Goal: Information Seeking & Learning: Find specific fact

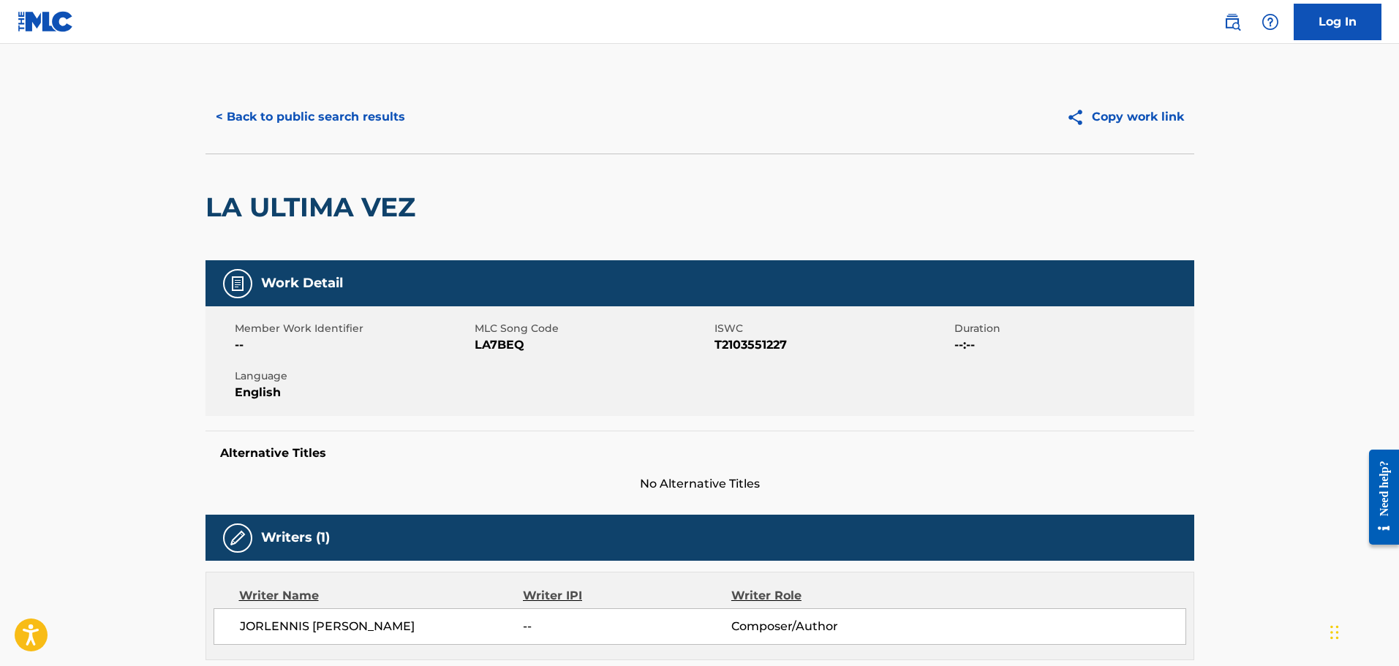
click at [266, 112] on button "< Back to public search results" at bounding box center [310, 117] width 210 height 37
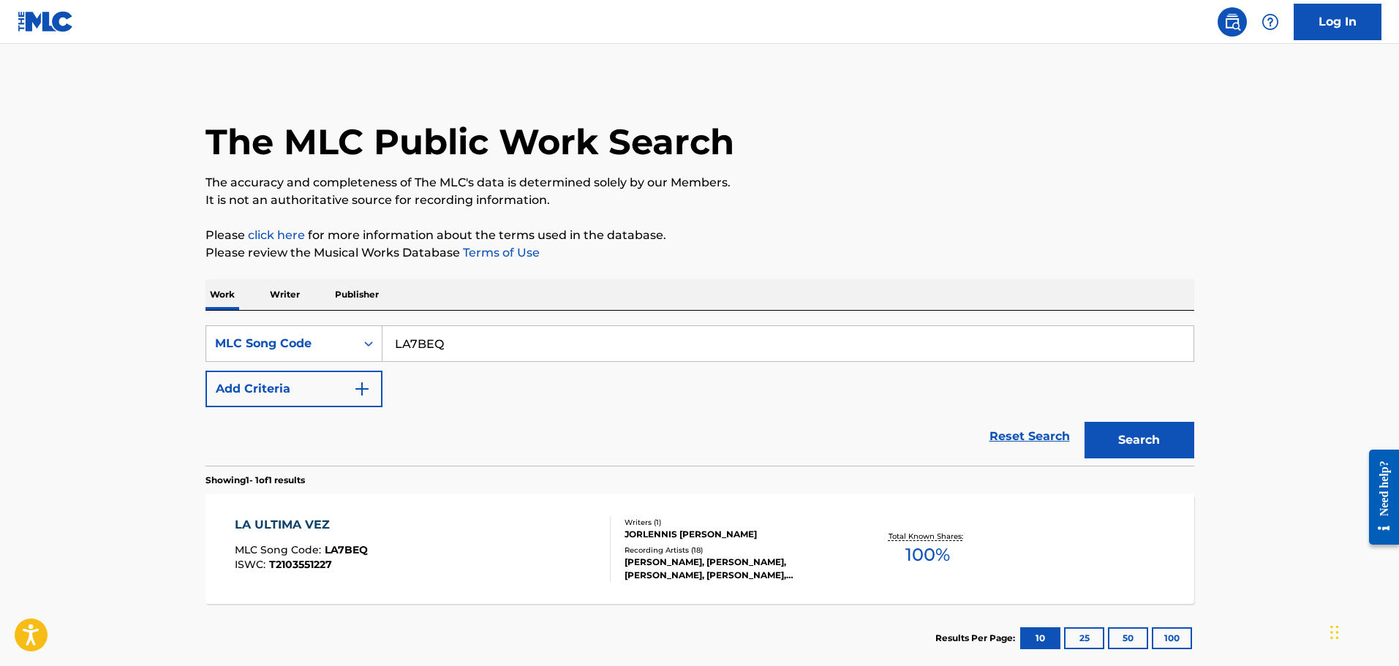
click at [433, 353] on input "LA7BEQ" at bounding box center [787, 343] width 811 height 35
paste input "NH0KCK"
type input "NH0KCK"
click at [1084, 422] on button "Search" at bounding box center [1139, 440] width 110 height 37
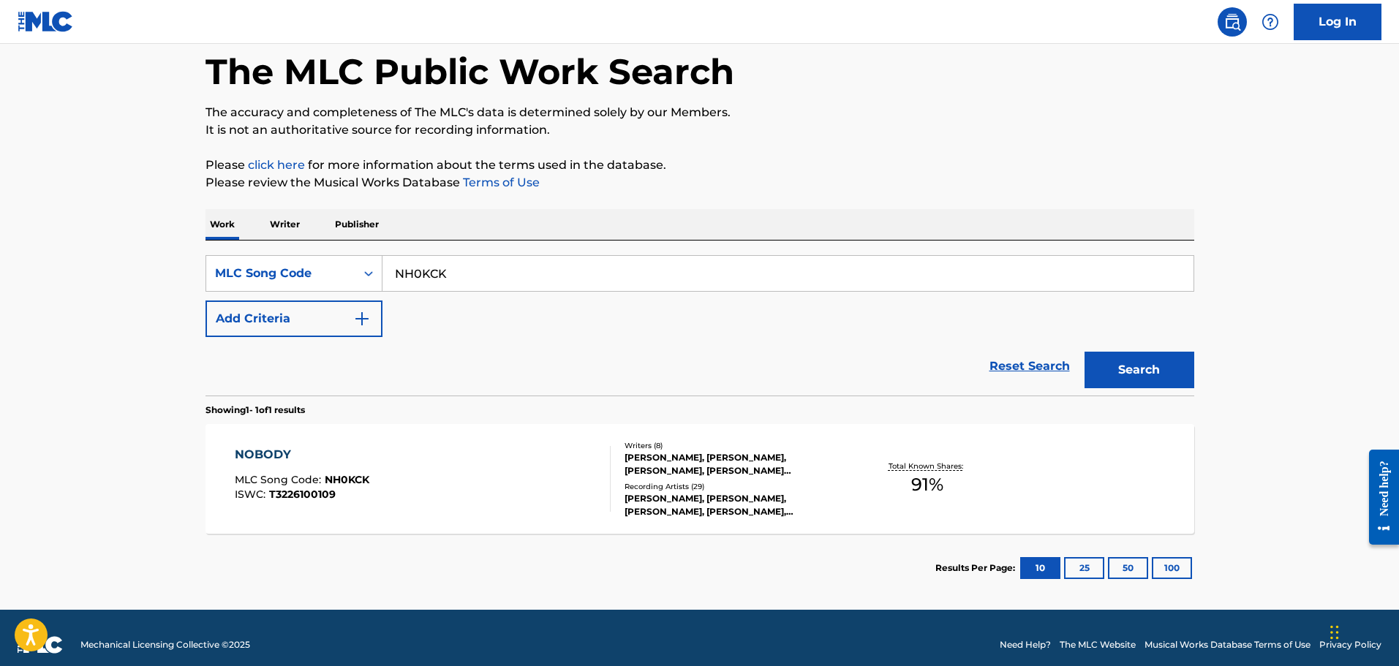
scroll to position [84, 0]
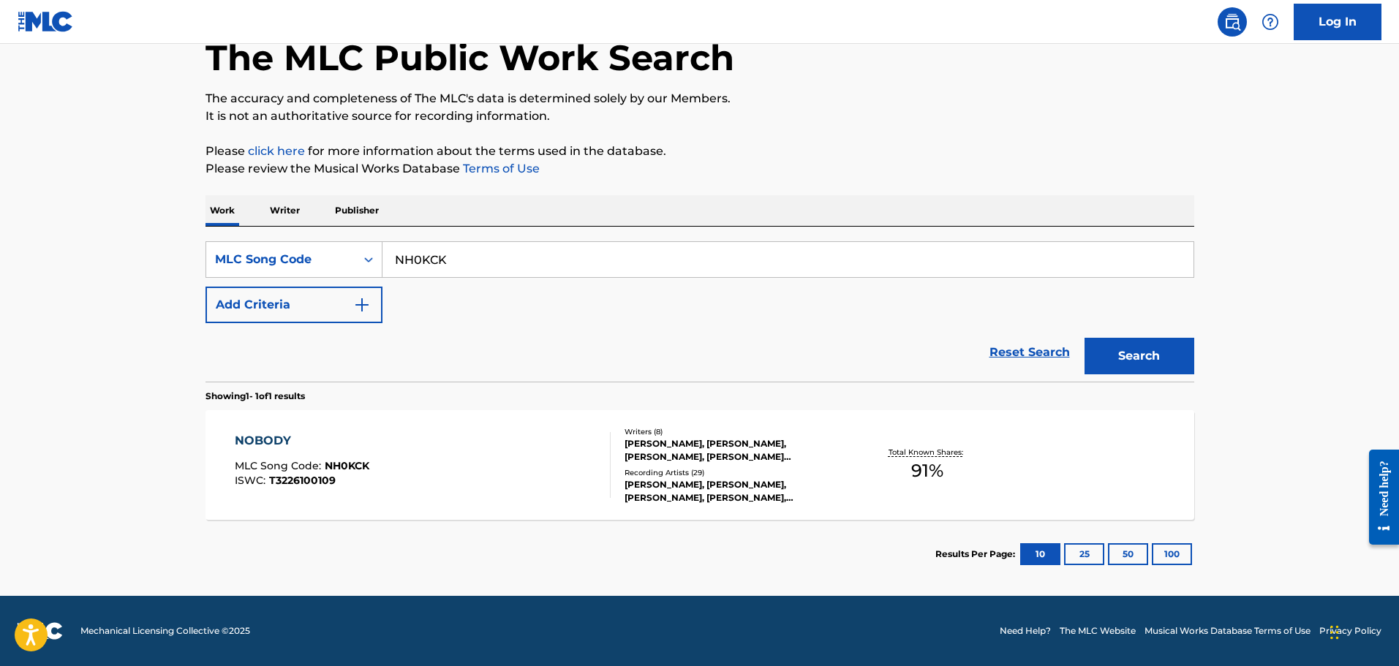
click at [474, 417] on div "NOBODY MLC Song Code : NH0KCK ISWC : T3226100109 Writers ( 8 ) [PERSON_NAME], […" at bounding box center [699, 465] width 989 height 110
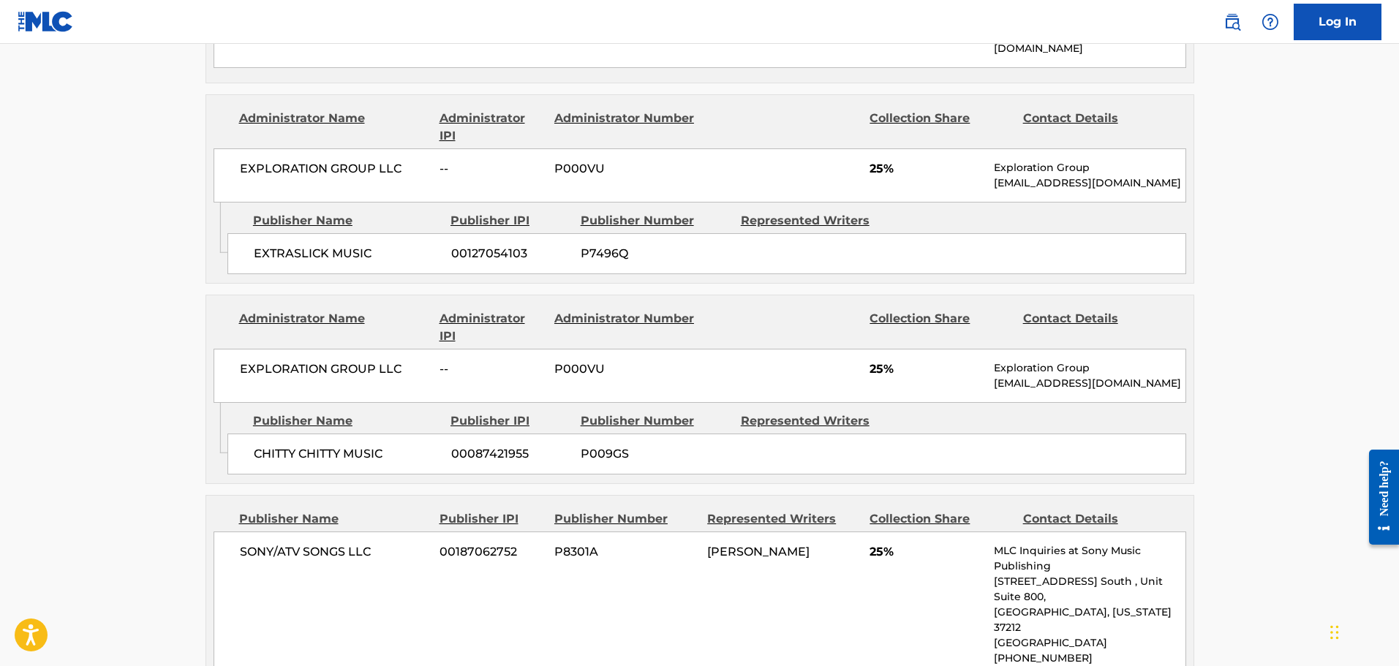
scroll to position [1097, 0]
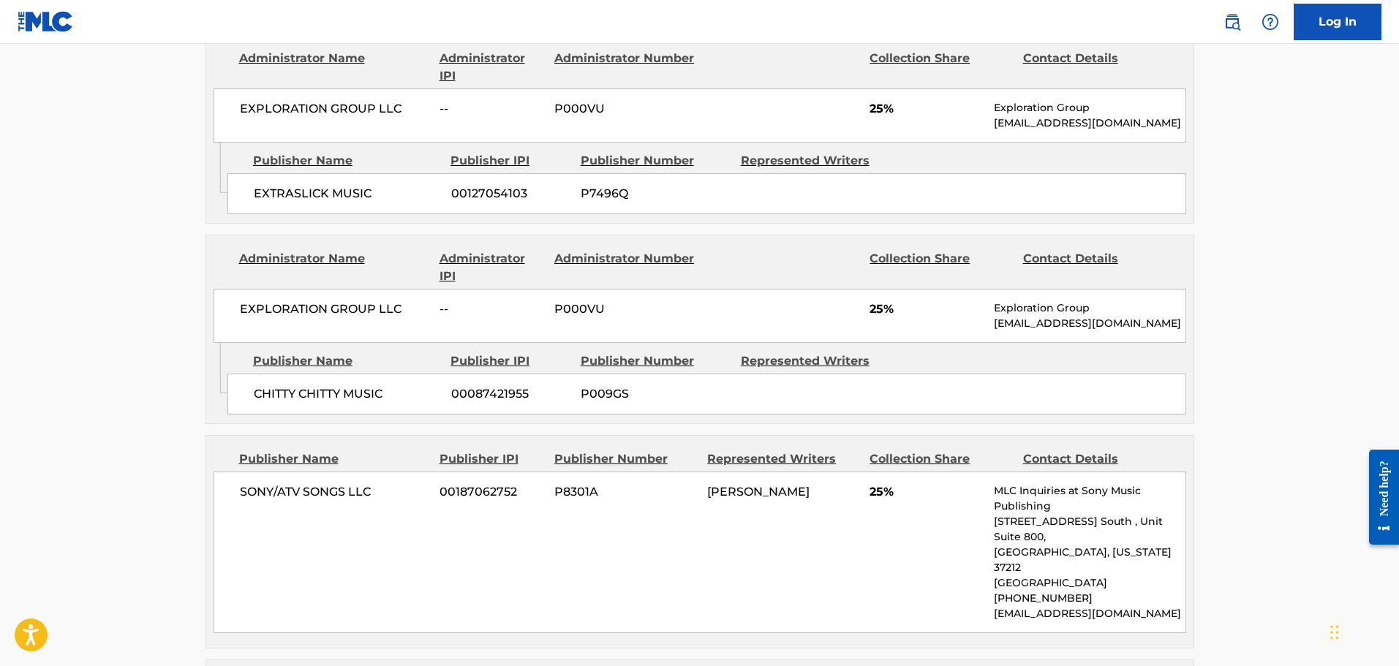
click at [284, 197] on div "EXTRASLICK MUSIC 00127054103 P7496Q" at bounding box center [706, 193] width 959 height 41
click at [282, 185] on span "EXTRASLICK MUSIC" at bounding box center [347, 194] width 186 height 18
copy span "EXTRASLICK"
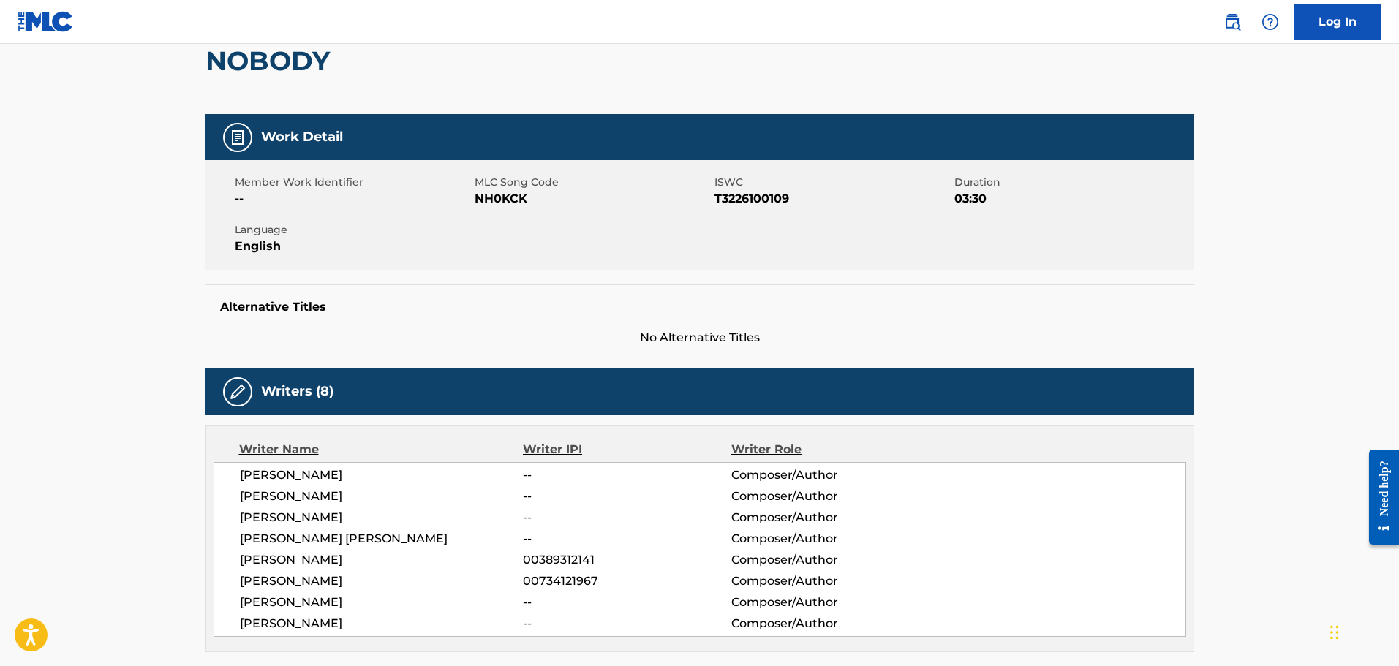
scroll to position [0, 0]
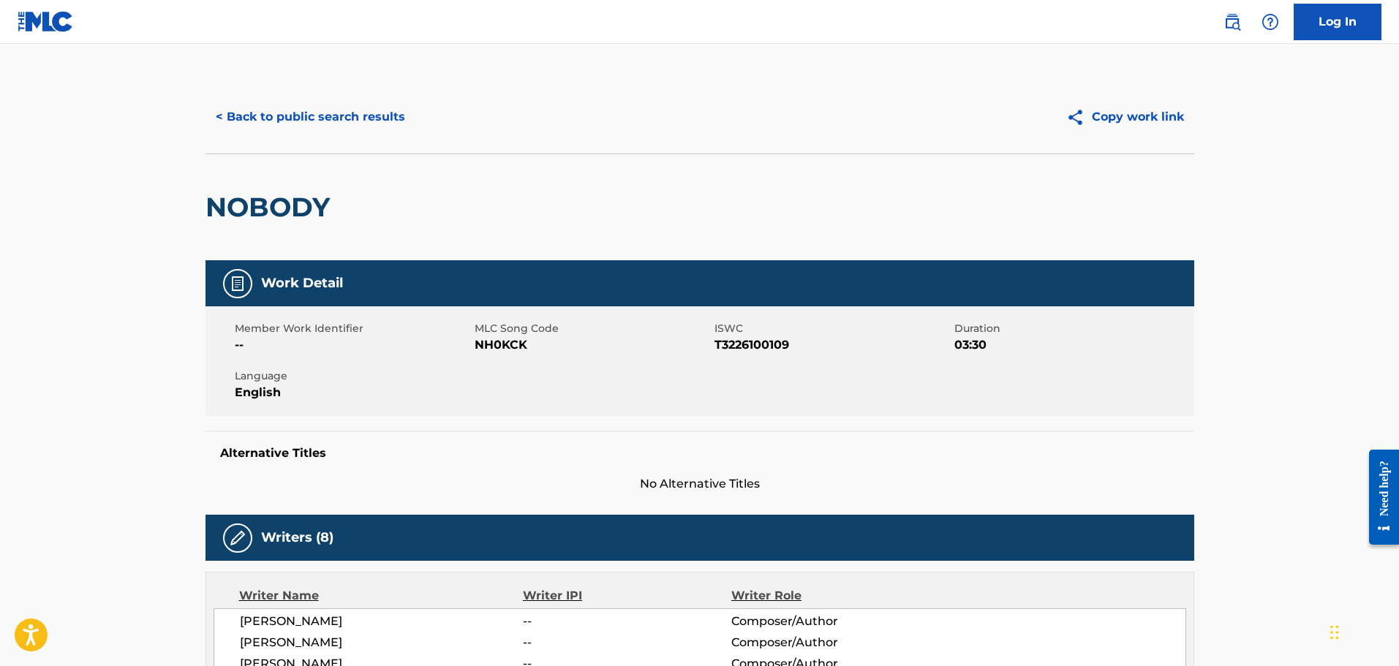
click at [323, 124] on button "< Back to public search results" at bounding box center [310, 117] width 210 height 37
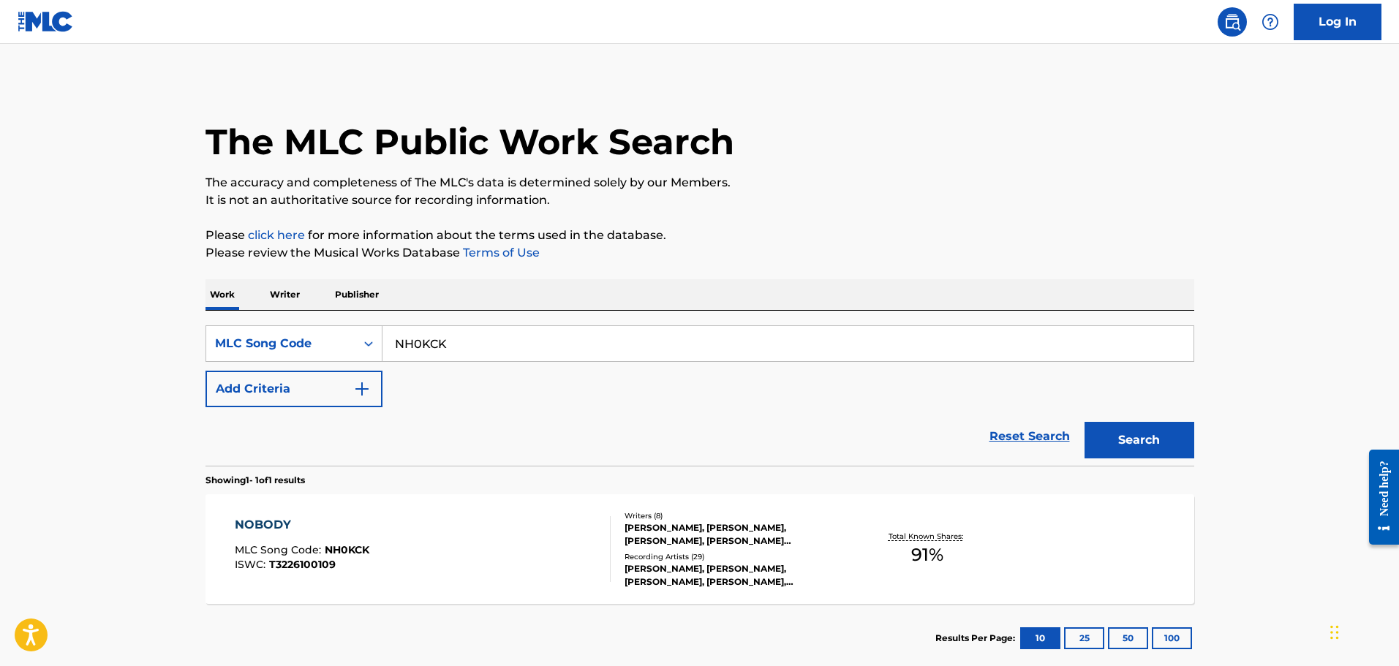
scroll to position [46, 0]
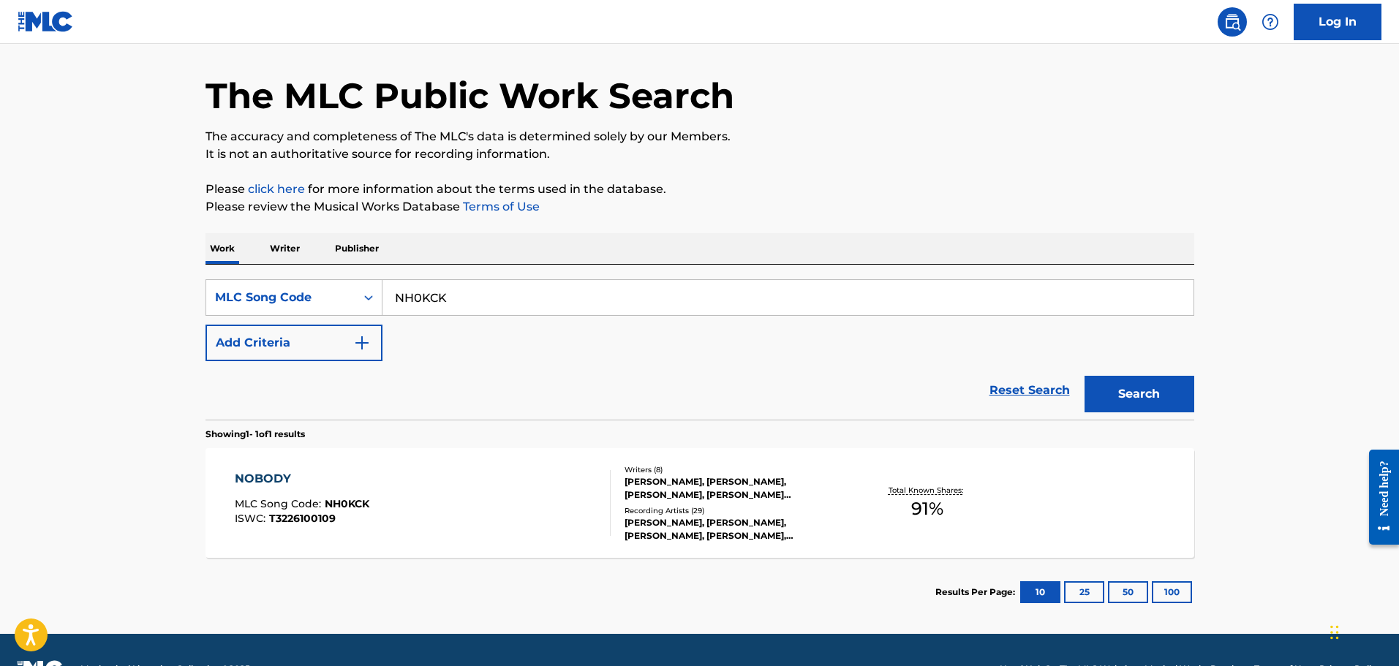
click at [429, 289] on input "NH0KCK" at bounding box center [787, 297] width 811 height 35
paste input "AD9Y1H"
type input "AD9Y1H"
click at [1084, 376] on button "Search" at bounding box center [1139, 394] width 110 height 37
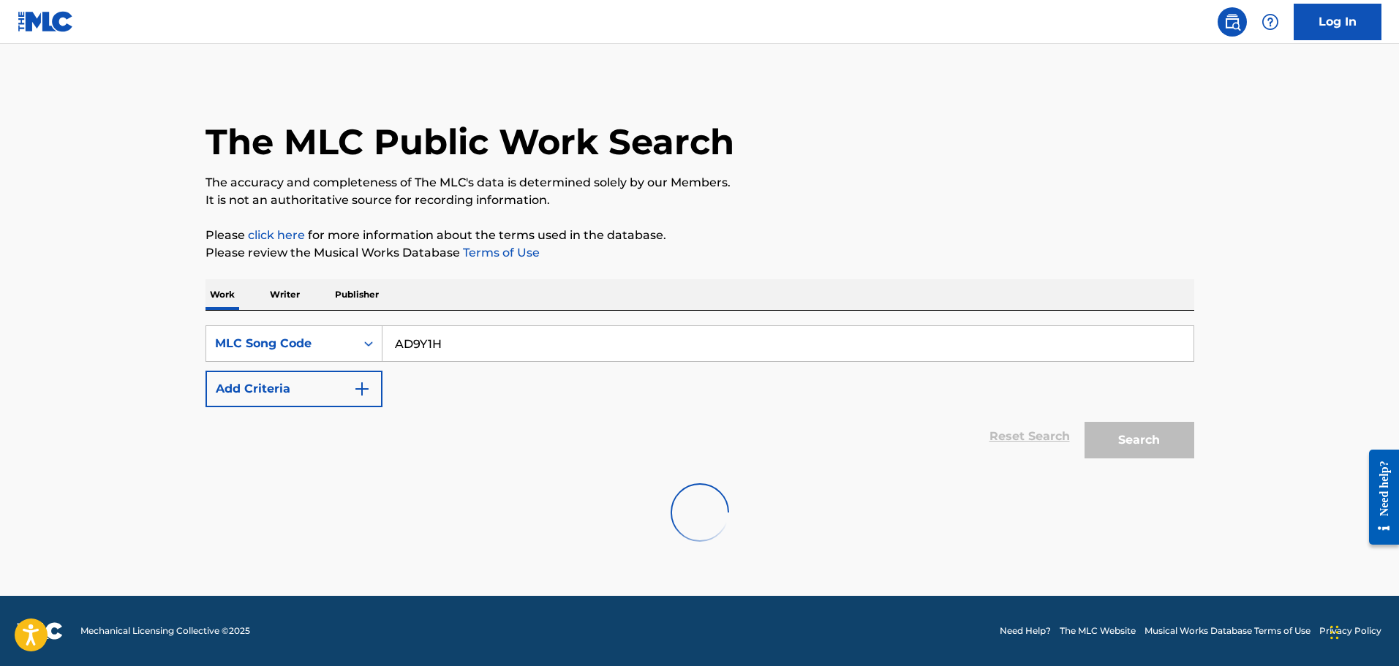
scroll to position [0, 0]
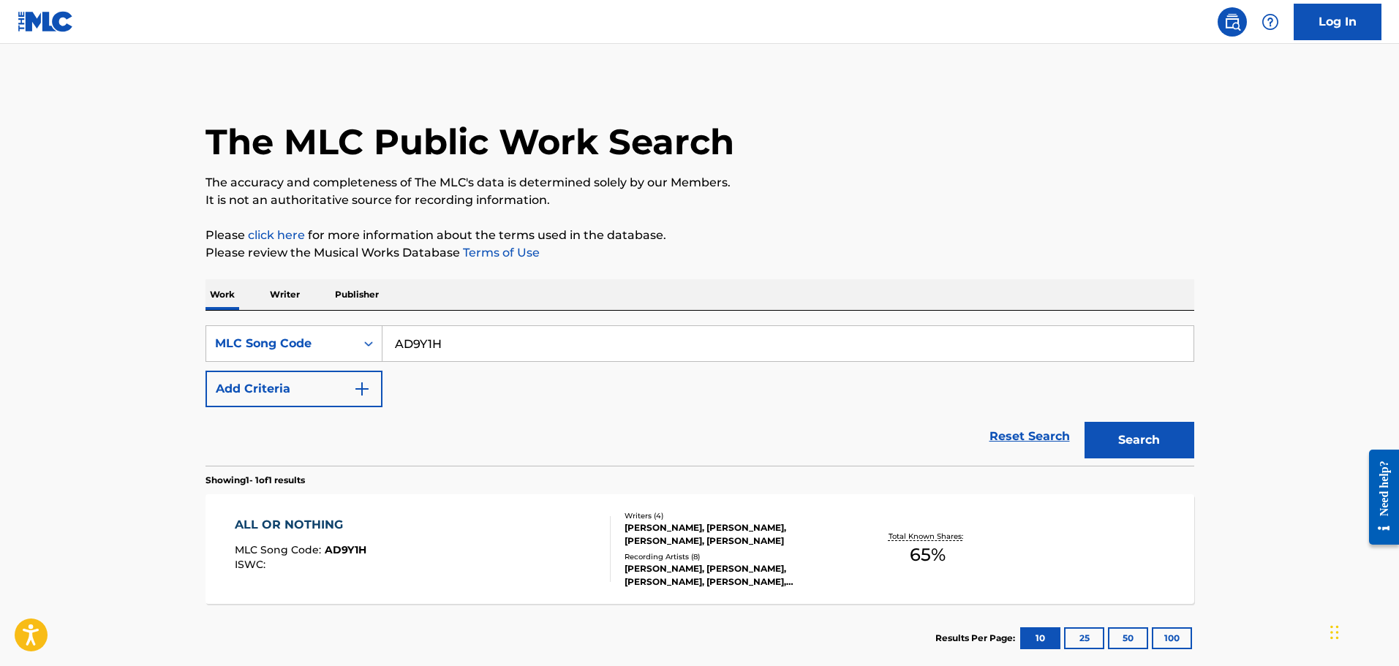
click at [445, 523] on div "ALL OR NOTHING MLC Song Code : AD9Y1H ISWC :" at bounding box center [423, 549] width 376 height 66
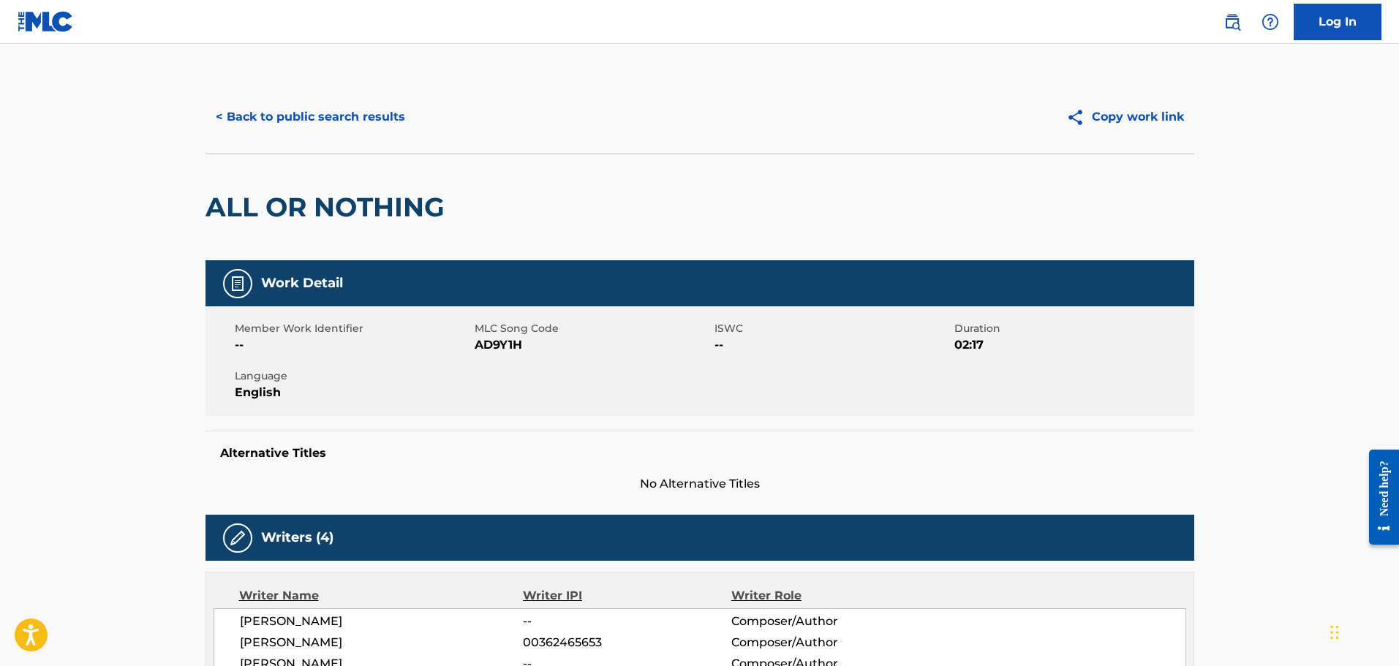
click at [244, 117] on button "< Back to public search results" at bounding box center [310, 117] width 210 height 37
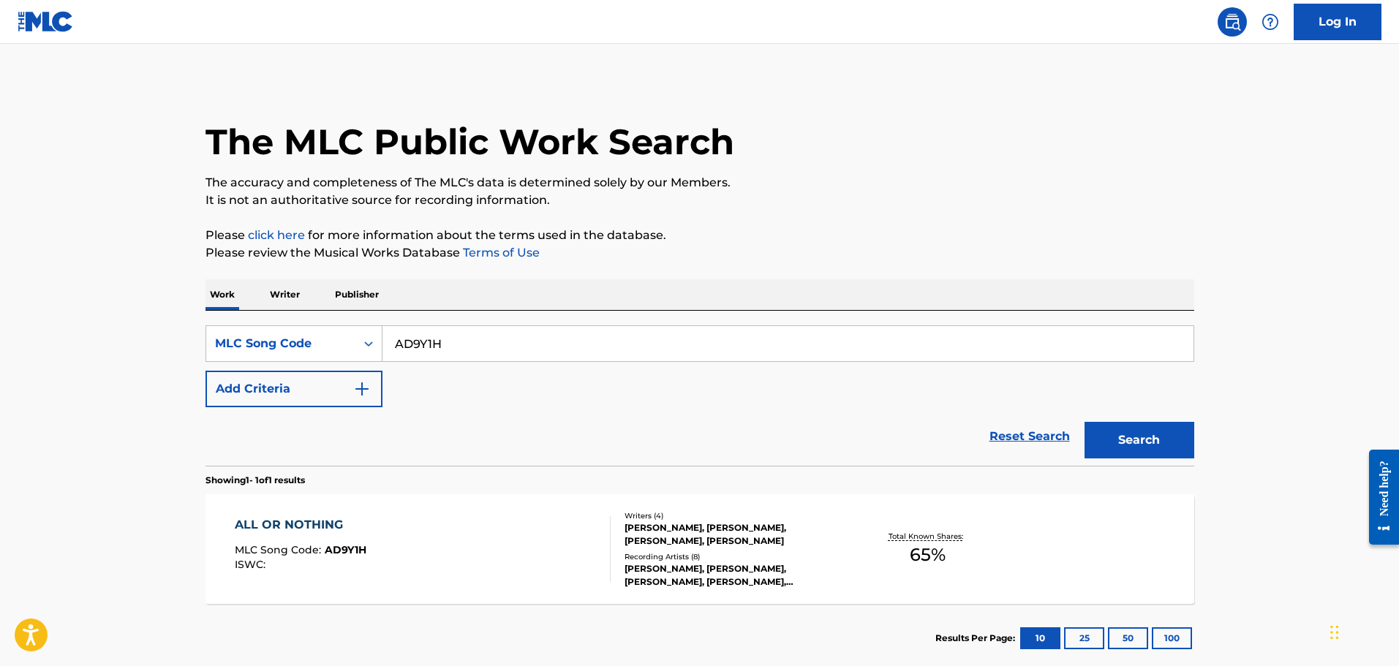
click at [509, 348] on input "AD9Y1H" at bounding box center [787, 343] width 811 height 35
paste input "MA6CD1"
type input "MA6CD1"
click at [1084, 422] on button "Search" at bounding box center [1139, 440] width 110 height 37
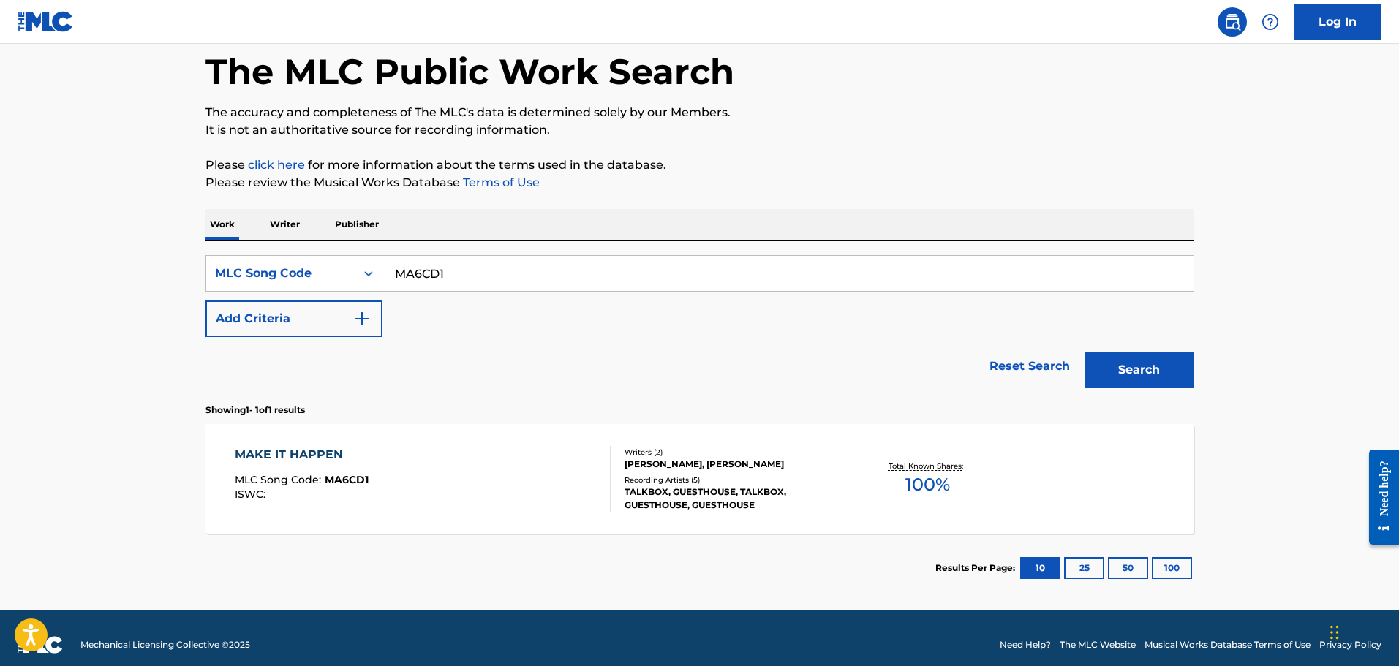
scroll to position [84, 0]
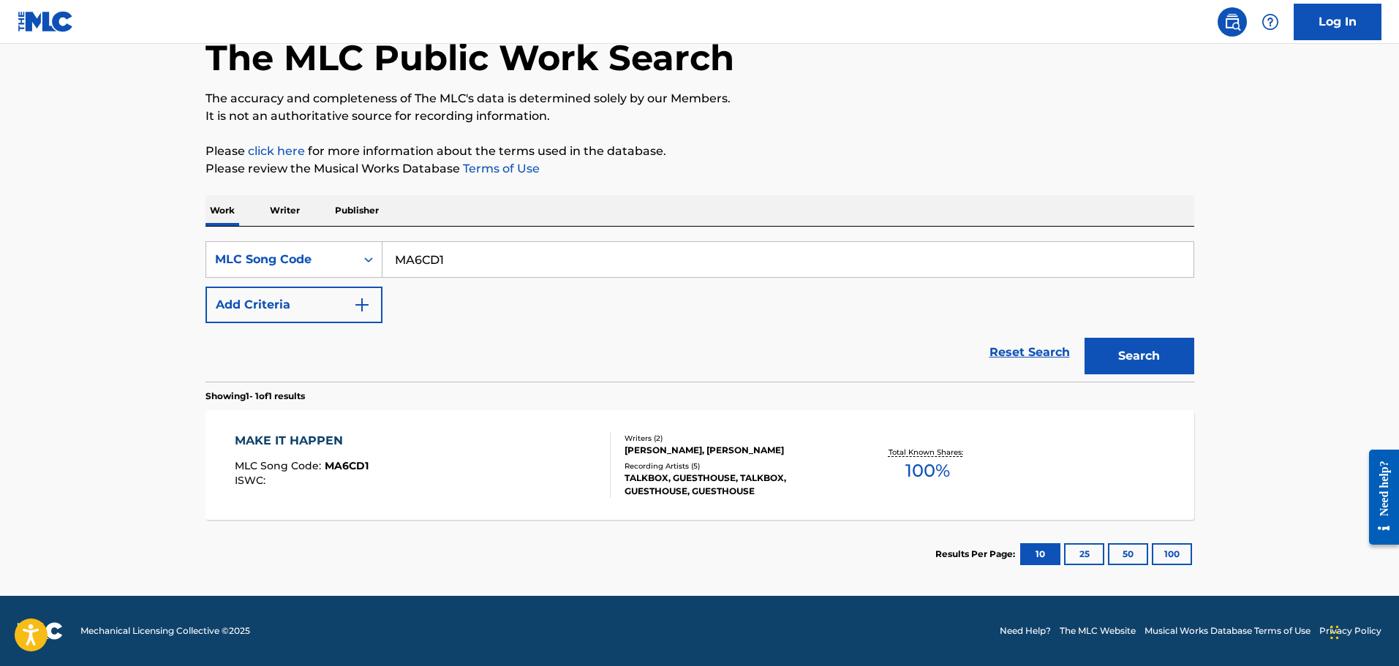
click at [443, 438] on div "MAKE IT HAPPEN MLC Song Code : MA6CD1 ISWC :" at bounding box center [423, 465] width 376 height 66
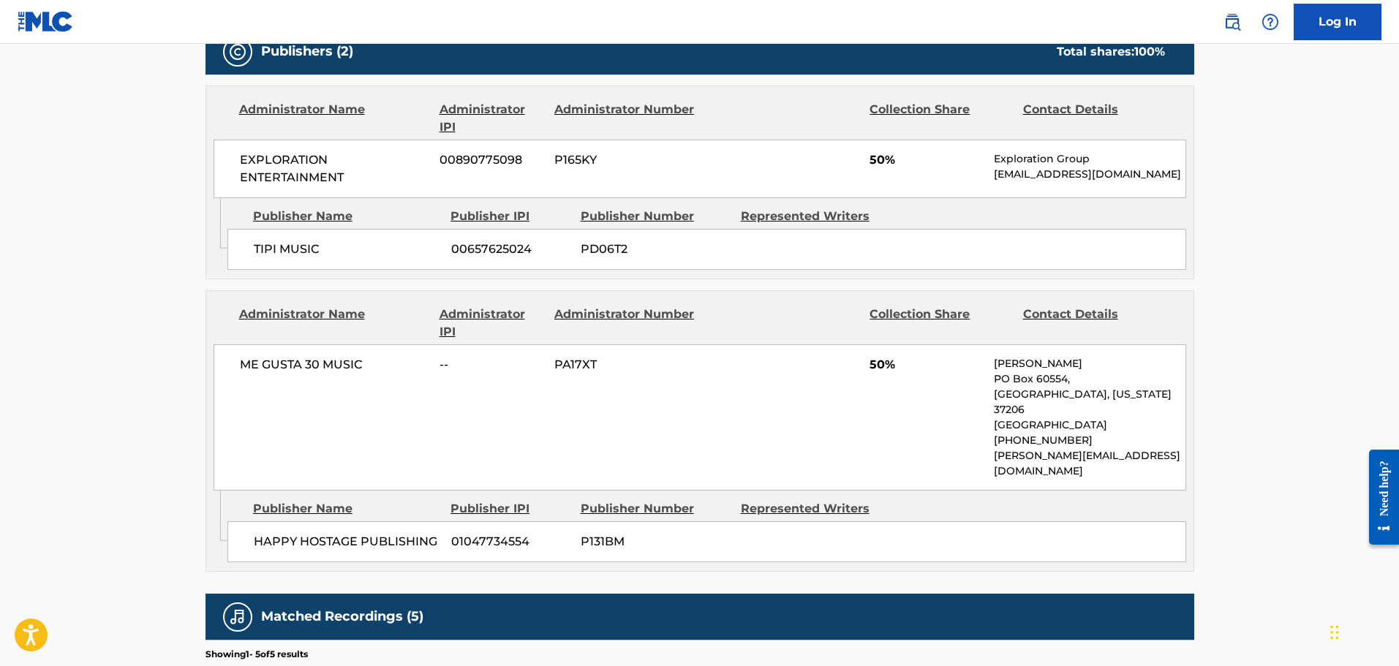
scroll to position [585, 0]
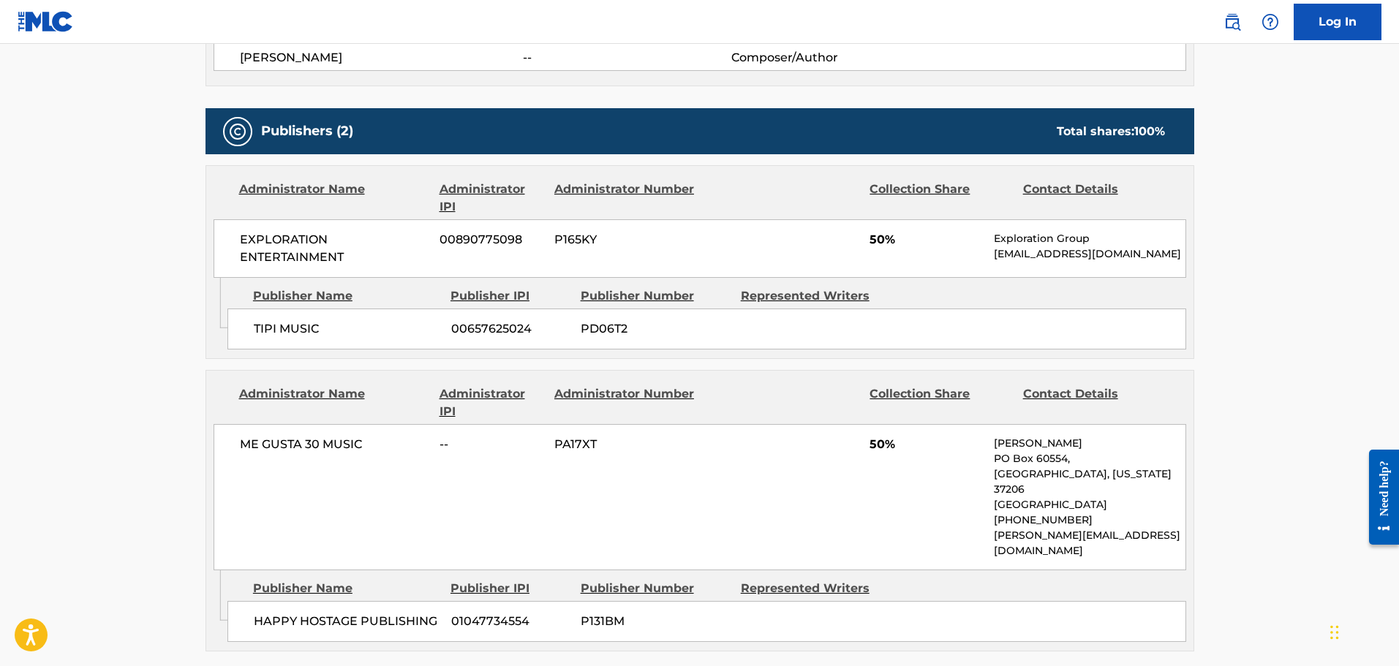
click at [261, 337] on span "TIPI MUSIC" at bounding box center [347, 329] width 186 height 18
click at [261, 336] on span "TIPI MUSIC" at bounding box center [347, 329] width 186 height 18
click at [299, 329] on span "TIPI MUSIC" at bounding box center [347, 329] width 186 height 18
copy span "TIPI MUSIC"
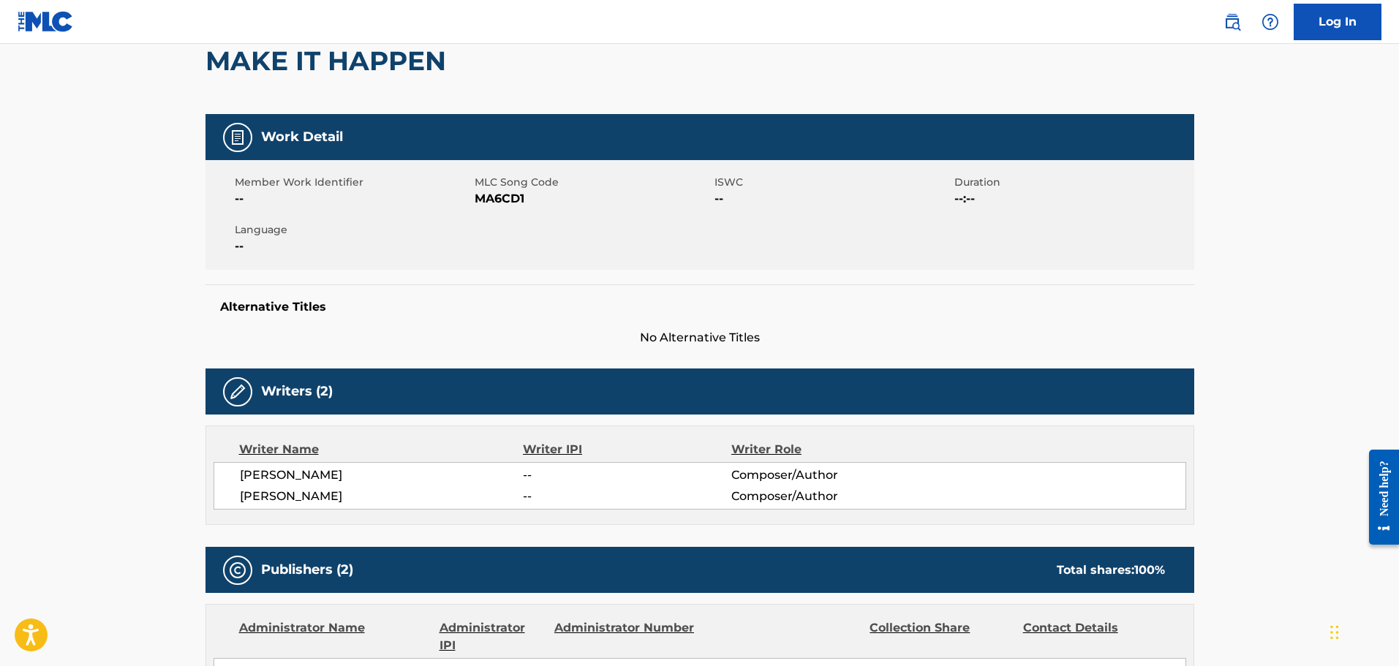
scroll to position [0, 0]
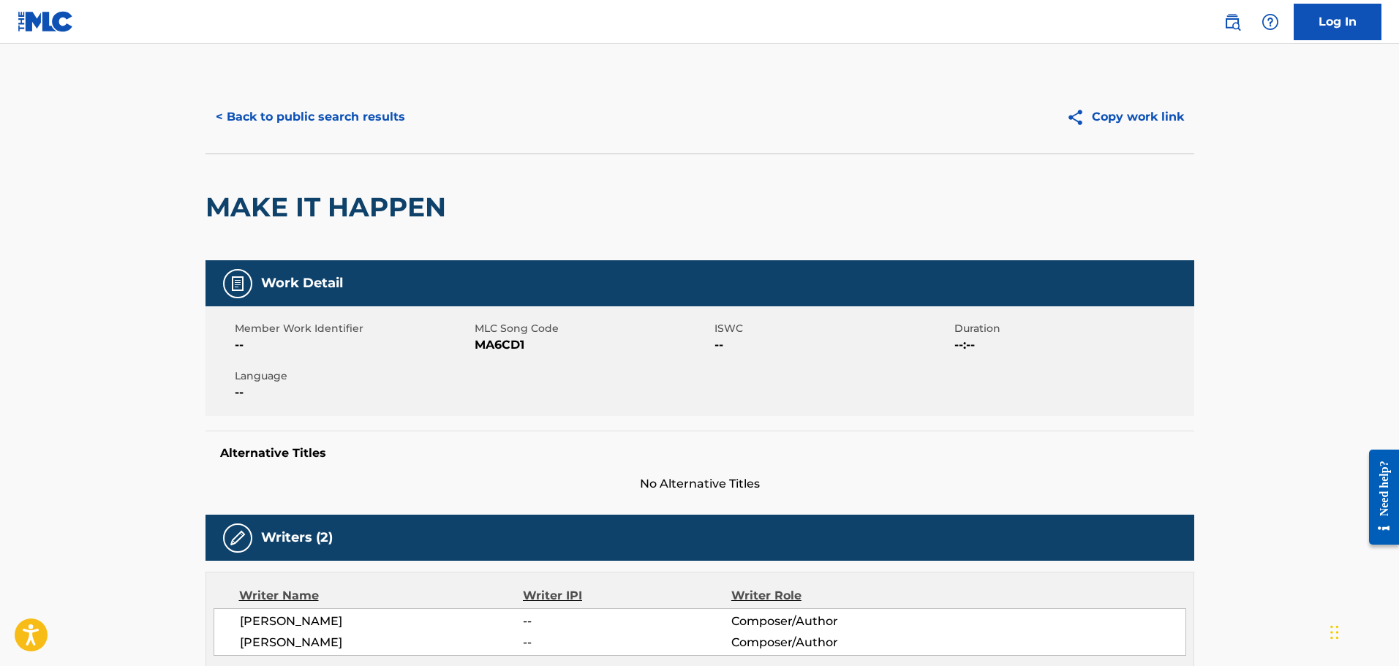
click at [259, 204] on h2 "MAKE IT HAPPEN" at bounding box center [329, 207] width 248 height 33
drag, startPoint x: 259, startPoint y: 204, endPoint x: 393, endPoint y: 204, distance: 134.6
click at [261, 203] on h2 "MAKE IT HAPPEN" at bounding box center [329, 207] width 248 height 33
click at [409, 204] on h2 "MAKE IT HAPPEN" at bounding box center [329, 207] width 248 height 33
copy h2 "MAKE IT HAPPEN"
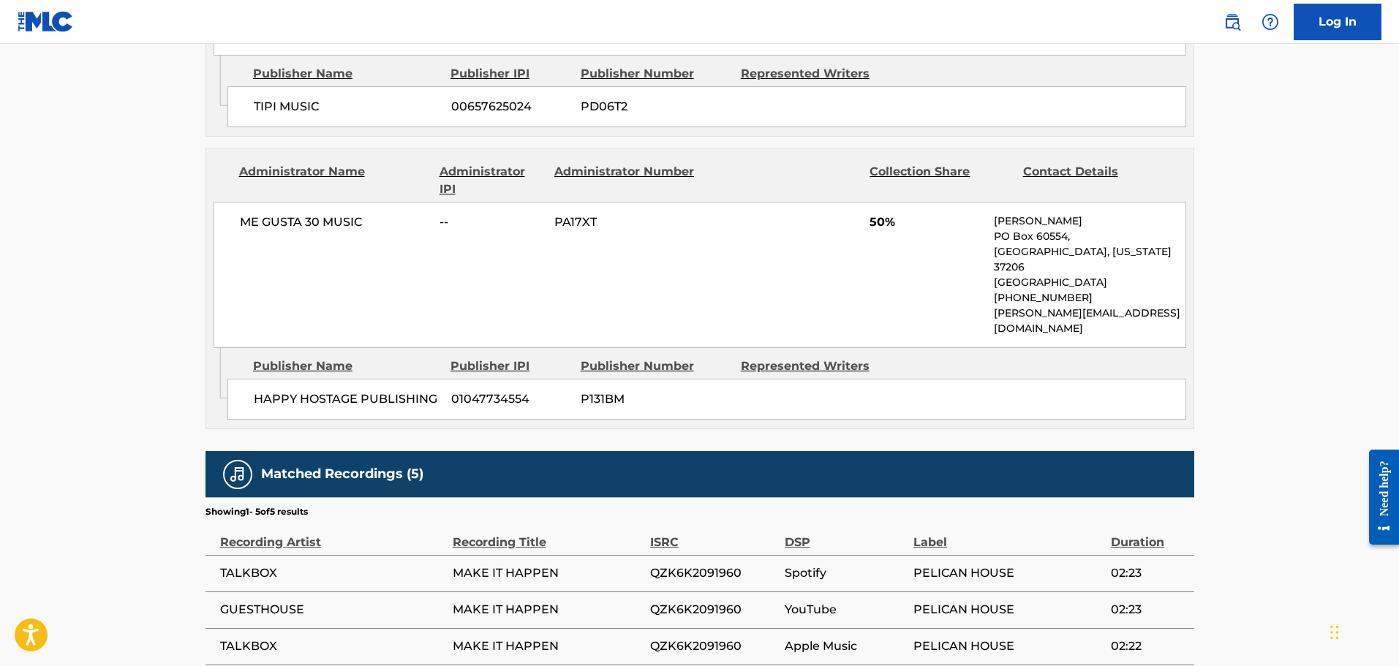
scroll to position [795, 0]
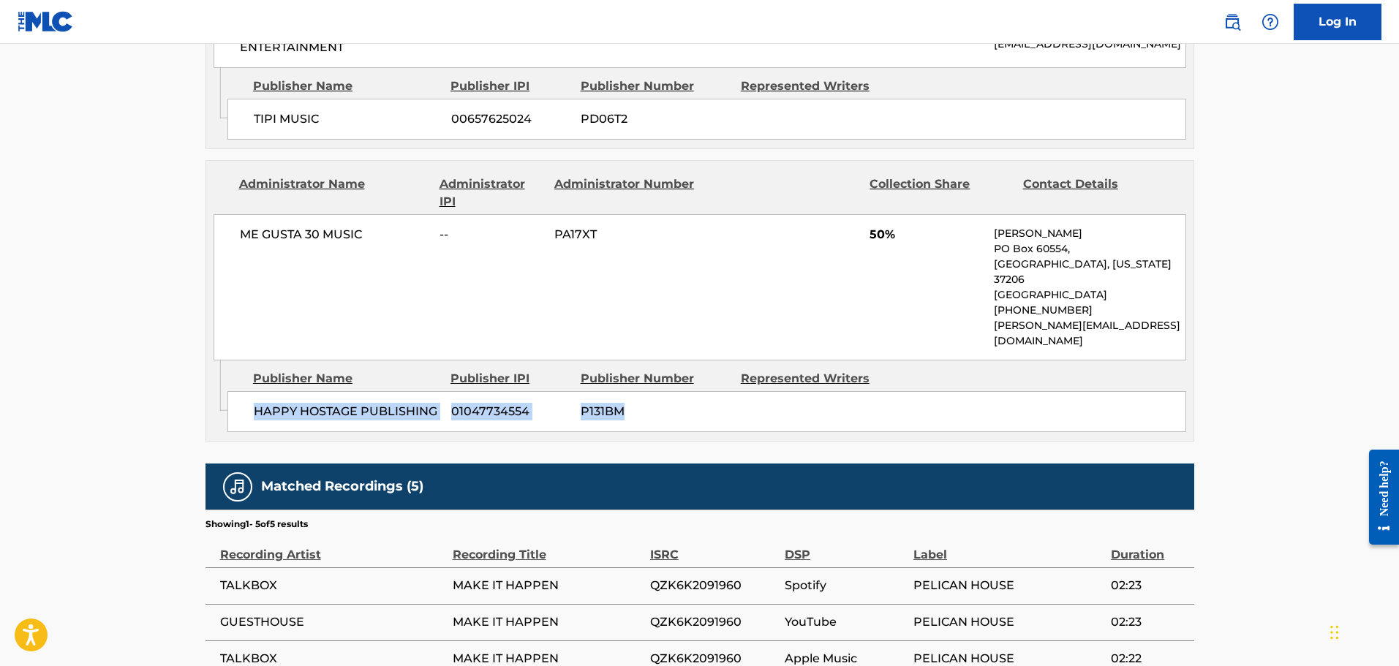
drag, startPoint x: 240, startPoint y: 380, endPoint x: 684, endPoint y: 379, distance: 443.9
click at [684, 391] on div "HAPPY HOSTAGE PUBLISHING 01047734554 P131BM" at bounding box center [706, 411] width 959 height 41
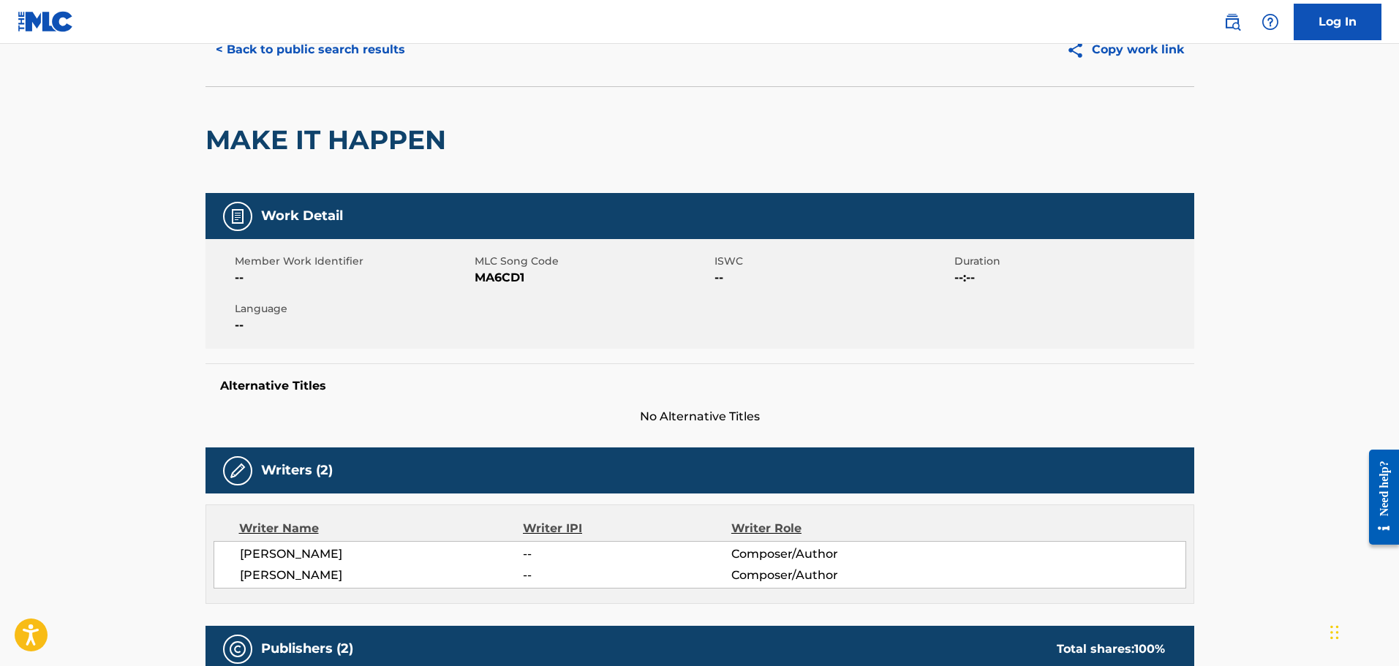
scroll to position [0, 0]
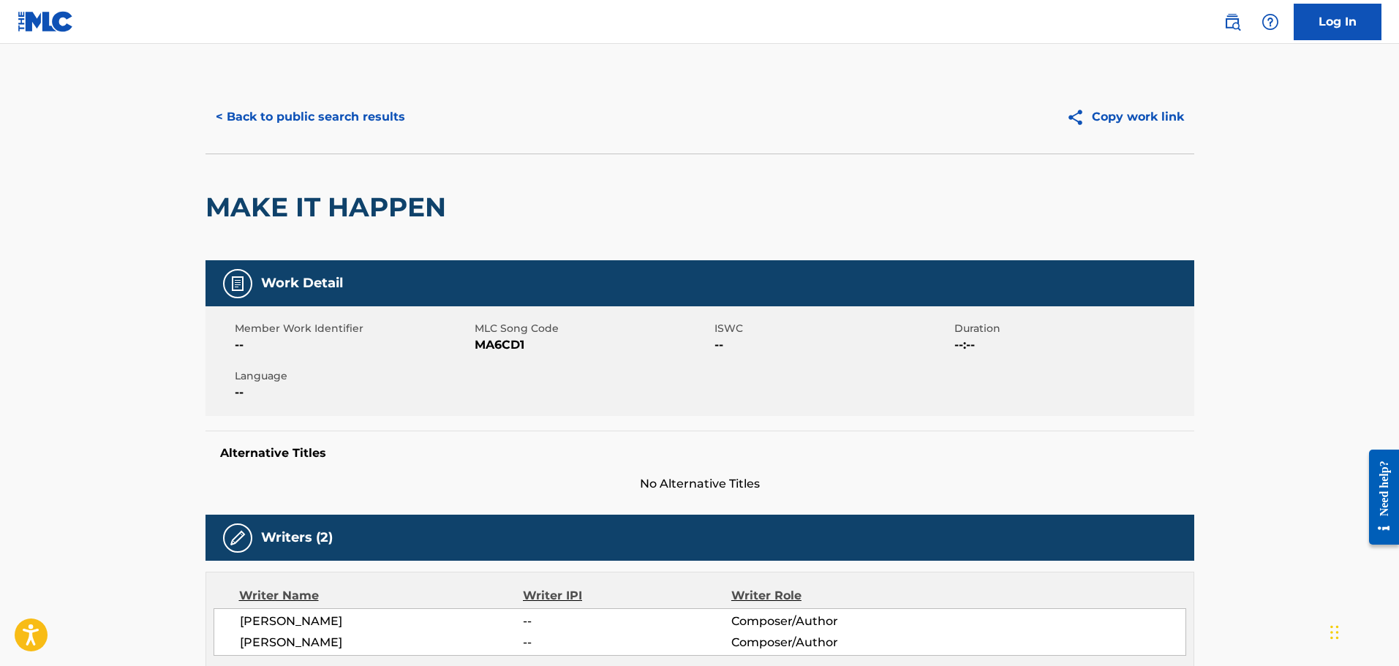
click at [309, 120] on button "< Back to public search results" at bounding box center [310, 117] width 210 height 37
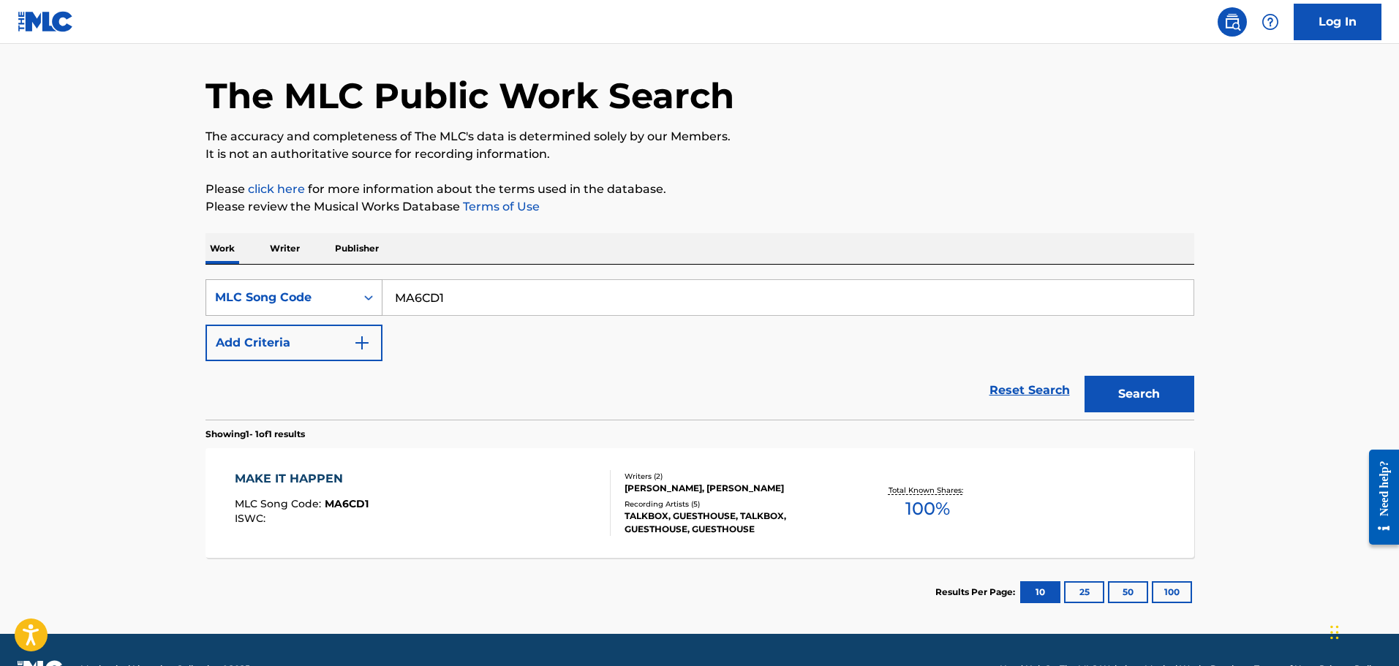
click at [326, 307] on div "MLC Song Code" at bounding box center [280, 298] width 149 height 28
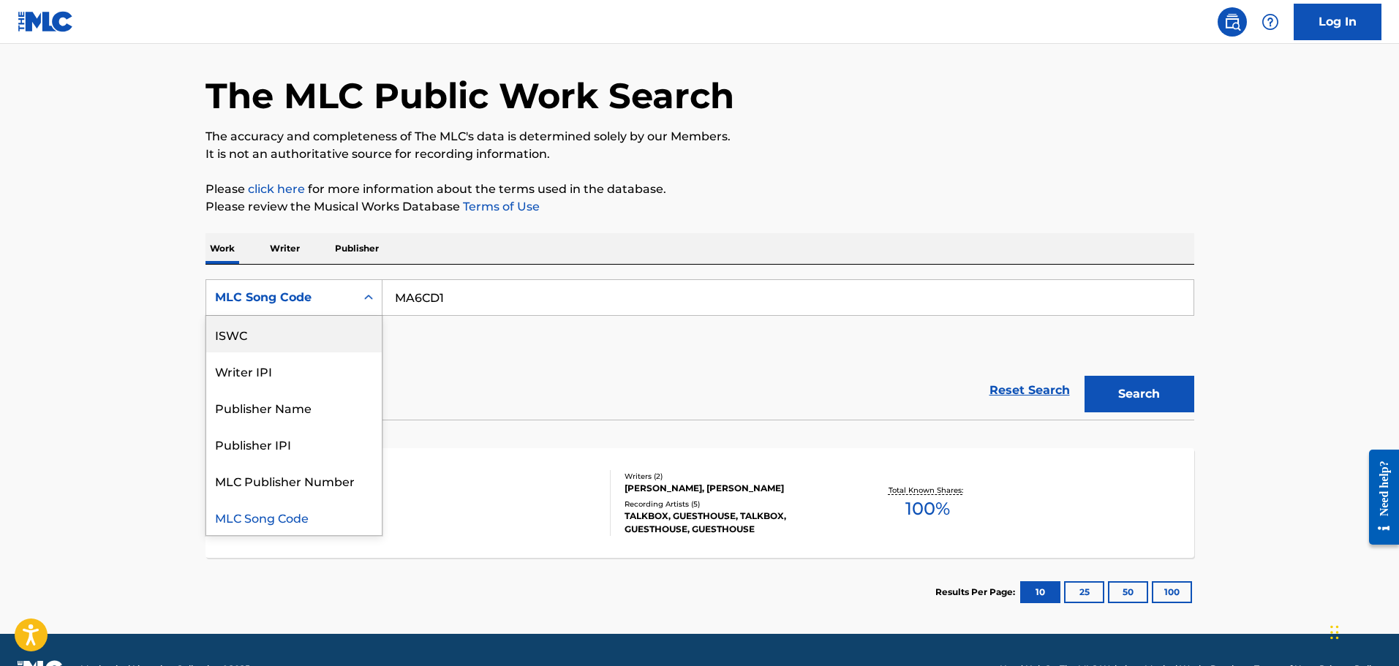
scroll to position [0, 0]
click at [306, 324] on div "Work Title" at bounding box center [294, 334] width 176 height 37
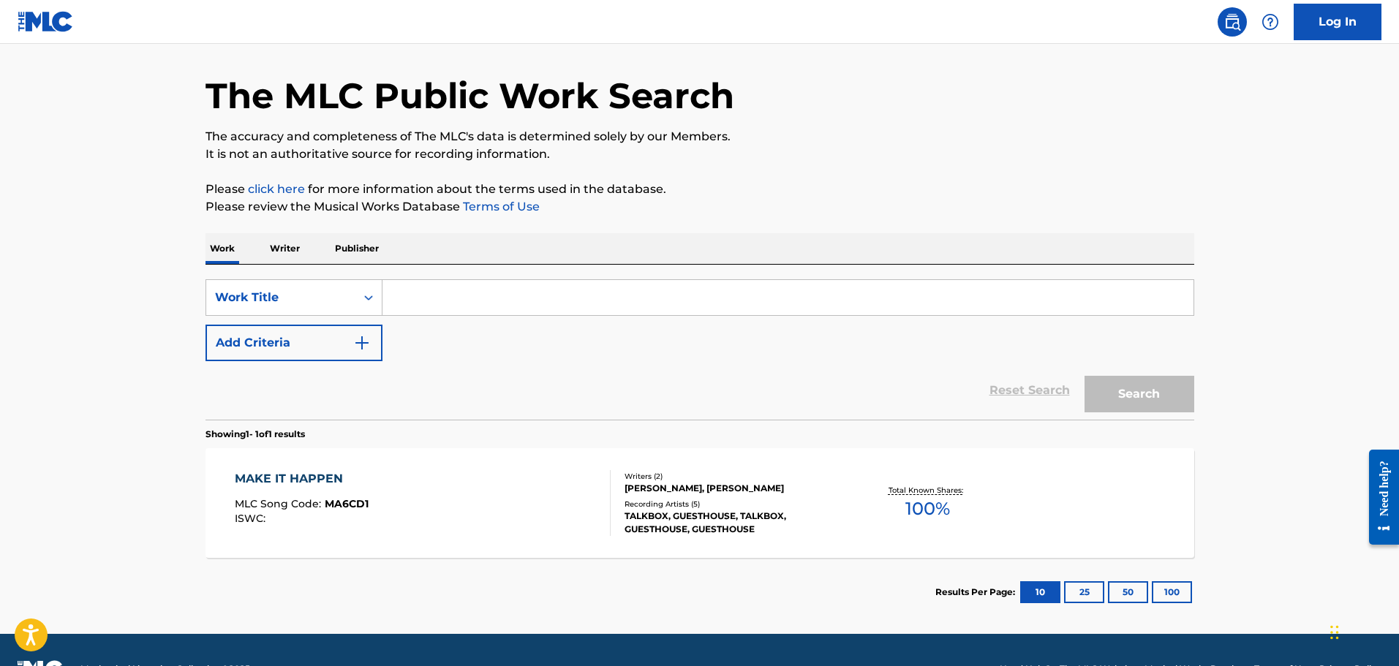
click at [321, 337] on button "Add Criteria" at bounding box center [293, 343] width 177 height 37
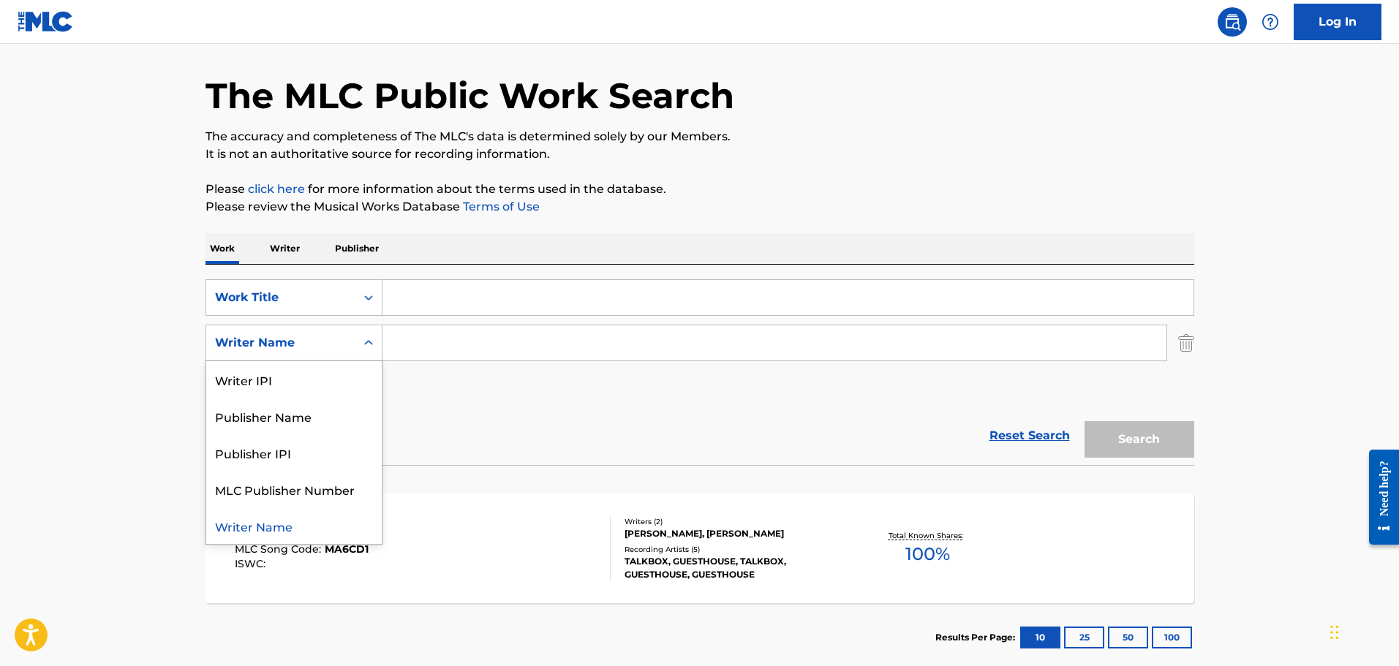
click at [303, 350] on div "Writer Name" at bounding box center [281, 343] width 132 height 18
click at [429, 310] on input "Search Form" at bounding box center [787, 297] width 811 height 35
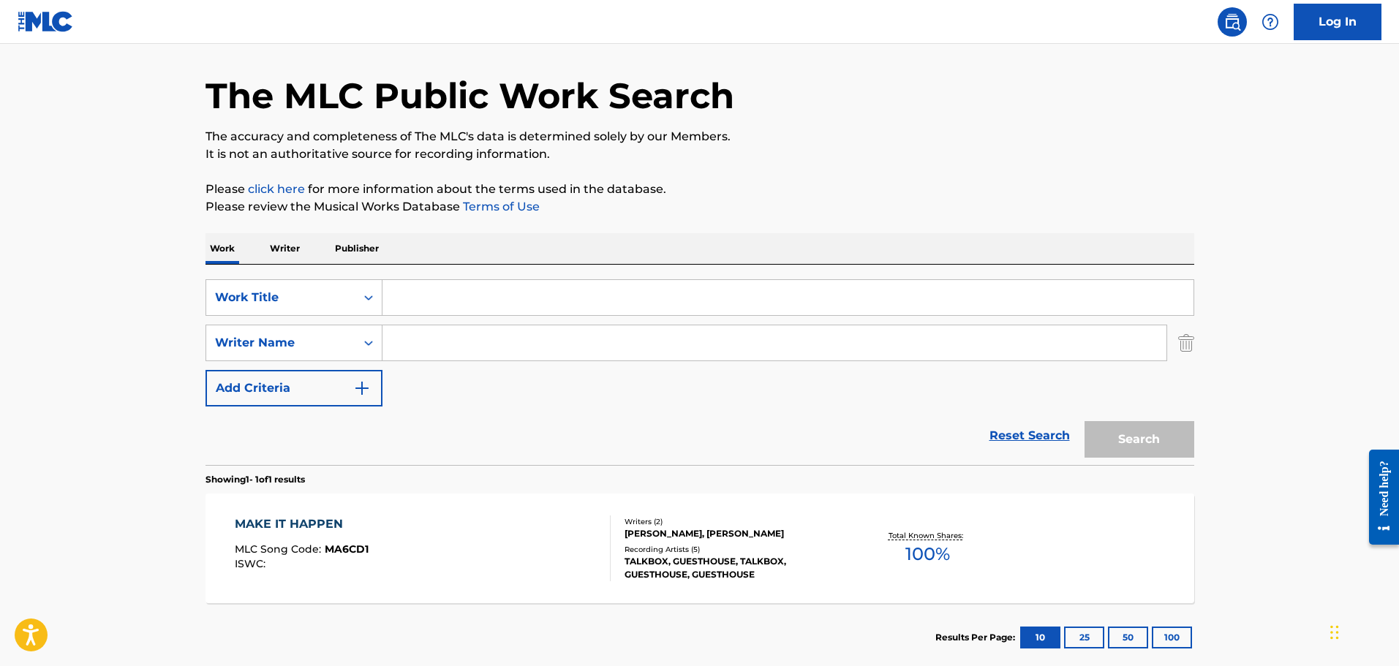
paste input "Make It Happen"
type input "Make It Happen"
click at [442, 335] on input "Search Form" at bounding box center [774, 342] width 784 height 35
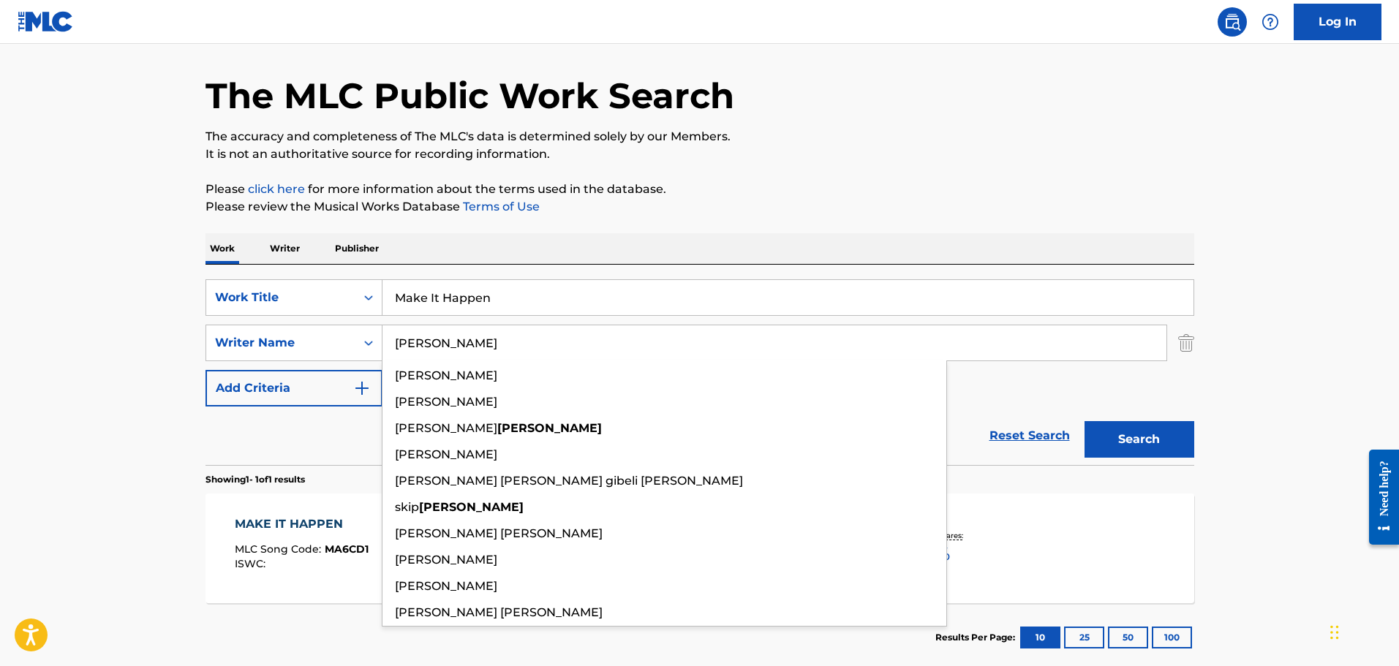
click at [1084, 421] on button "Search" at bounding box center [1139, 439] width 110 height 37
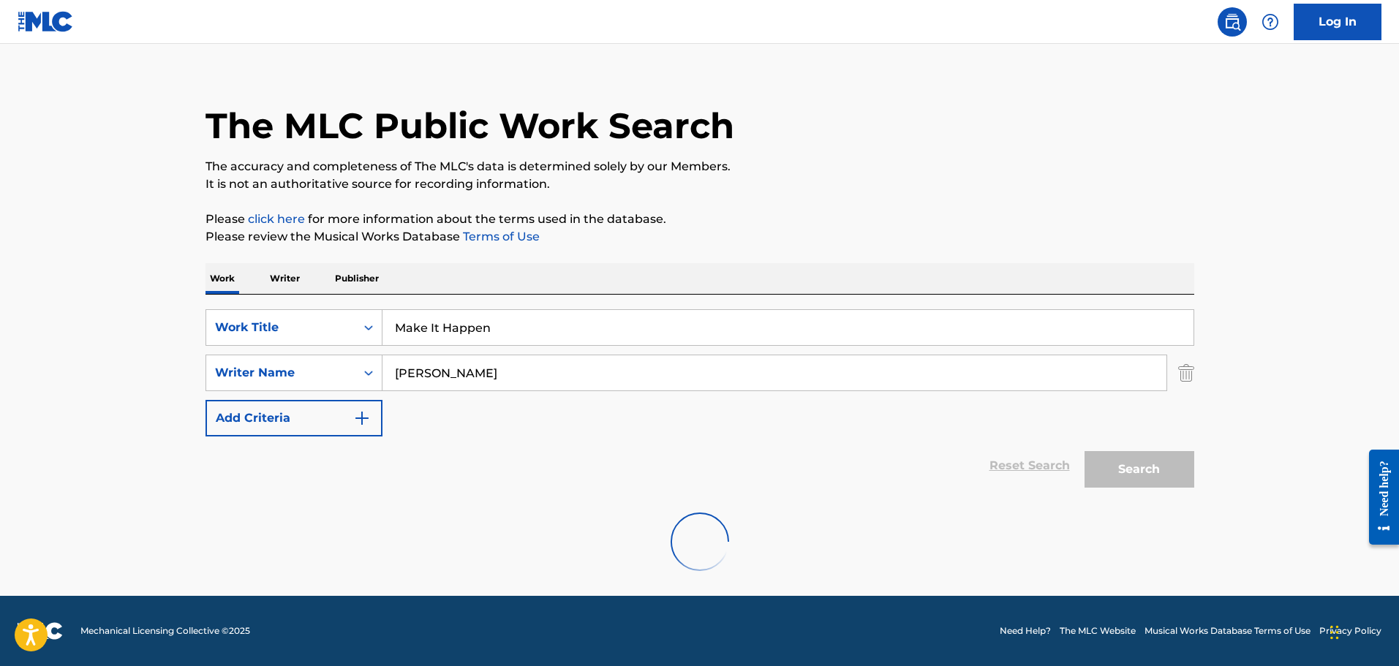
scroll to position [16, 0]
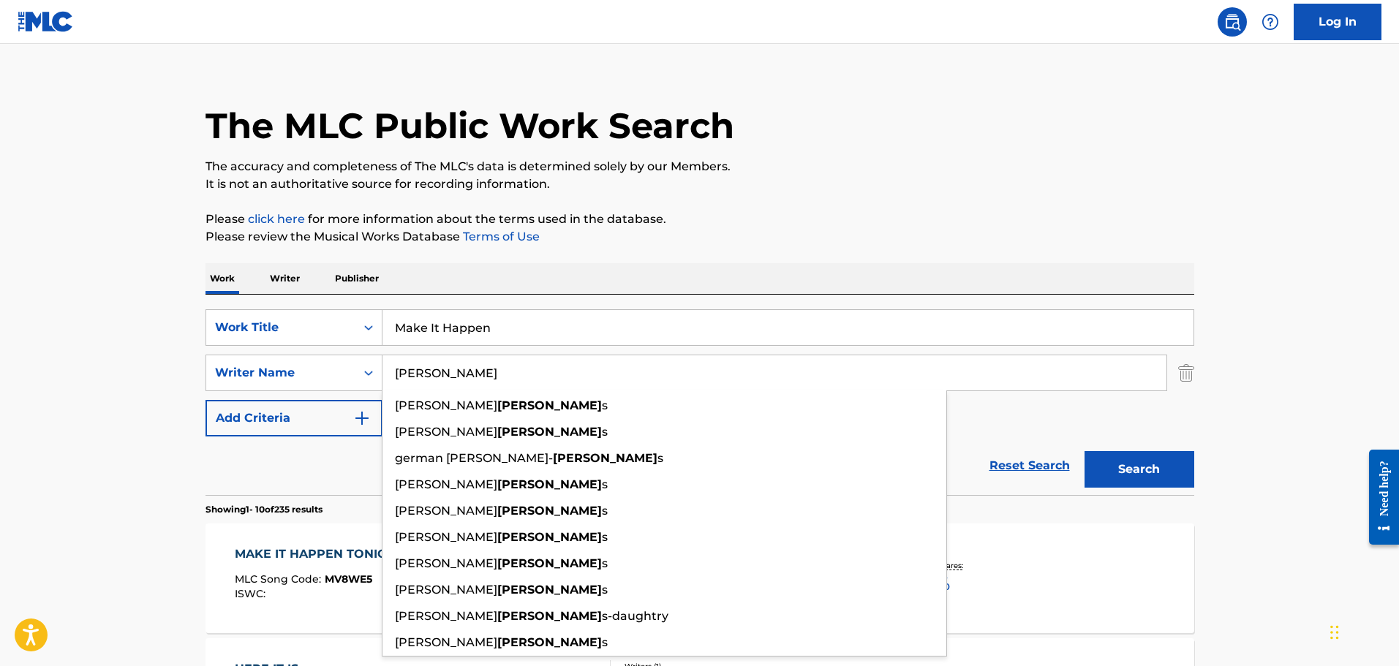
click at [1084, 451] on button "Search" at bounding box center [1139, 469] width 110 height 37
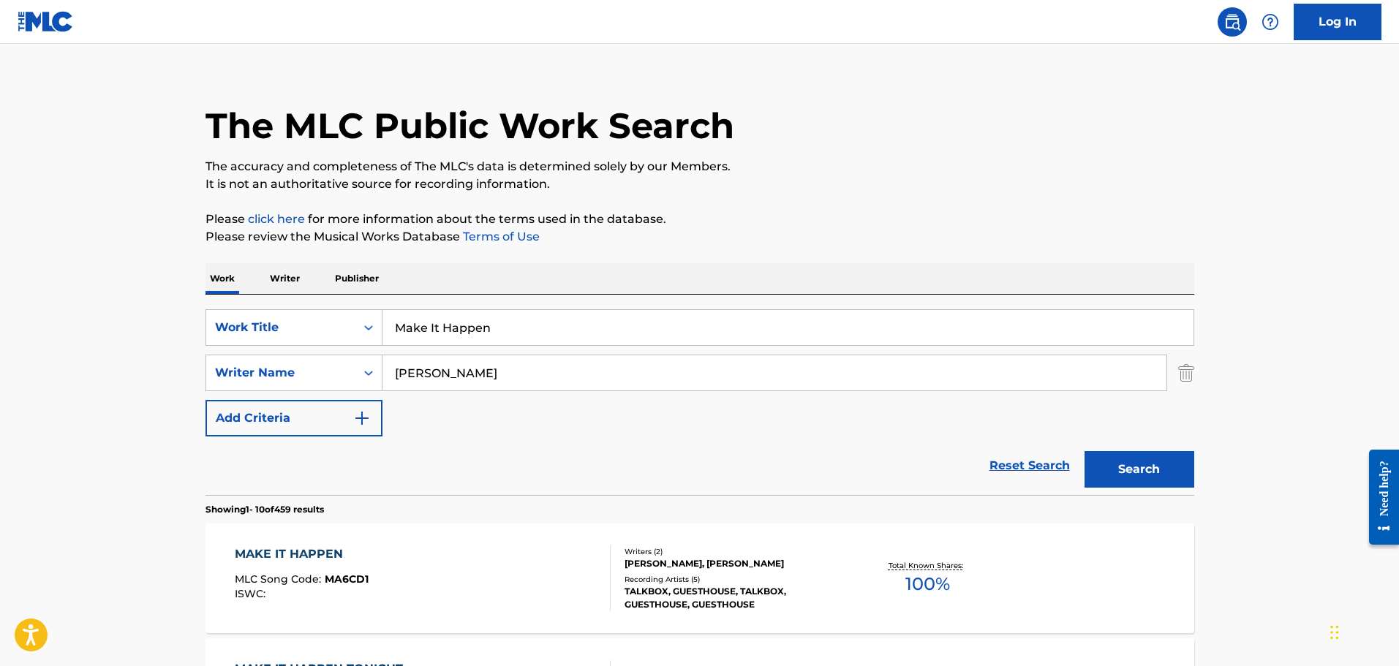
drag, startPoint x: 444, startPoint y: 377, endPoint x: 316, endPoint y: 372, distance: 128.1
click at [320, 375] on div "SearchWithCriteriab00bbd51-69fc-4ee4-a148-29ea28688f6a Writer Name [PERSON_NAME]" at bounding box center [699, 373] width 989 height 37
type input "[PERSON_NAME]"
click at [1084, 451] on button "Search" at bounding box center [1139, 469] width 110 height 37
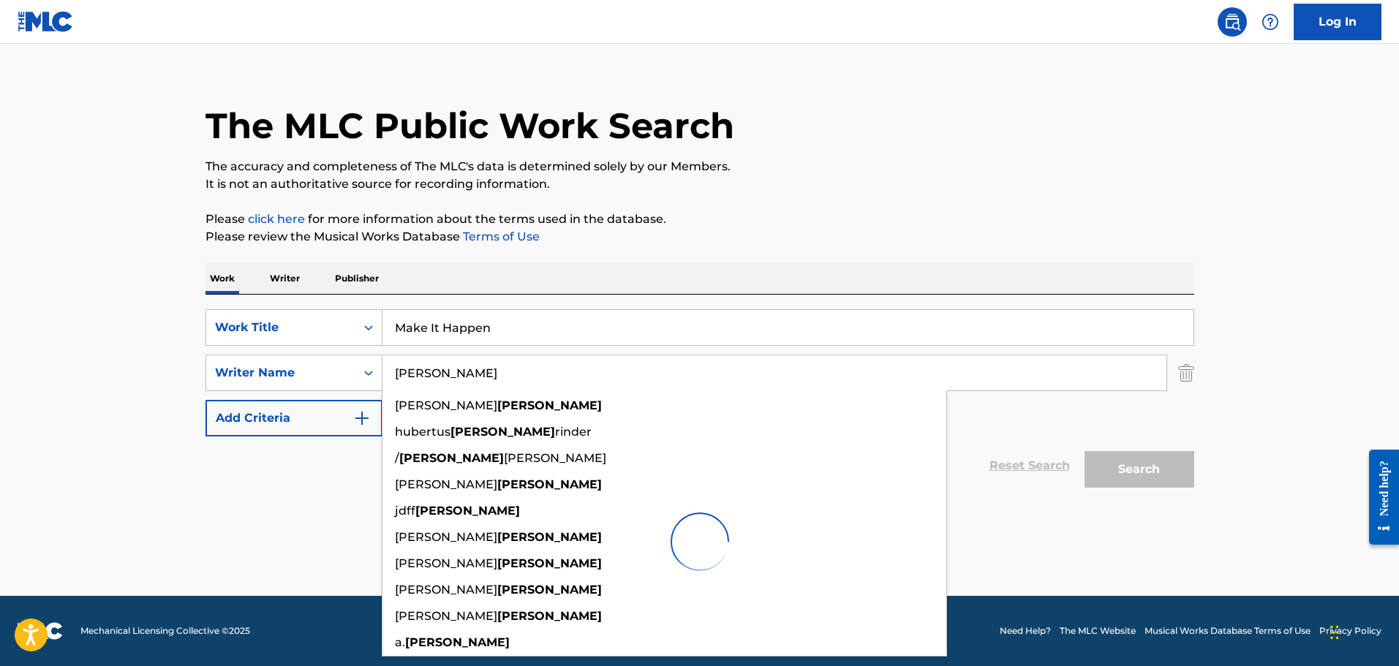
click at [83, 385] on main "The MLC Public Work Search The accuracy and completeness of The MLC's data is d…" at bounding box center [699, 312] width 1399 height 568
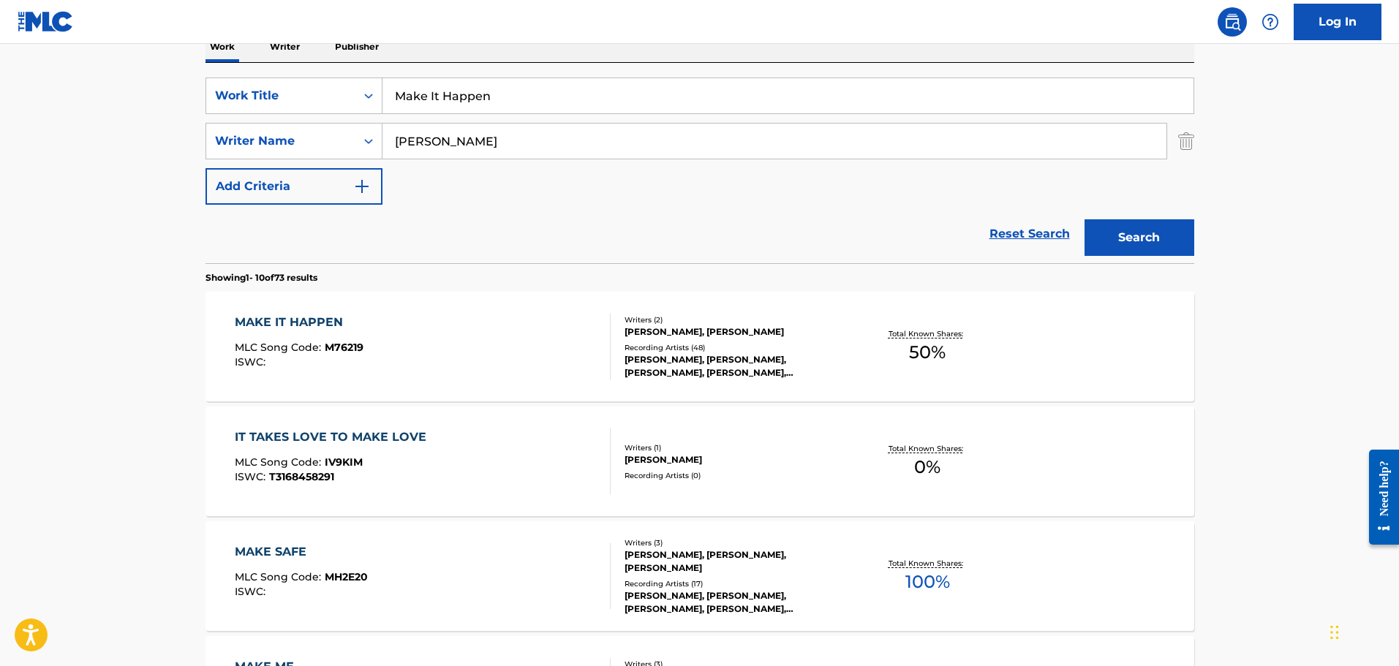
scroll to position [146, 0]
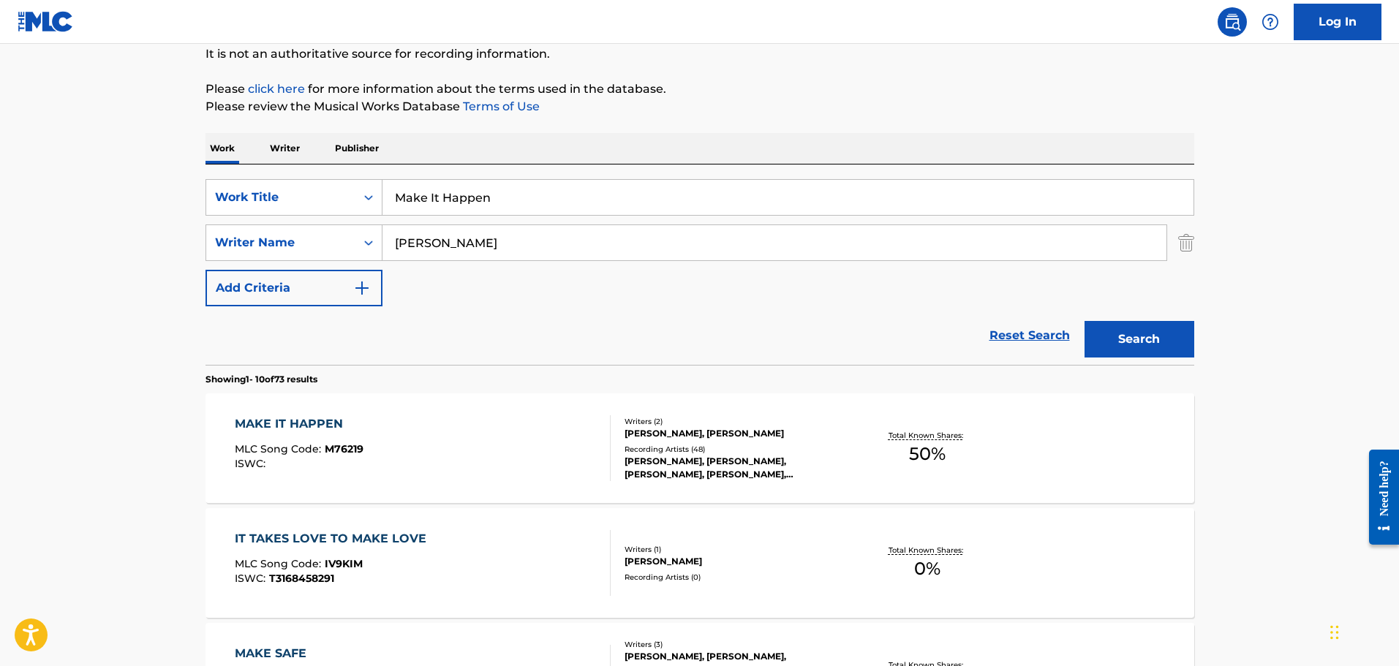
click at [222, 151] on p "Work" at bounding box center [222, 148] width 34 height 31
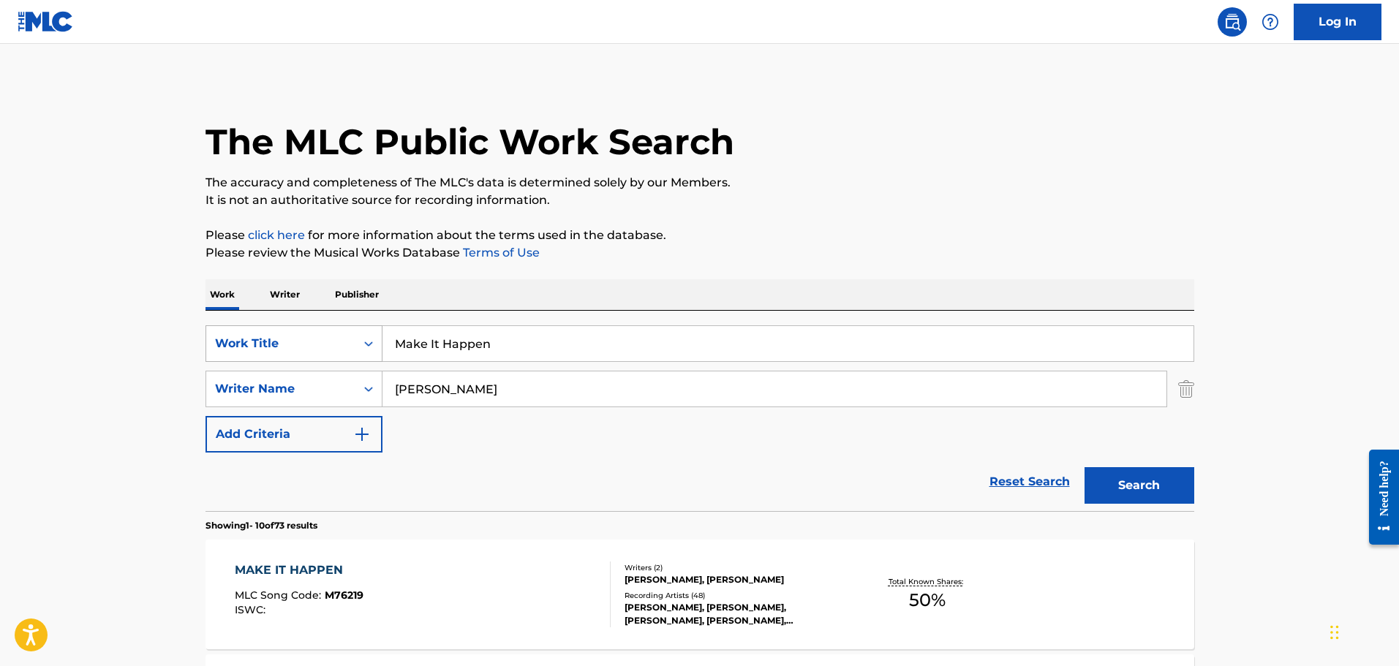
click at [320, 329] on div "Work Title" at bounding box center [293, 343] width 177 height 37
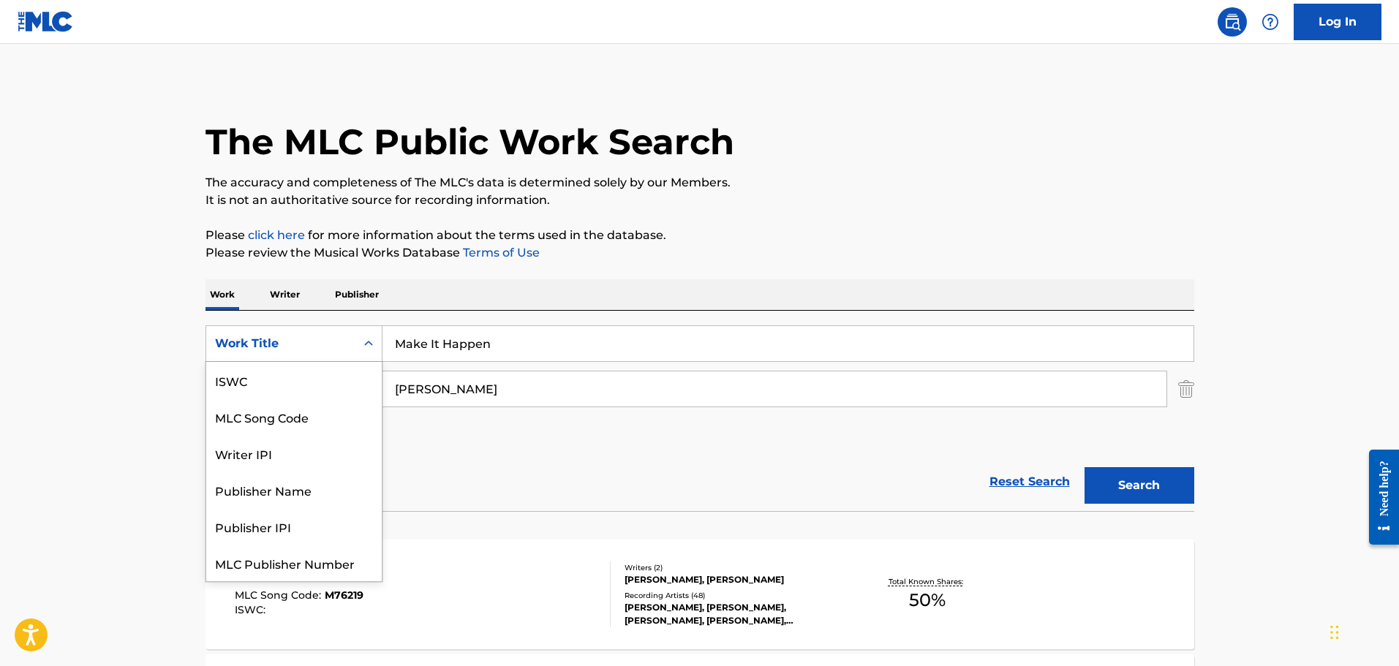
scroll to position [37, 0]
click at [260, 383] on div "MLC Song Code" at bounding box center [294, 380] width 176 height 37
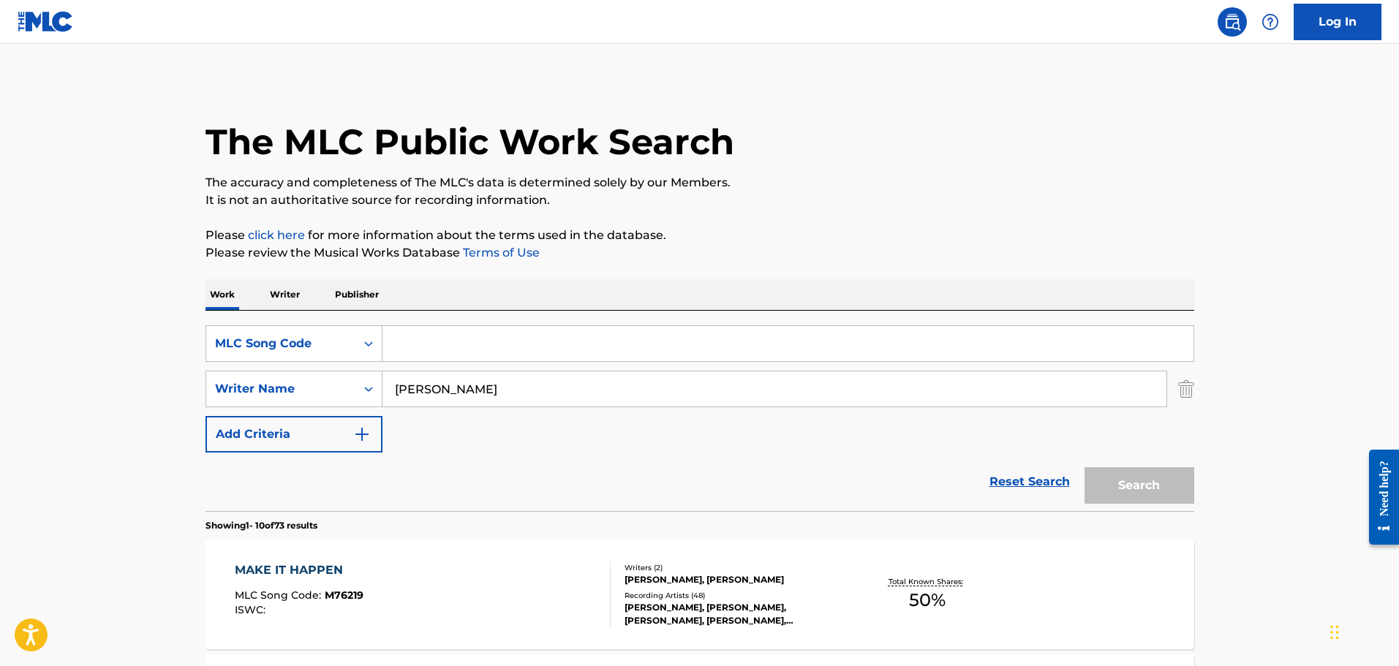
click at [461, 352] on input "Search Form" at bounding box center [787, 343] width 811 height 35
paste input "MA6CD1"
type input "MA6CD1"
click at [1084, 467] on button "Search" at bounding box center [1139, 485] width 110 height 37
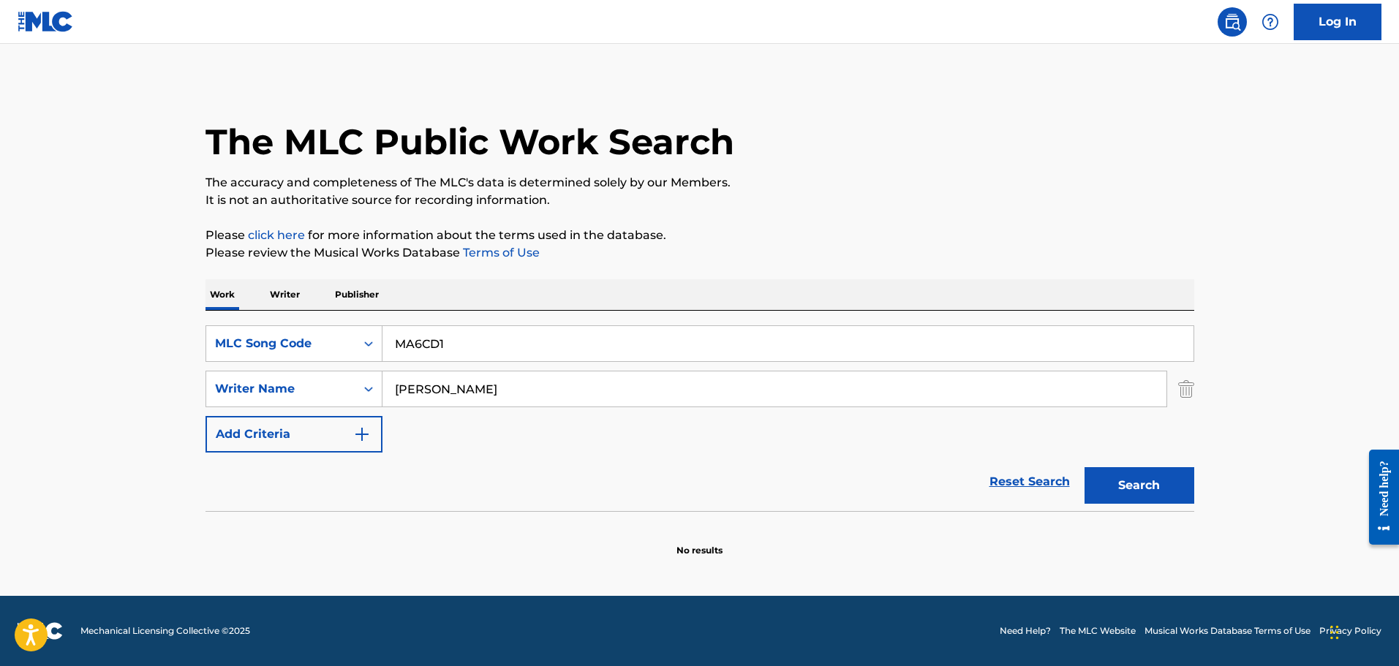
click at [1185, 390] on img "Search Form" at bounding box center [1186, 389] width 16 height 37
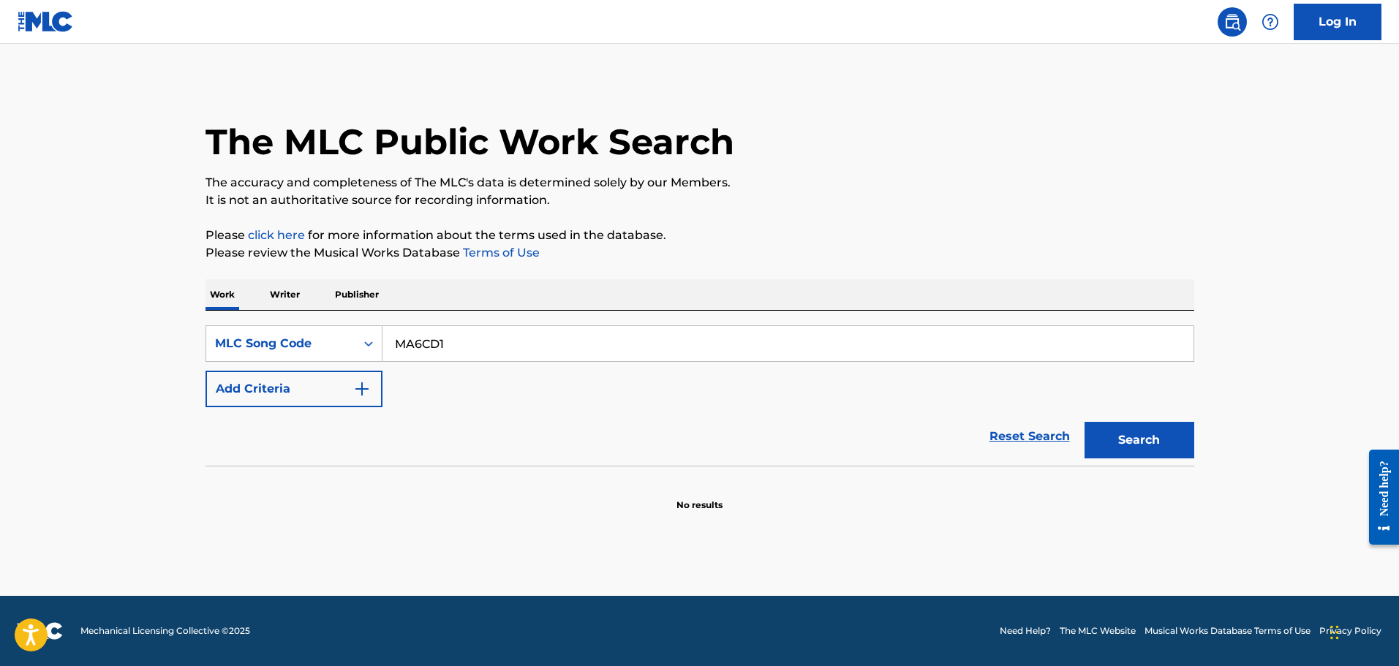
click at [570, 338] on input "MA6CD1" at bounding box center [787, 343] width 811 height 35
click at [1084, 422] on button "Search" at bounding box center [1139, 440] width 110 height 37
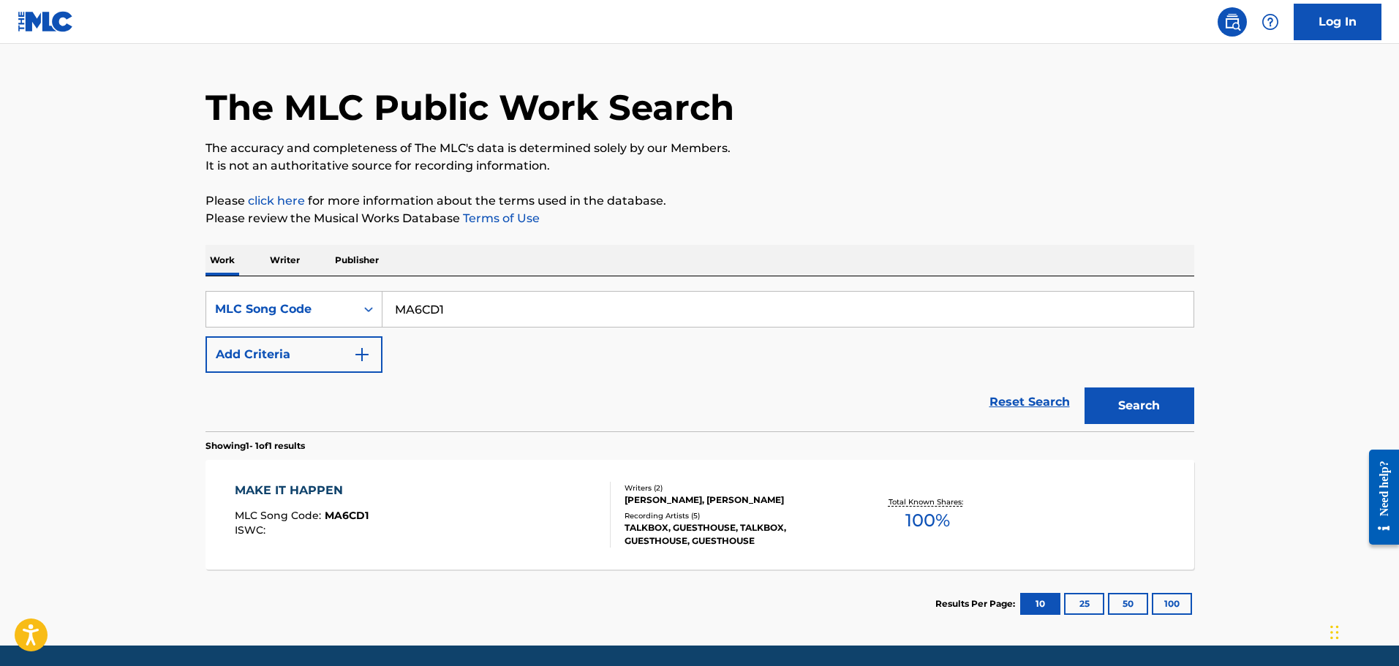
scroll to position [84, 0]
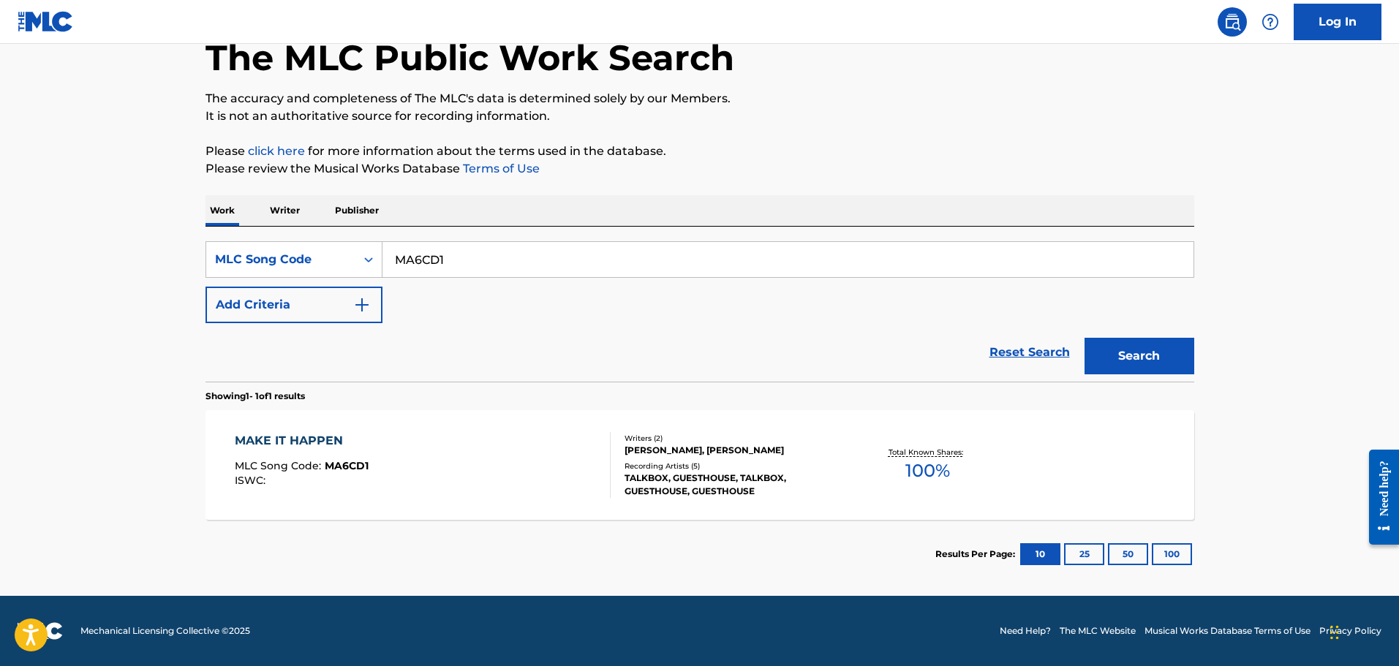
click at [472, 410] on section "MAKE IT HAPPEN MLC Song Code : MA6CD1 ISWC : Writers ( 2 ) [PERSON_NAME], [PERS…" at bounding box center [699, 461] width 989 height 117
click at [464, 433] on div "MAKE IT HAPPEN MLC Song Code : MA6CD1 ISWC :" at bounding box center [423, 465] width 376 height 66
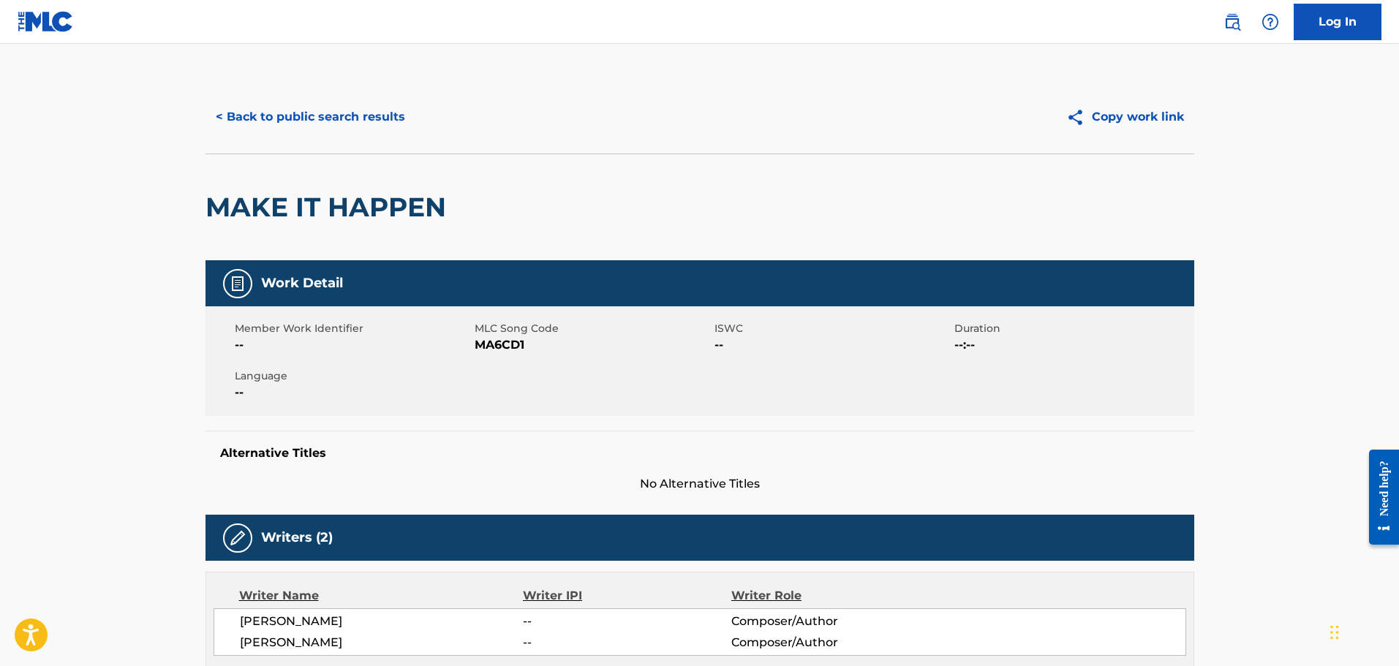
click at [276, 116] on button "< Back to public search results" at bounding box center [310, 117] width 210 height 37
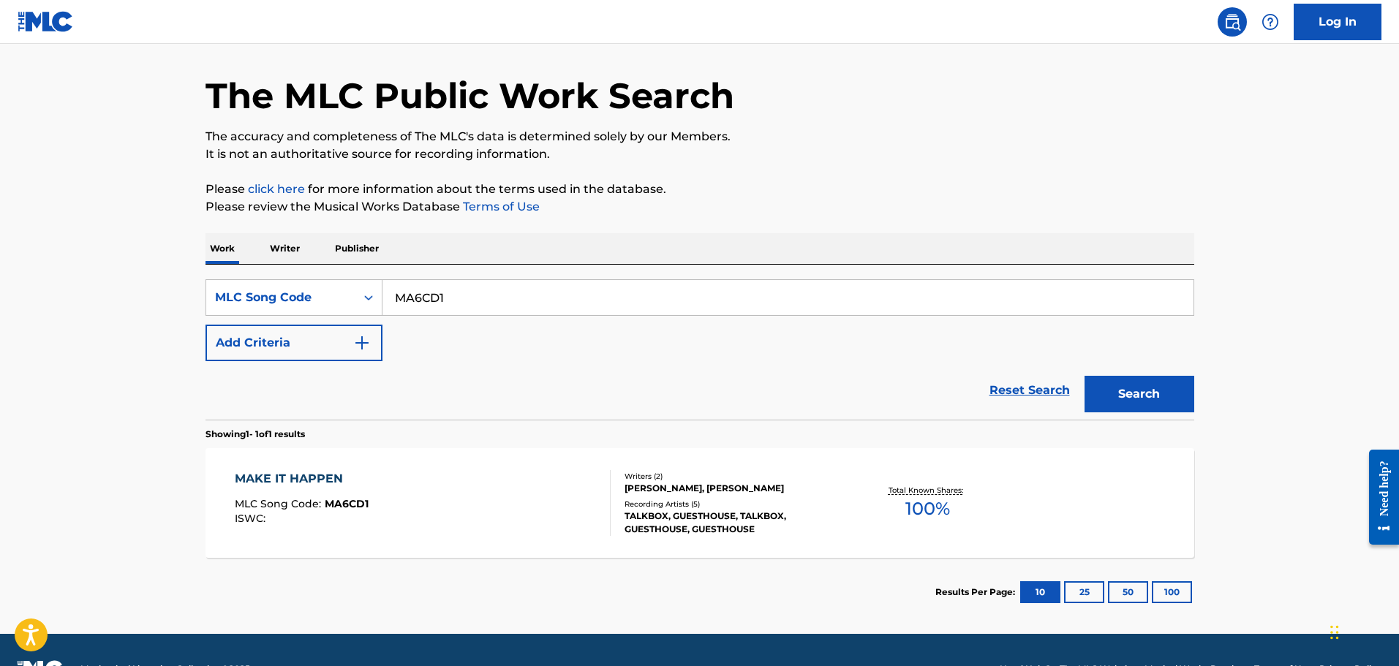
click at [435, 299] on input "MA6CD1" at bounding box center [787, 297] width 811 height 35
paste input "B16OF"
type input "MB16OF"
click at [1084, 376] on button "Search" at bounding box center [1139, 394] width 110 height 37
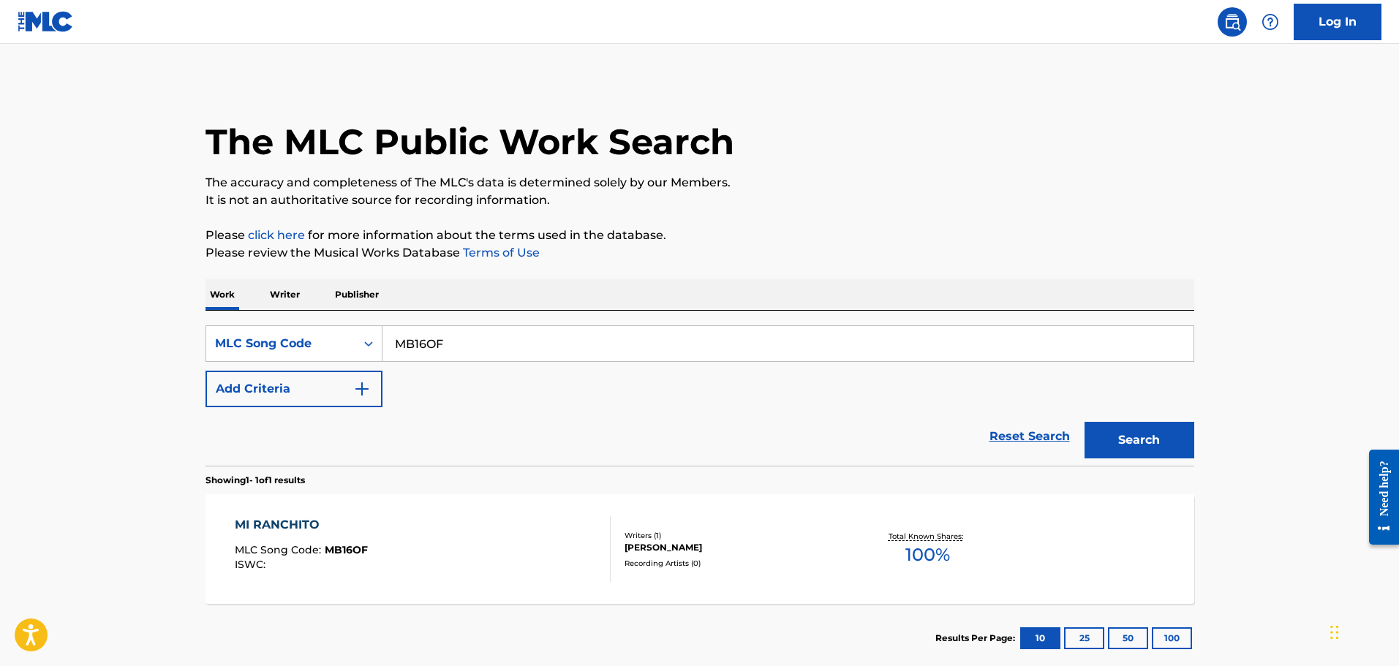
click at [441, 542] on div "MI RANCHITO MLC Song Code : MB16OF ISWC :" at bounding box center [423, 549] width 376 height 66
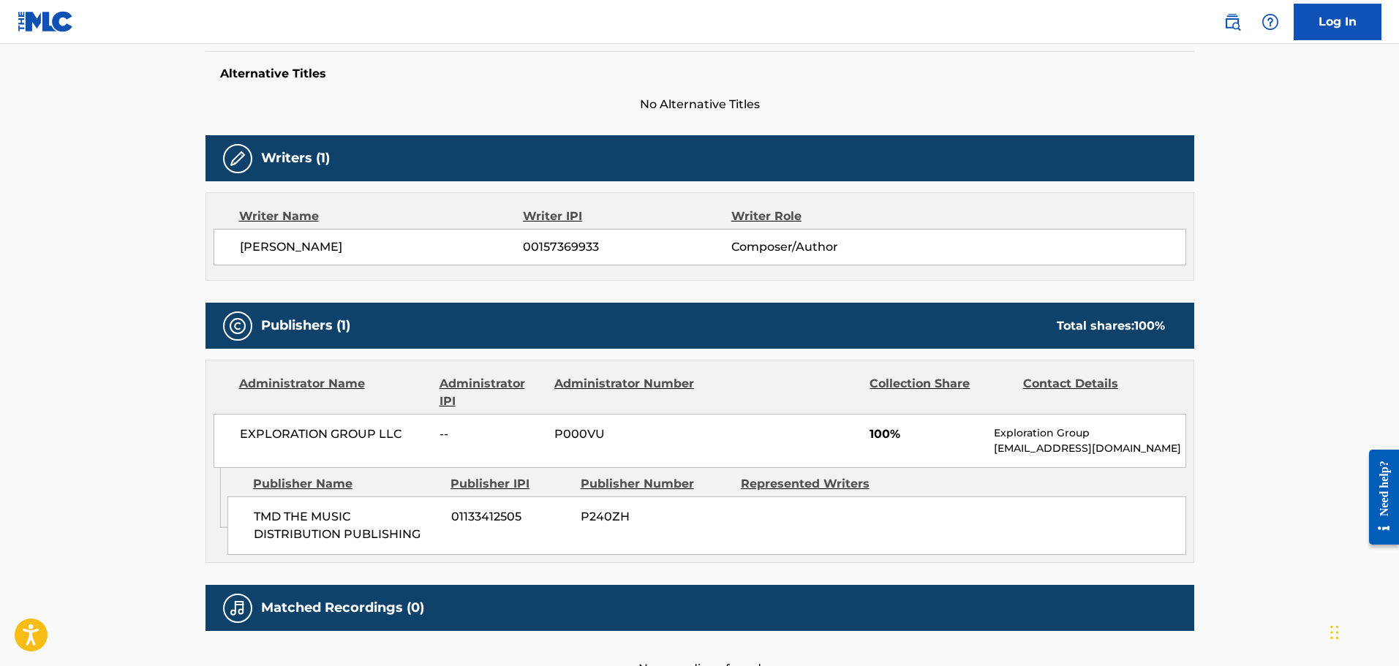
scroll to position [483, 0]
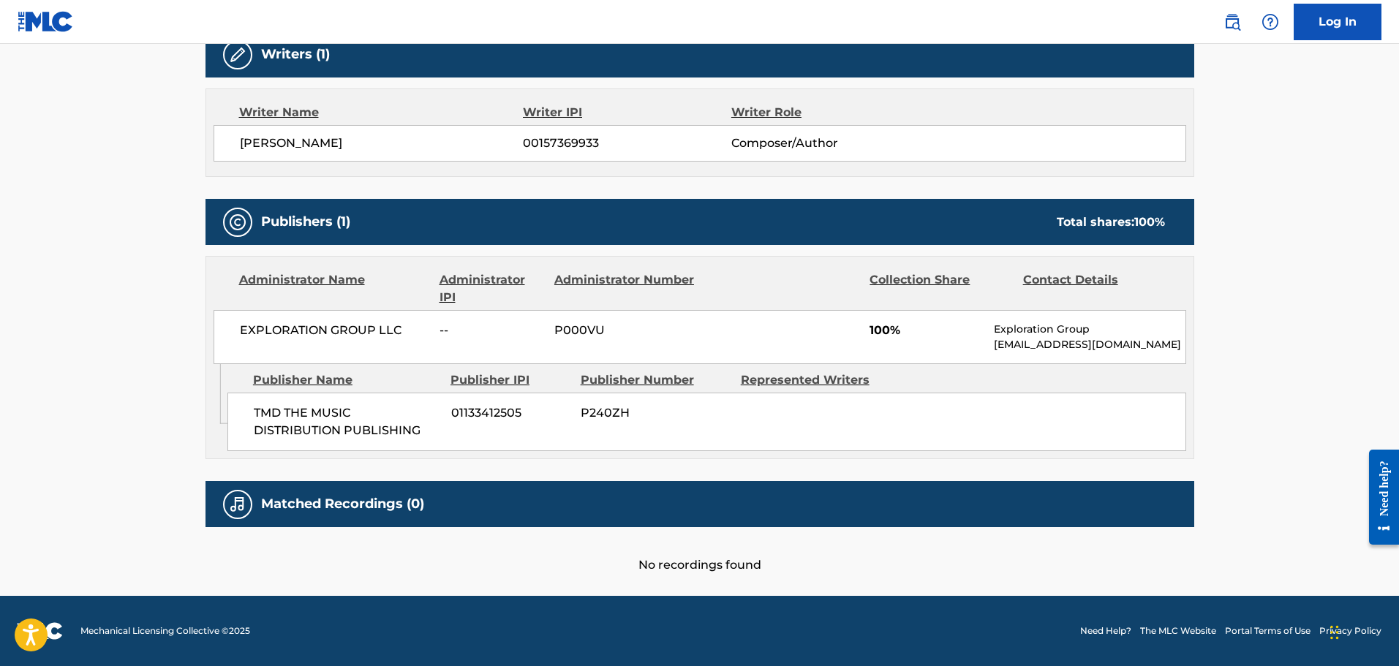
click at [271, 413] on span "TMD THE MUSIC DISTRIBUTION PUBLISHING" at bounding box center [347, 421] width 186 height 35
click at [306, 410] on span "TMD THE MUSIC DISTRIBUTION PUBLISHING" at bounding box center [347, 421] width 186 height 35
click at [339, 409] on span "TMD THE MUSIC DISTRIBUTION PUBLISHING" at bounding box center [347, 421] width 186 height 35
copy span "TMD THE MUSIC"
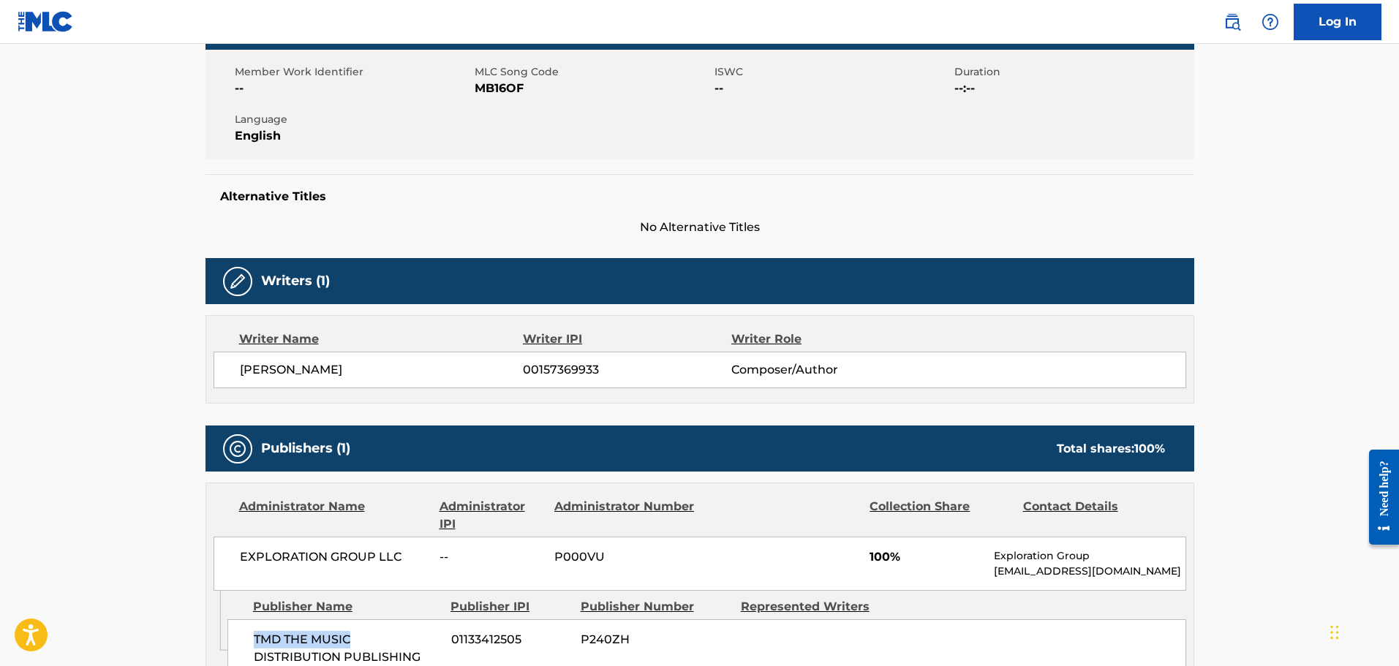
scroll to position [45, 0]
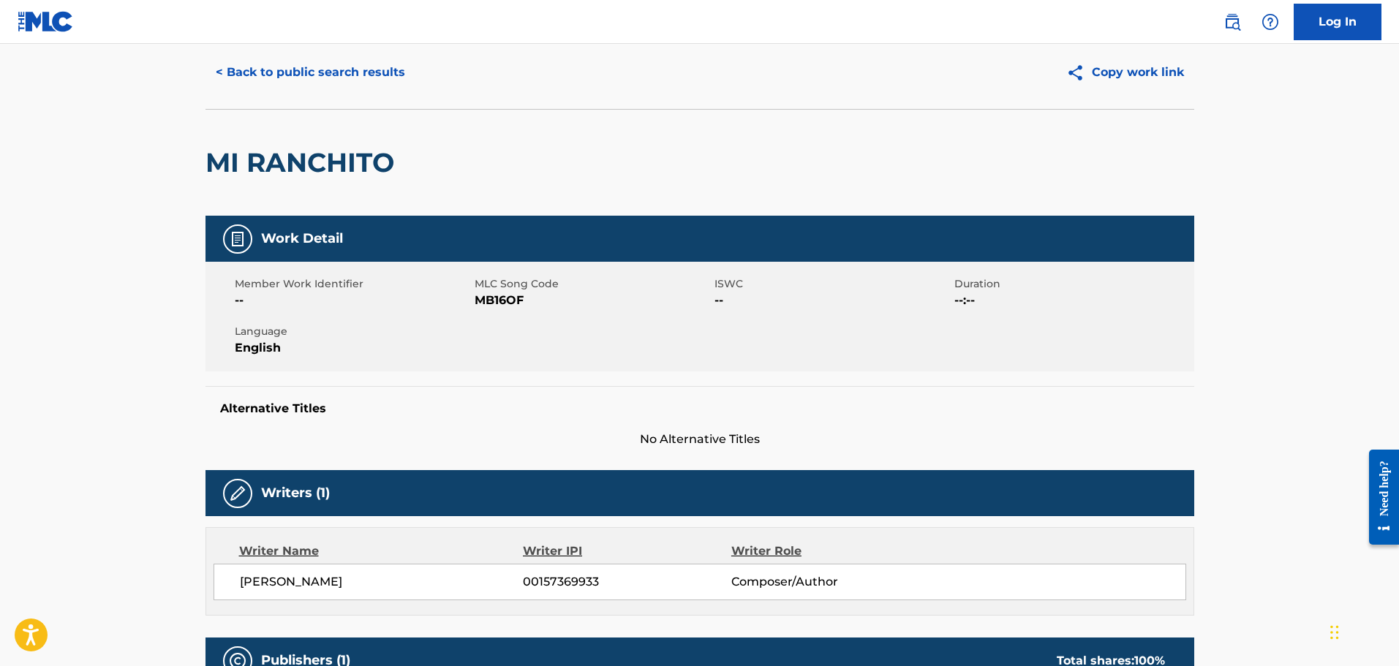
click at [219, 162] on h2 "MI RANCHITO" at bounding box center [303, 162] width 196 height 33
click at [282, 164] on h2 "MI RANCHITO" at bounding box center [303, 162] width 196 height 33
copy h2 "MI RANCHITO"
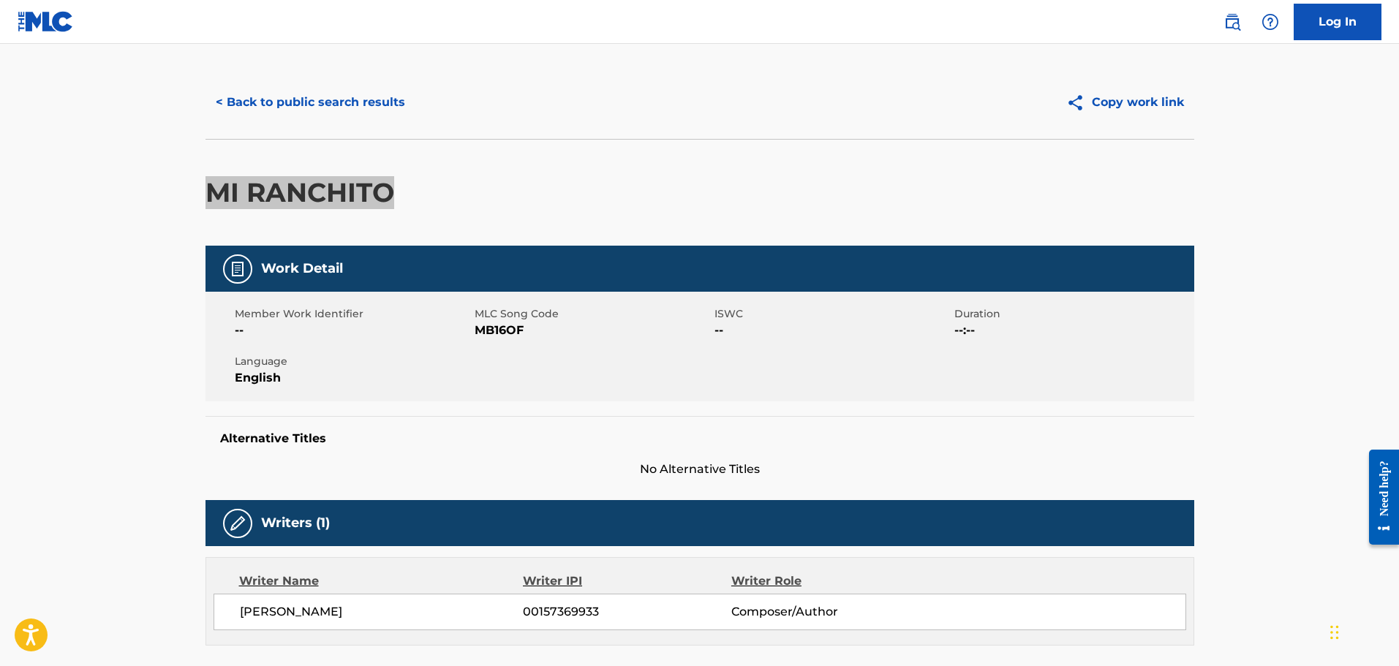
scroll to position [0, 0]
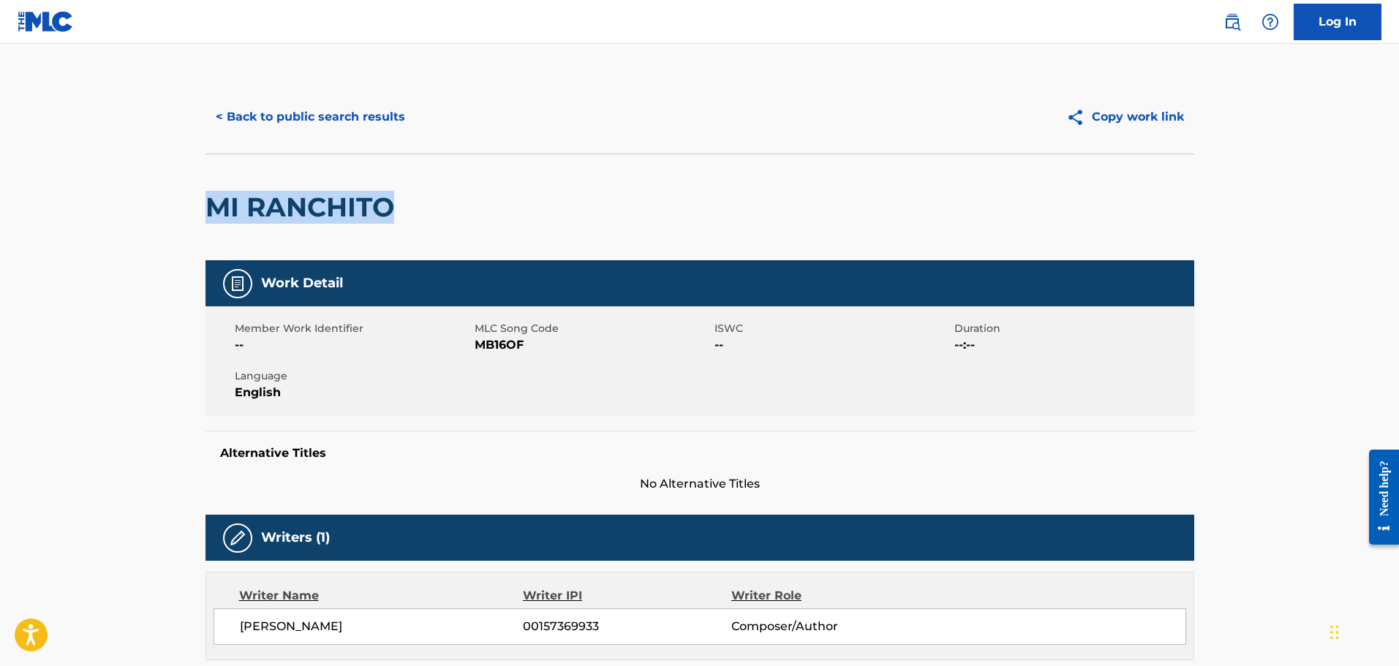
click at [311, 117] on button "< Back to public search results" at bounding box center [310, 117] width 210 height 37
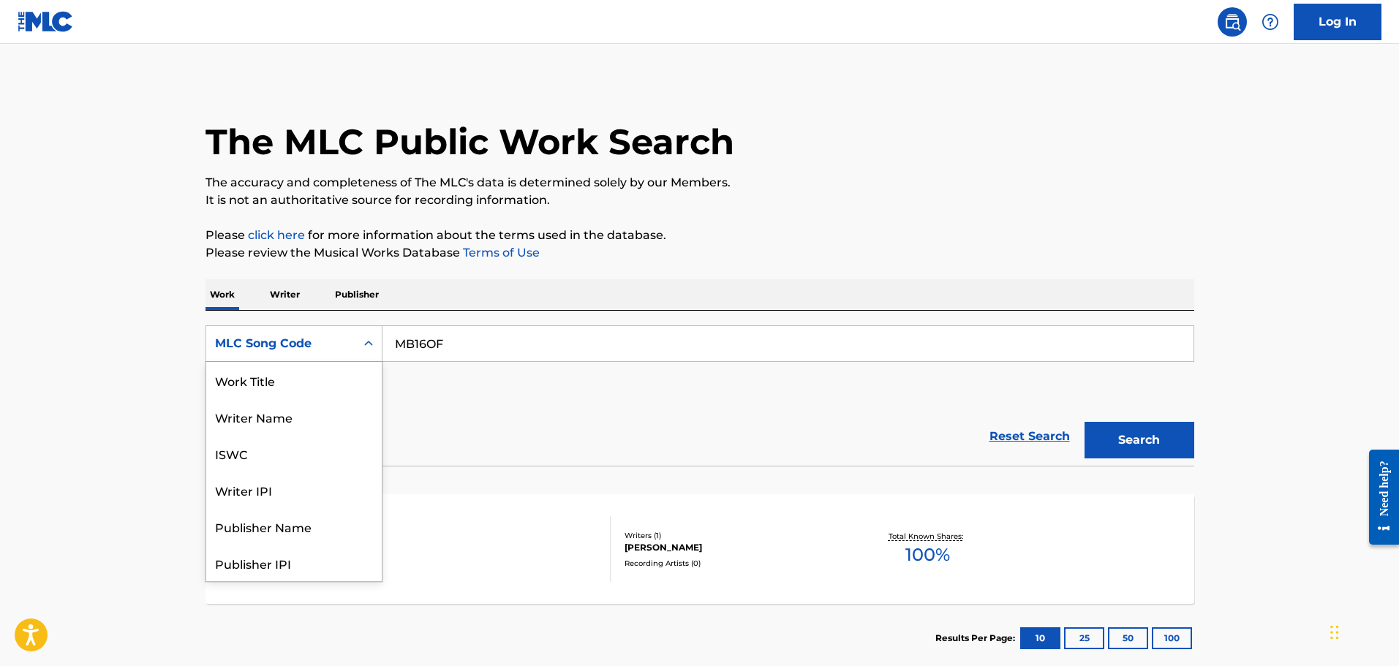
click at [320, 326] on div "MLC Song Code" at bounding box center [293, 343] width 177 height 37
drag, startPoint x: 277, startPoint y: 379, endPoint x: 364, endPoint y: 366, distance: 88.0
click at [279, 377] on div "Work Title" at bounding box center [294, 380] width 176 height 37
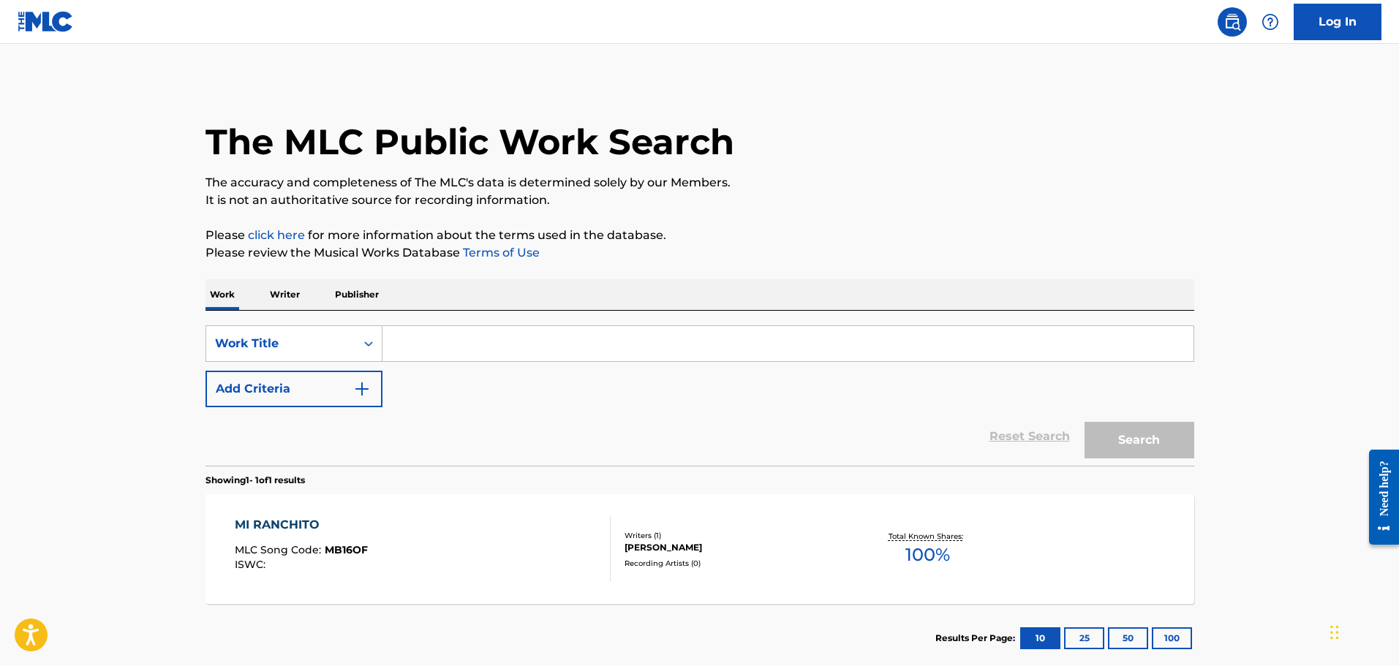
click at [443, 345] on input "Search Form" at bounding box center [787, 343] width 811 height 35
paste input "MI RANCHITO"
type input "MI RANCHITO"
click at [321, 389] on button "Add Criteria" at bounding box center [293, 389] width 177 height 37
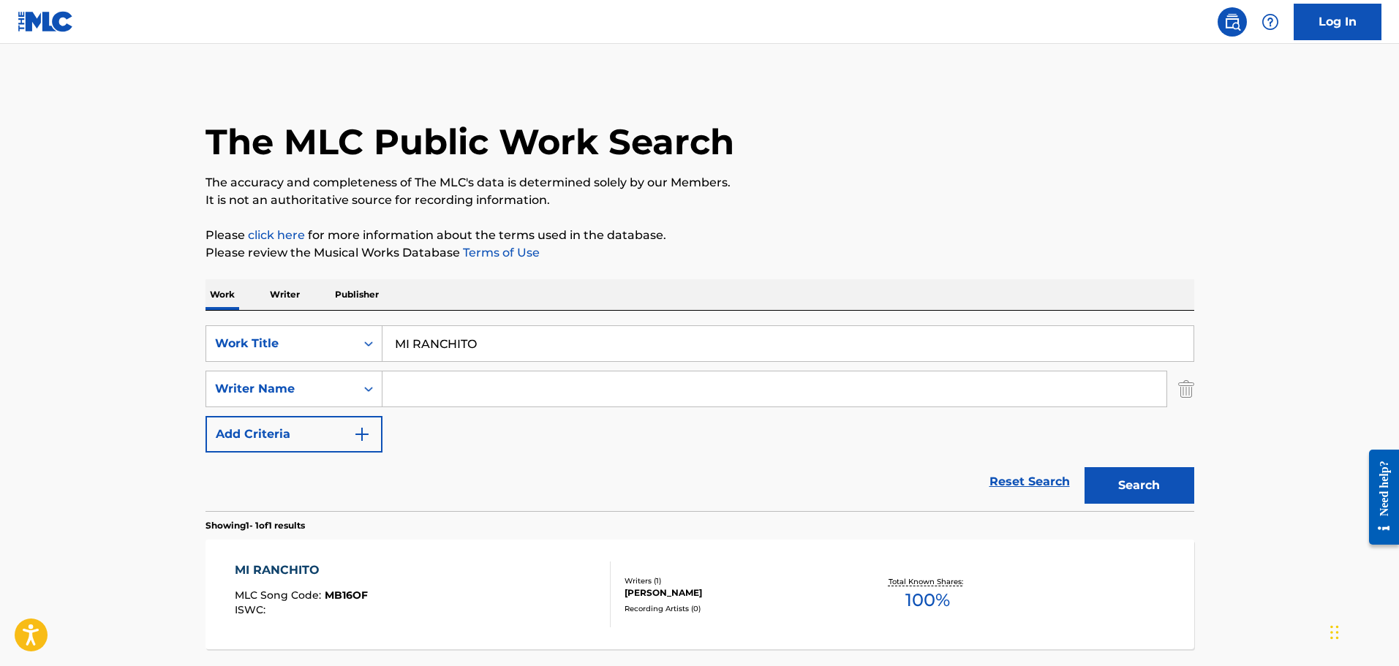
click at [450, 393] on input "Search Form" at bounding box center [774, 388] width 784 height 35
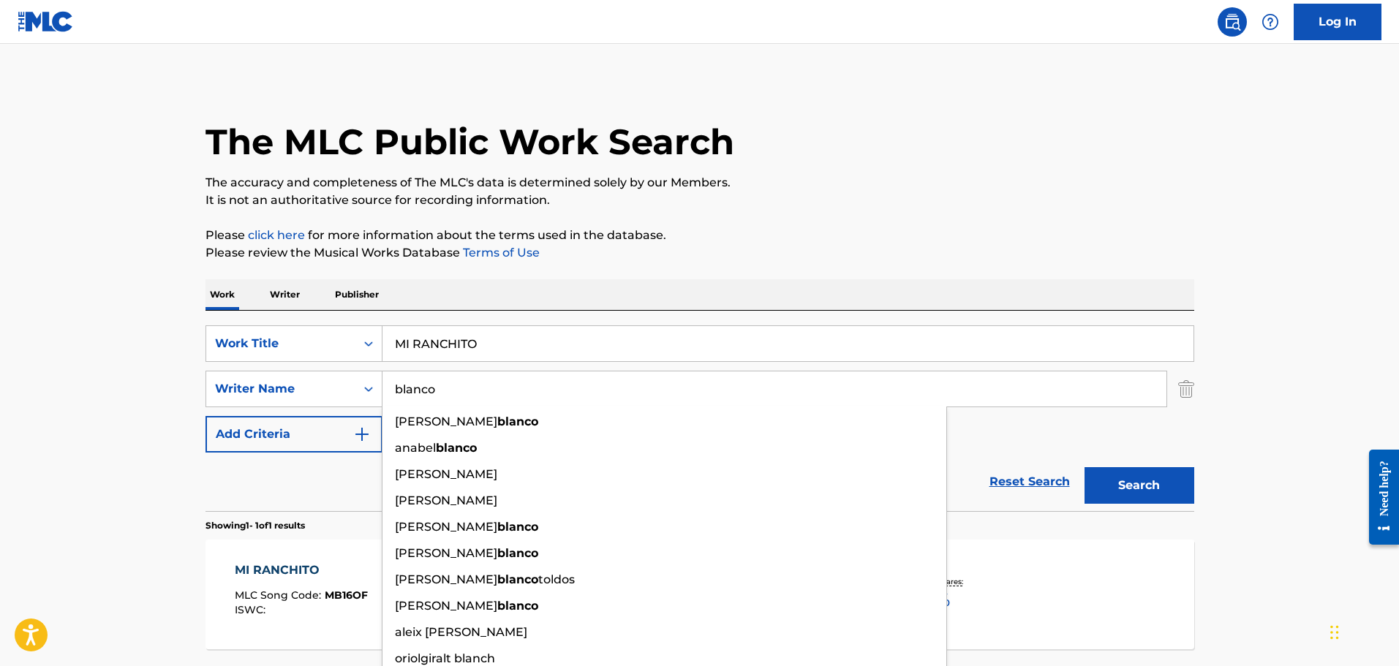
type input "blanco"
click at [1084, 467] on button "Search" at bounding box center [1139, 485] width 110 height 37
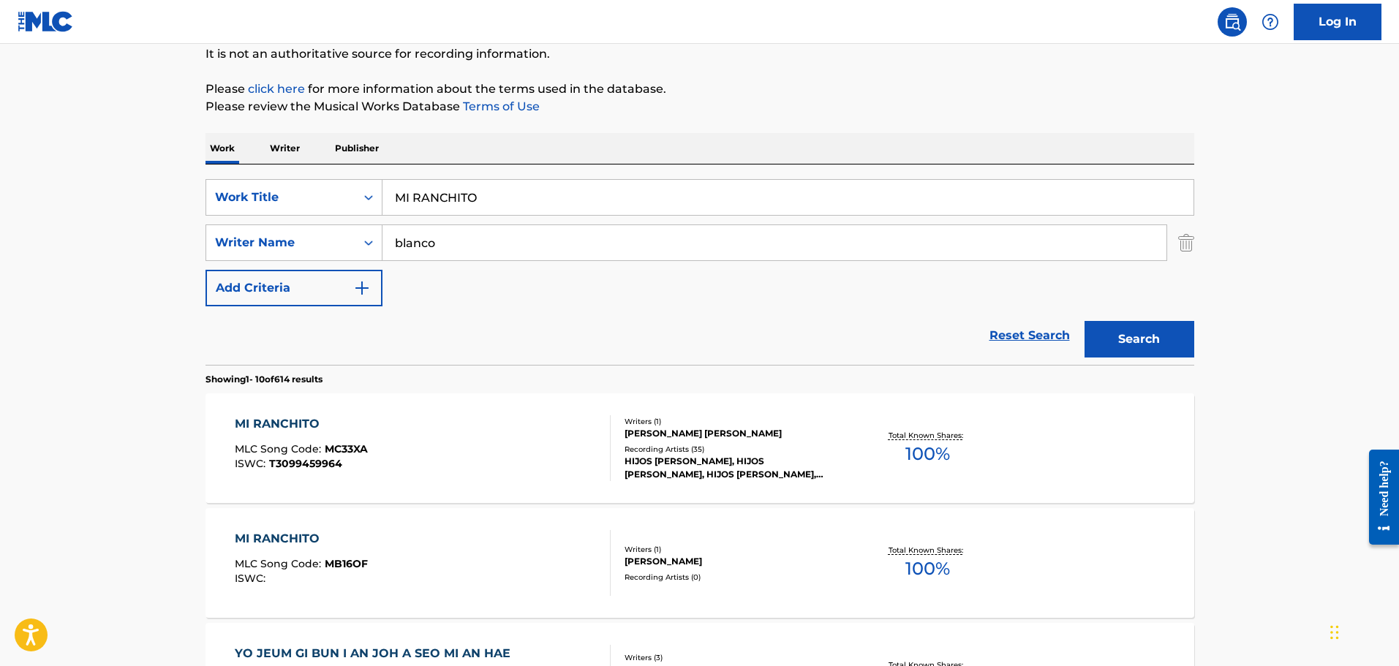
scroll to position [293, 0]
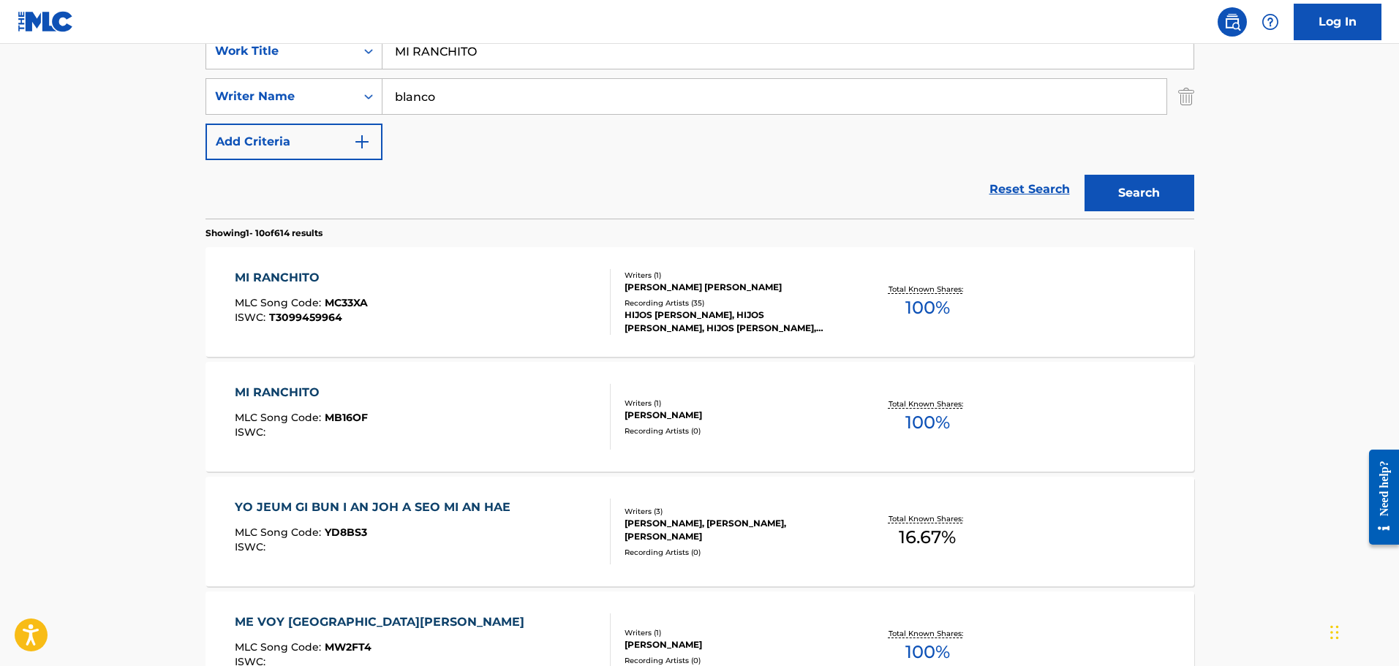
click at [487, 296] on div "MI RANCHITO MLC Song Code : MC33XA ISWC : T3099459964" at bounding box center [423, 302] width 376 height 66
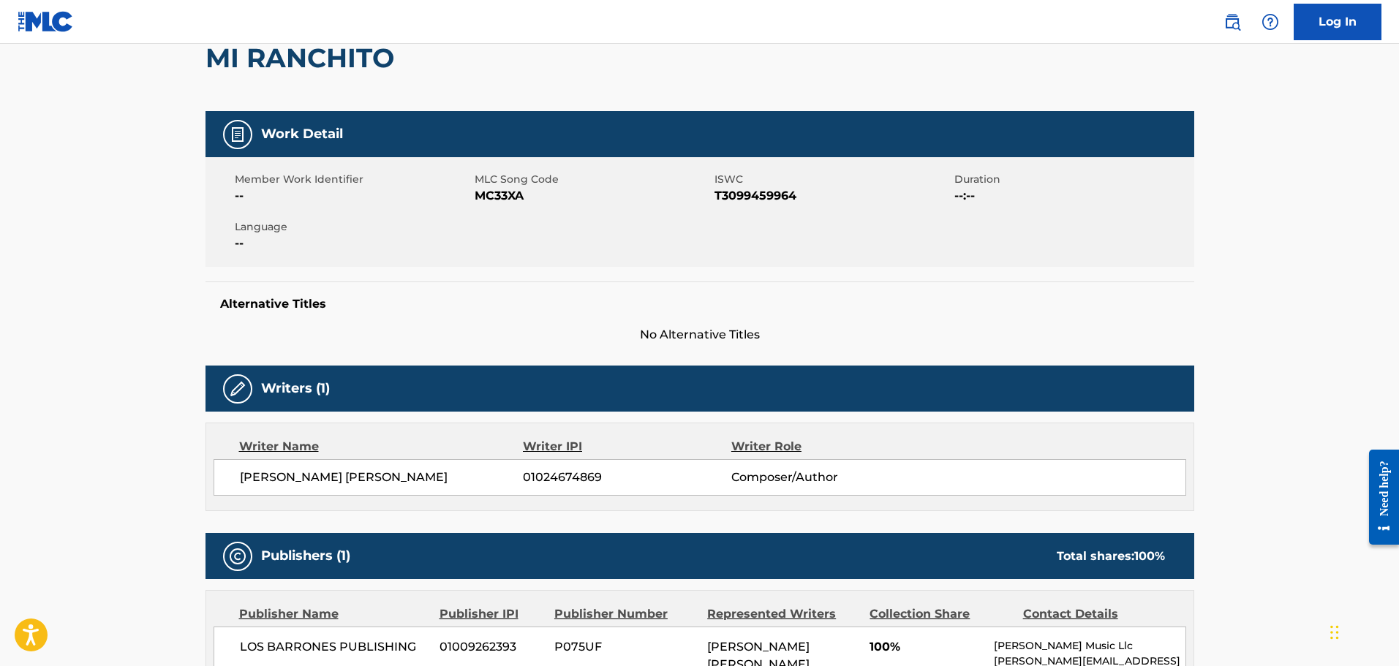
scroll to position [146, 0]
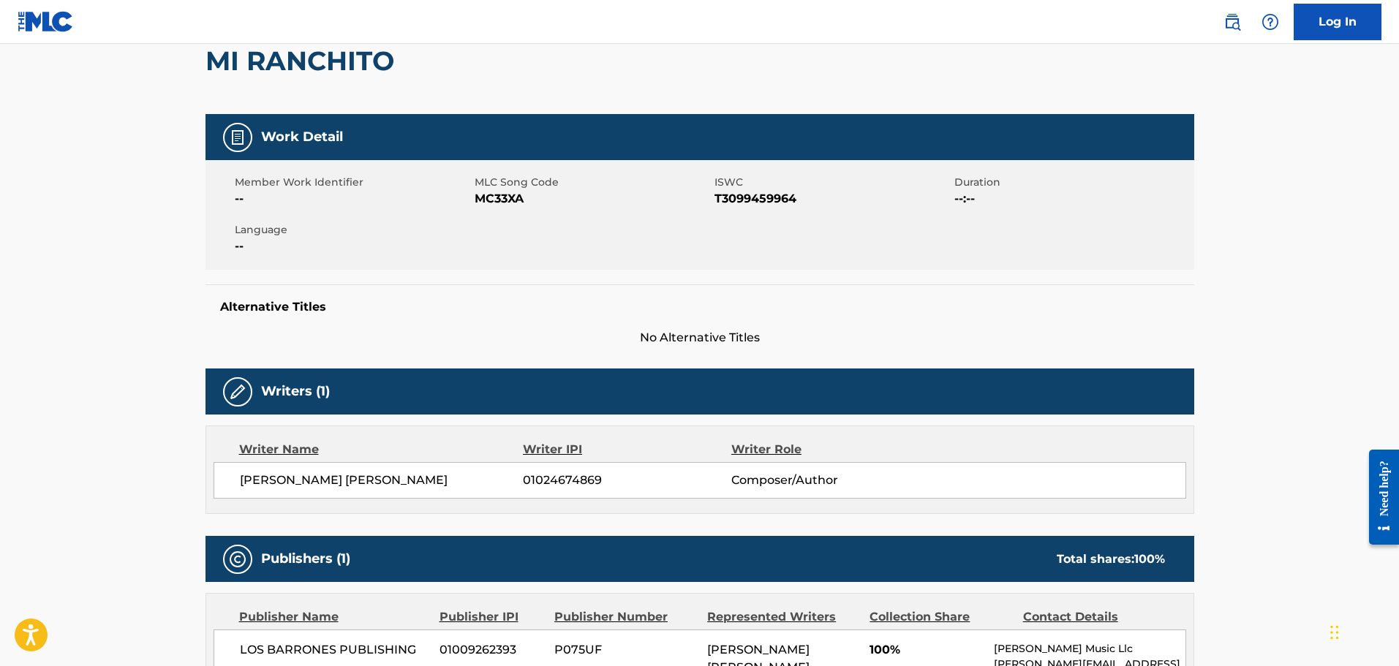
click at [495, 197] on span "MC33XA" at bounding box center [593, 199] width 236 height 18
copy span "MC33XA"
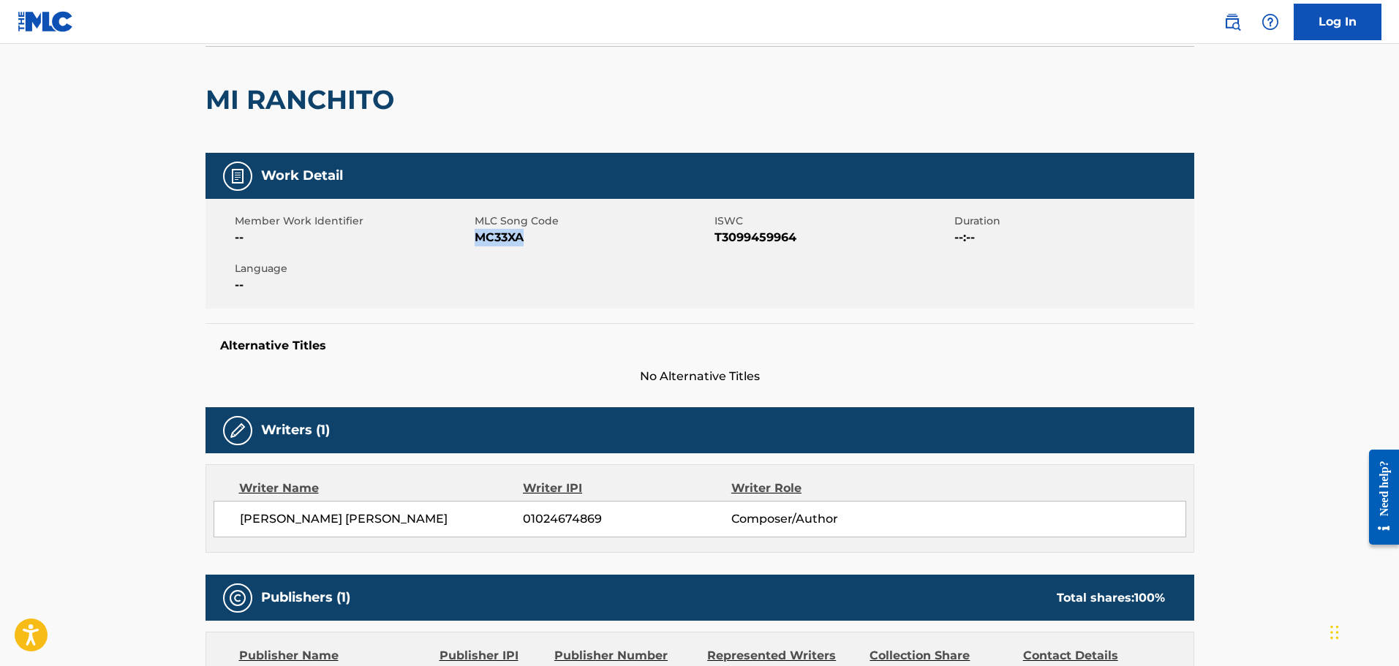
scroll to position [0, 0]
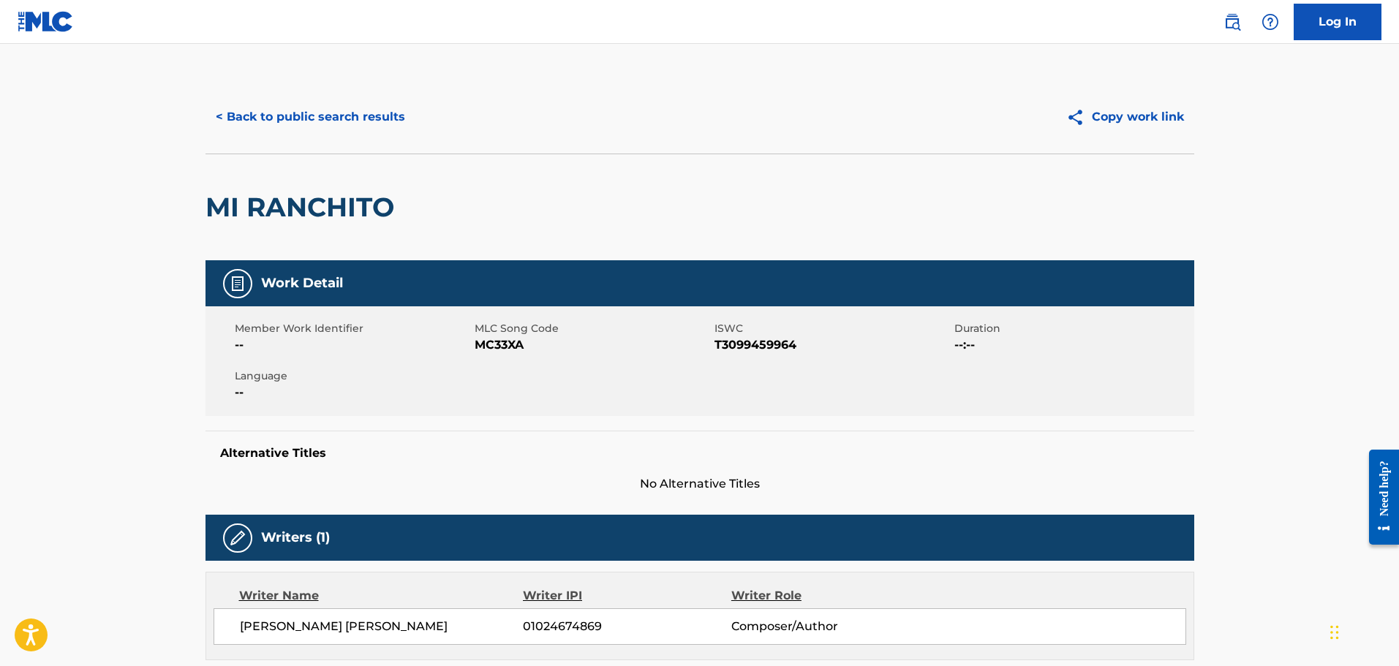
click at [339, 95] on div "< Back to public search results Copy work link" at bounding box center [699, 116] width 989 height 73
click at [339, 112] on button "< Back to public search results" at bounding box center [310, 117] width 210 height 37
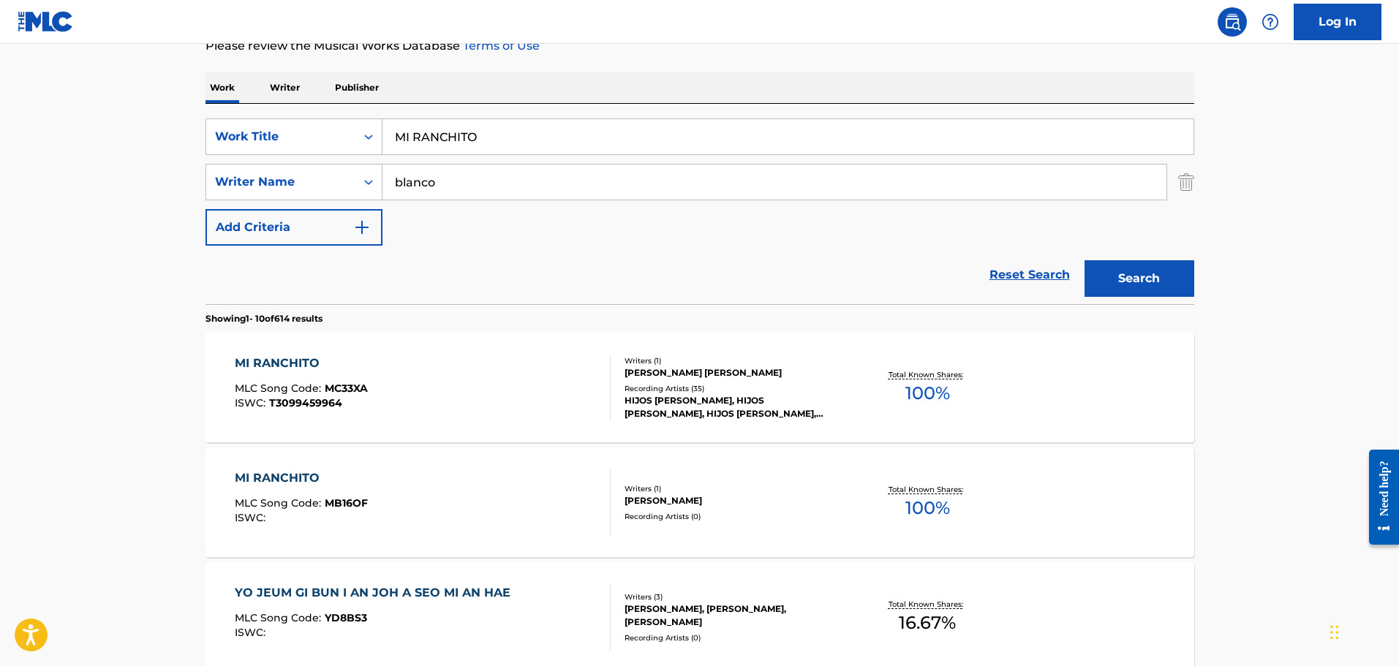
scroll to position [146, 0]
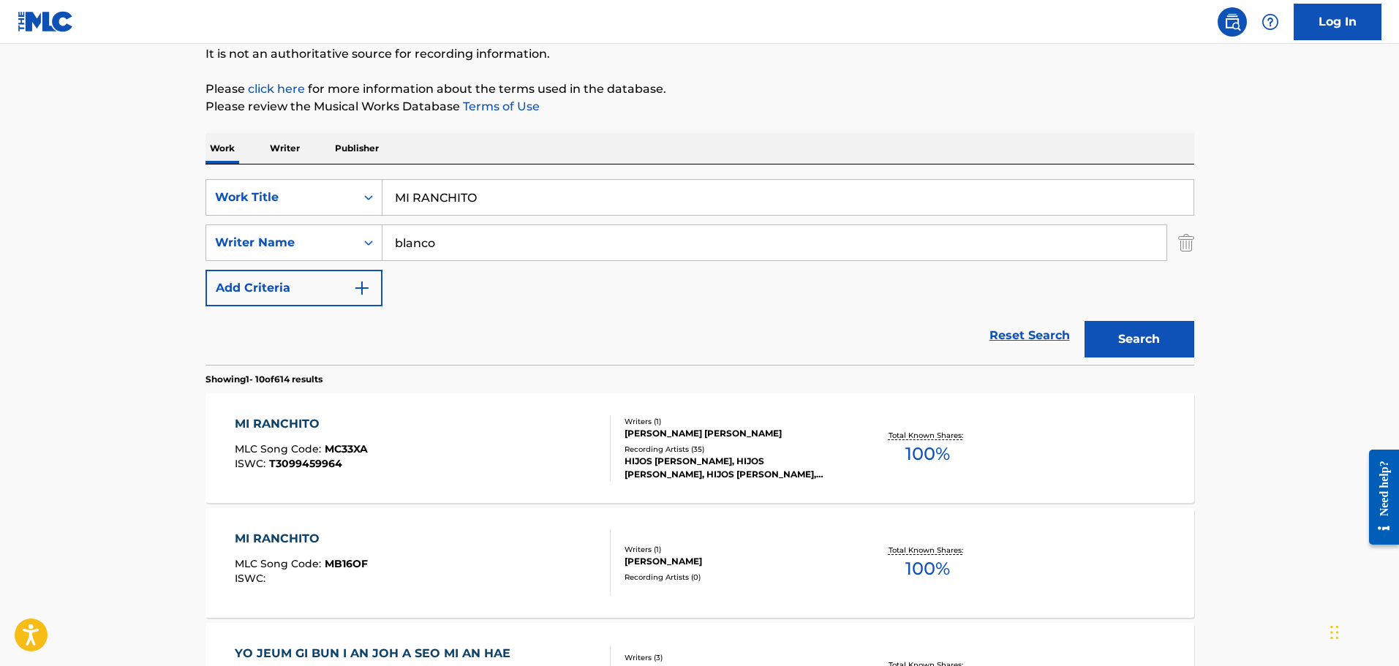
click at [453, 194] on input "MI RANCHITO" at bounding box center [787, 197] width 811 height 35
paste input "PA0RH5"
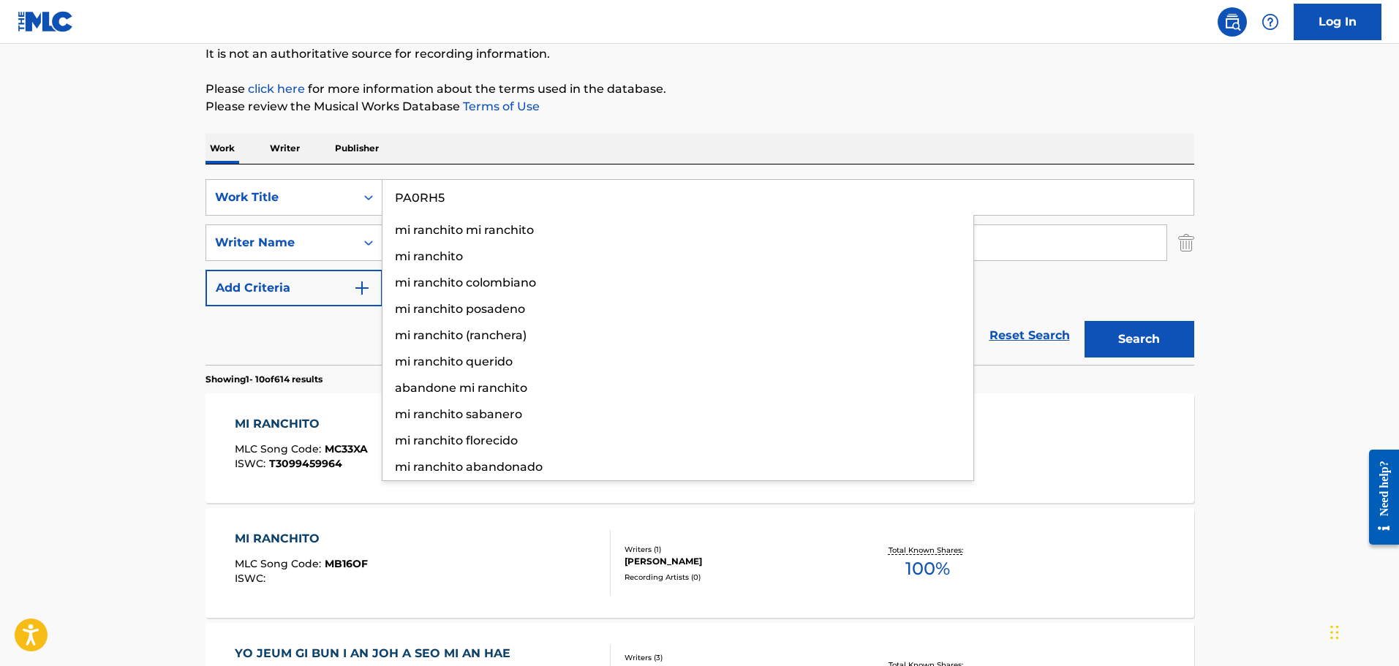
type input "PA0RH5"
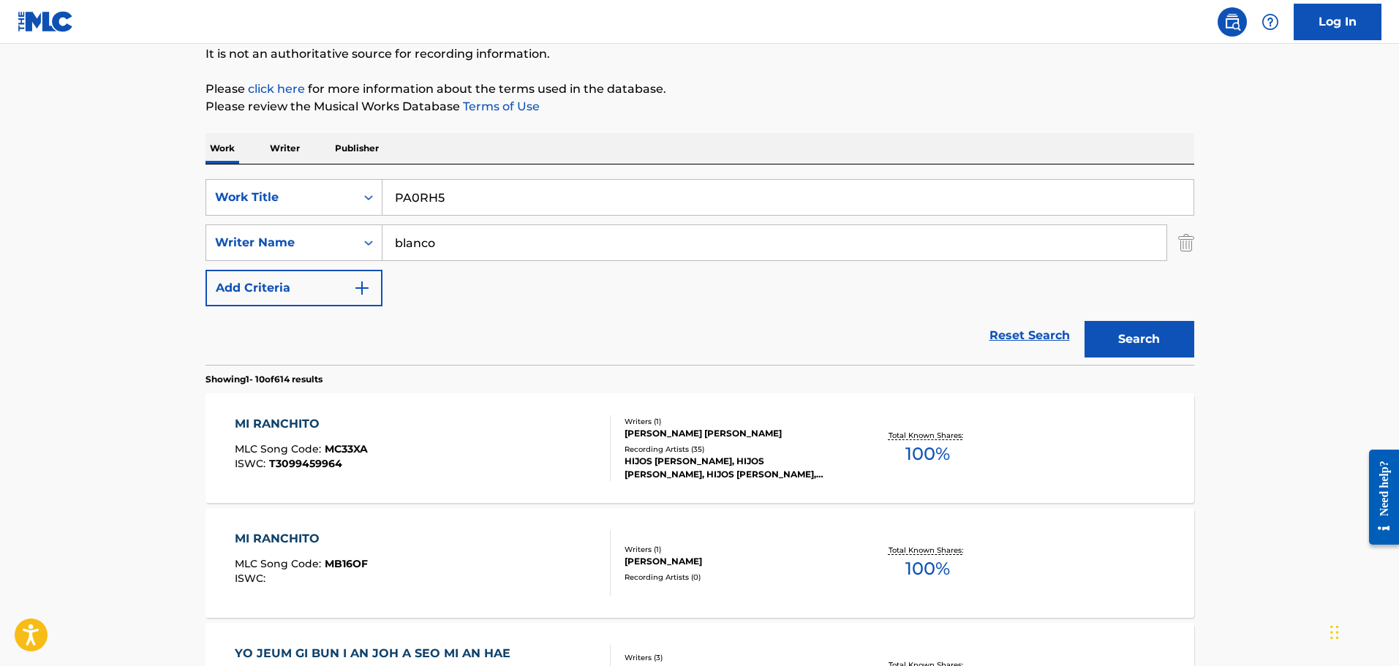
click at [1008, 336] on link "Reset Search" at bounding box center [1029, 336] width 95 height 32
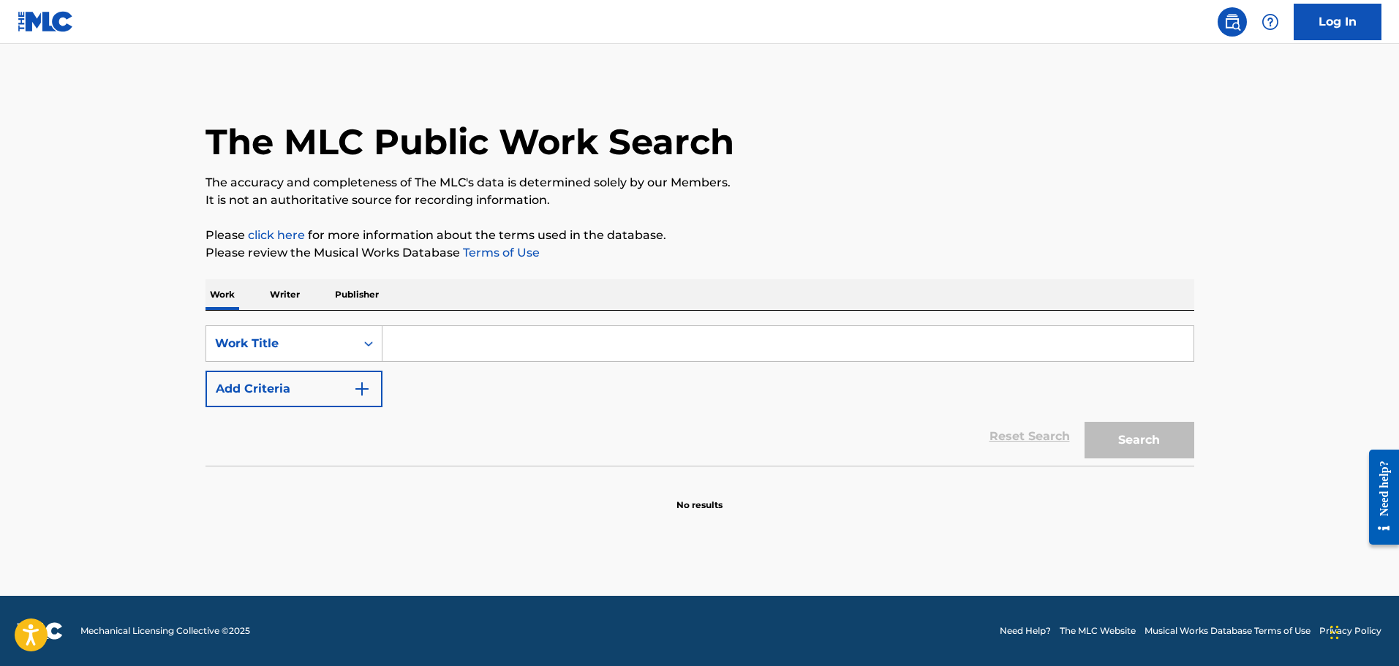
click at [482, 337] on input "Search Form" at bounding box center [787, 343] width 811 height 35
paste input "PA0RH5"
type input "PA0RH5"
click at [1084, 422] on button "Search" at bounding box center [1139, 440] width 110 height 37
click at [295, 344] on div "Work Title" at bounding box center [281, 344] width 132 height 18
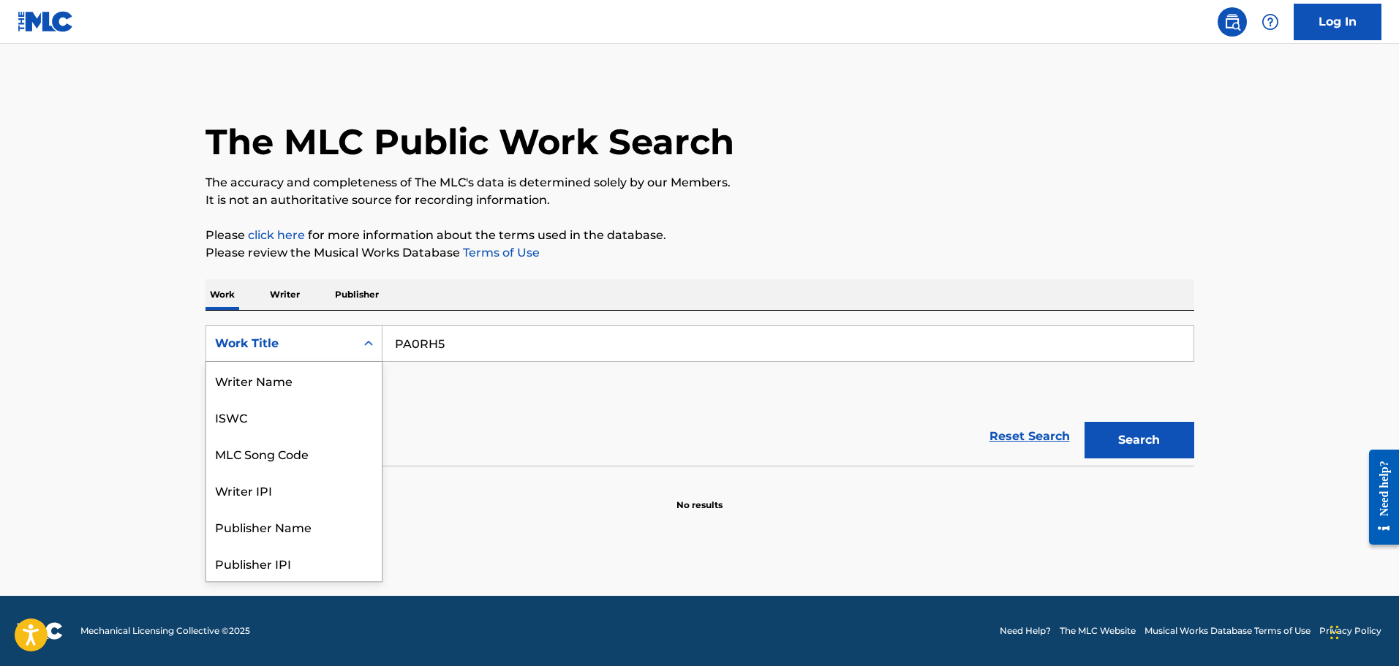
scroll to position [73, 0]
click at [294, 381] on div "MLC Song Code" at bounding box center [294, 380] width 176 height 37
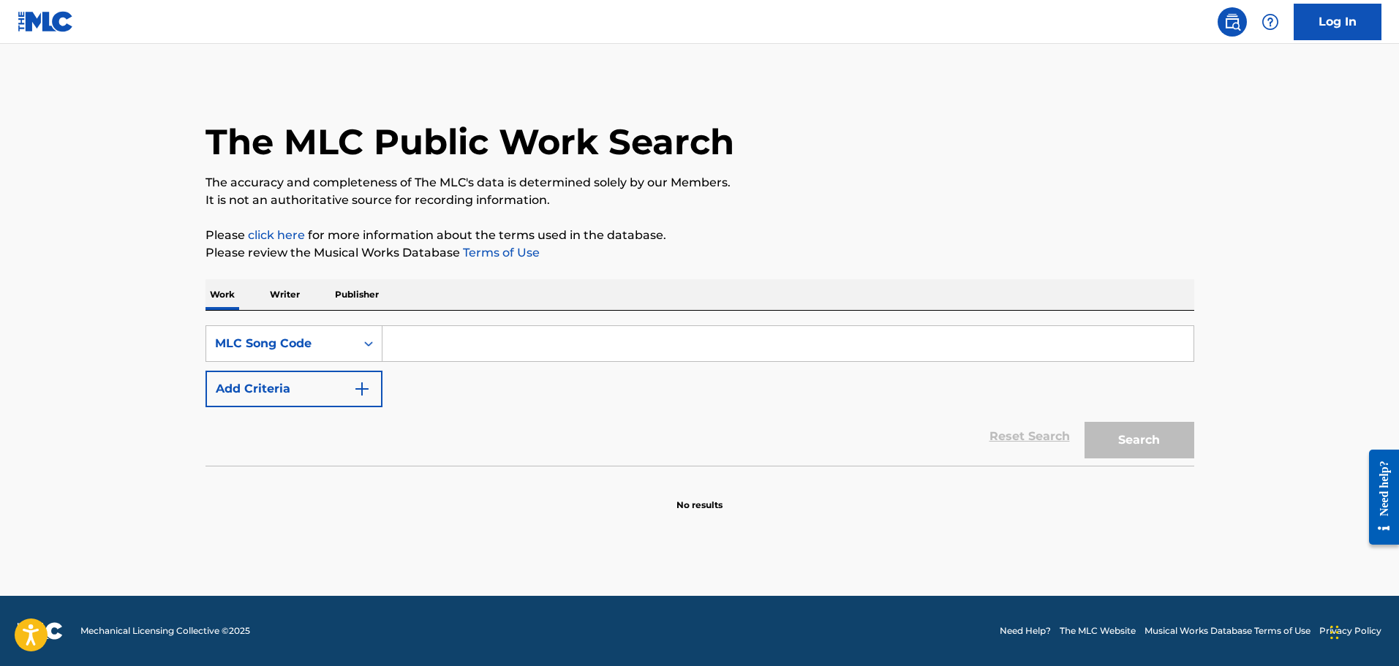
click at [578, 335] on input "Search Form" at bounding box center [787, 343] width 811 height 35
paste input "PA0RH5"
type input "PA0RH5"
click at [1084, 422] on button "Search" at bounding box center [1139, 440] width 110 height 37
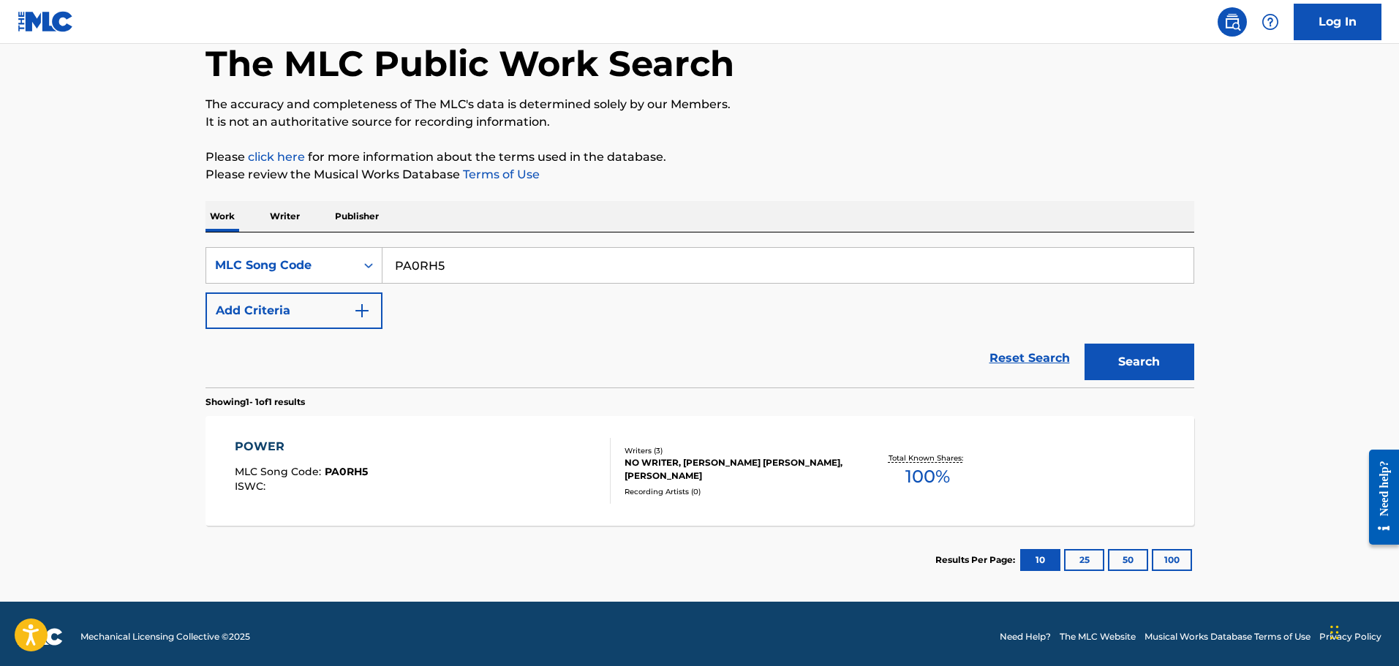
scroll to position [84, 0]
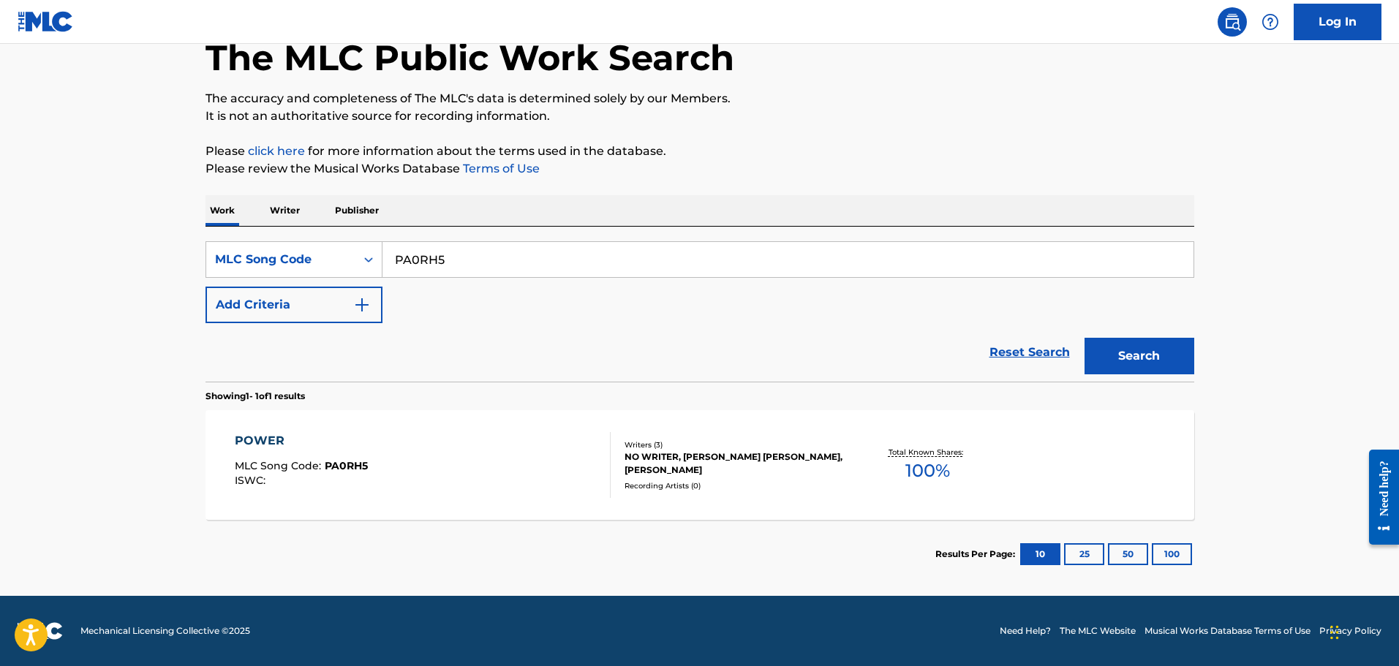
click at [459, 411] on div "POWER MLC Song Code : PA0RH5 ISWC : Writers ( 3 ) NO WRITER, [PERSON_NAME] [PER…" at bounding box center [699, 465] width 989 height 110
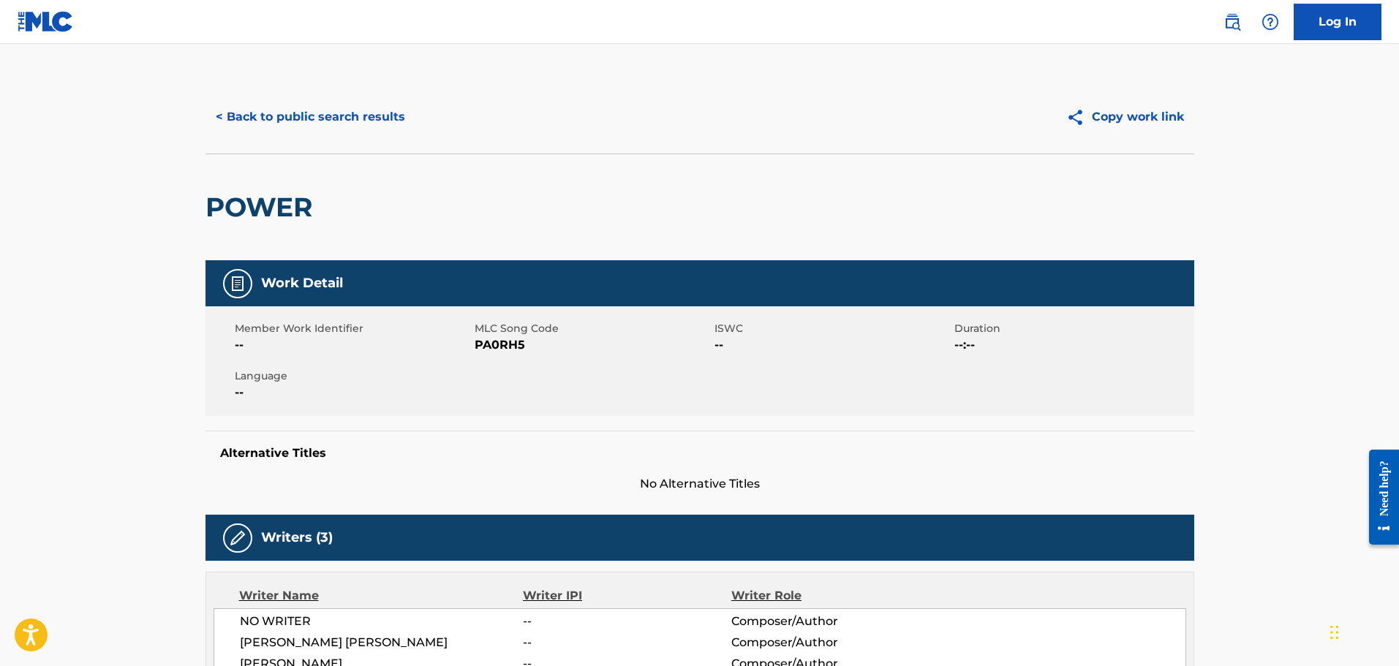
click at [258, 123] on button "< Back to public search results" at bounding box center [310, 117] width 210 height 37
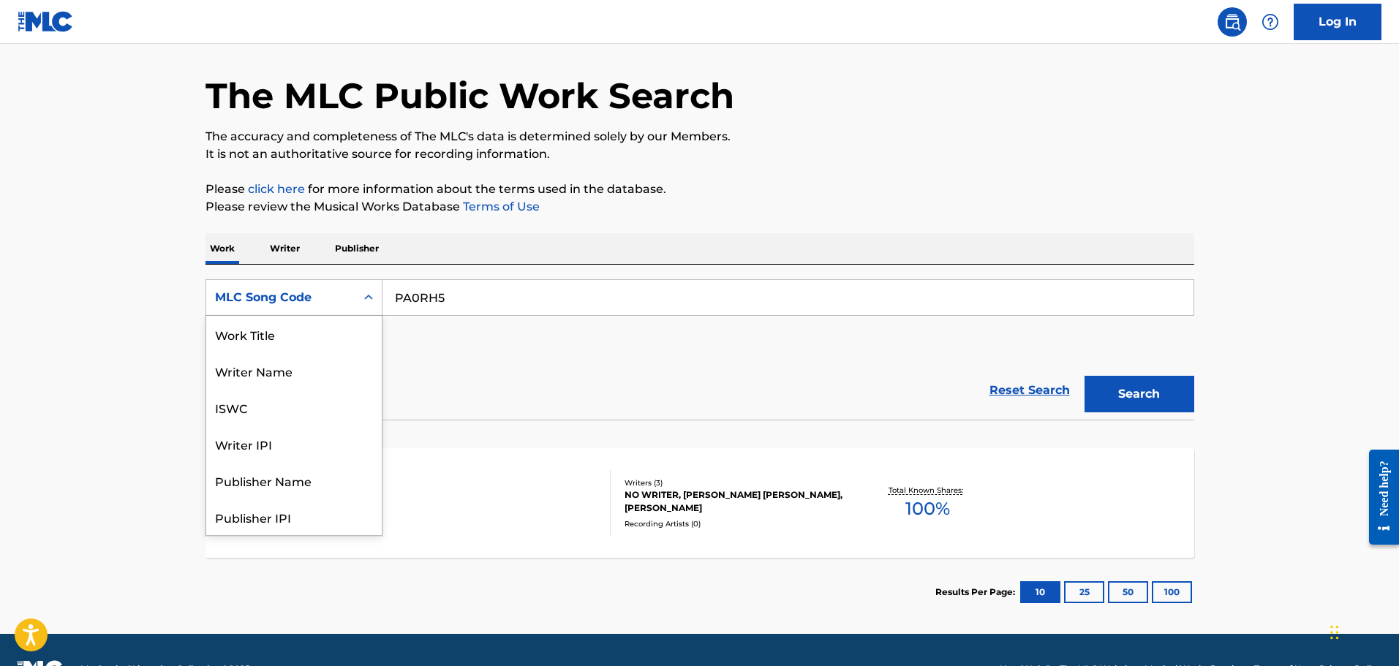
click at [299, 287] on div "MLC Song Code" at bounding box center [280, 298] width 149 height 28
click at [481, 300] on input "PA0RH5" at bounding box center [787, 297] width 811 height 35
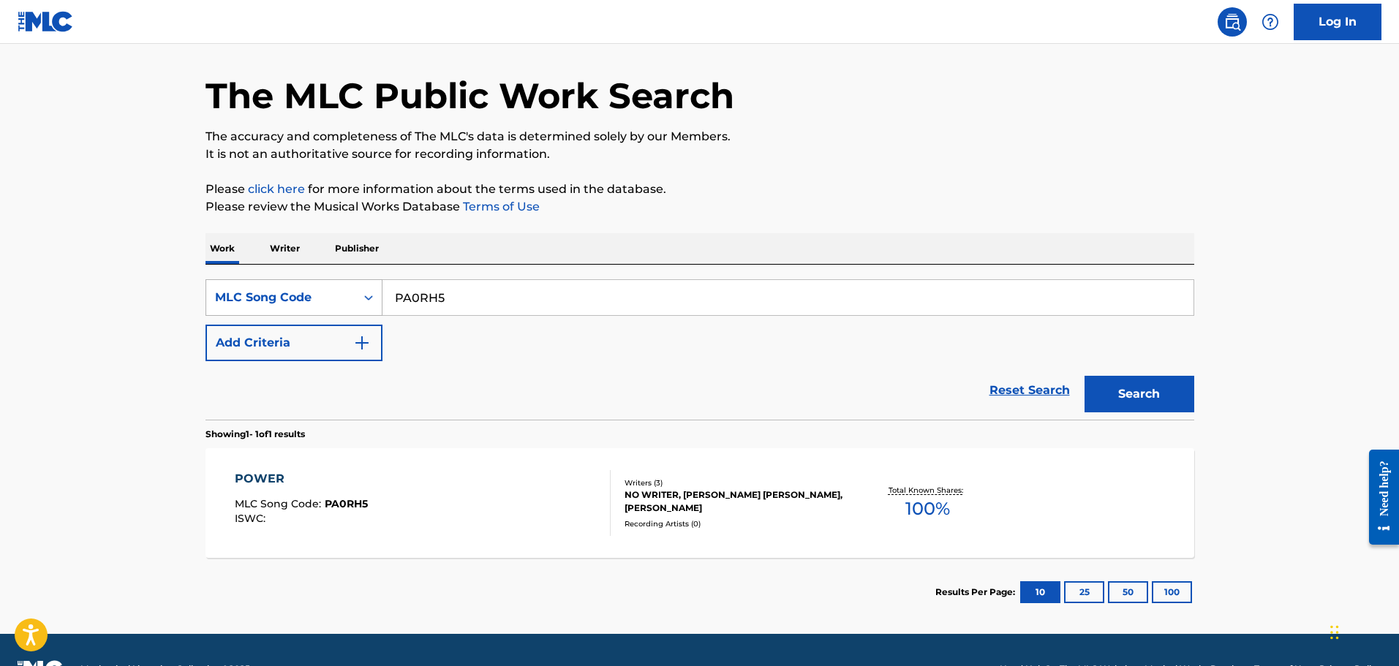
click at [283, 302] on div "MLC Song Code" at bounding box center [281, 298] width 132 height 18
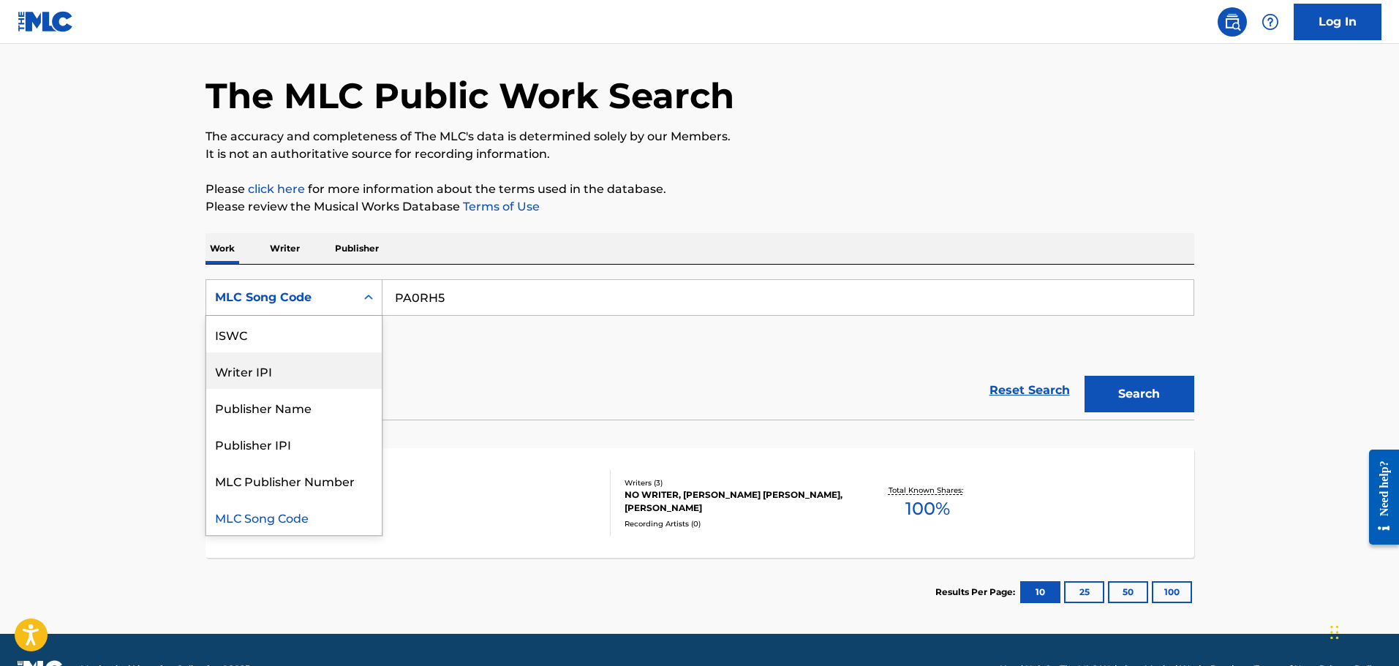
scroll to position [0, 0]
click at [268, 366] on div "Writer Name" at bounding box center [294, 370] width 176 height 37
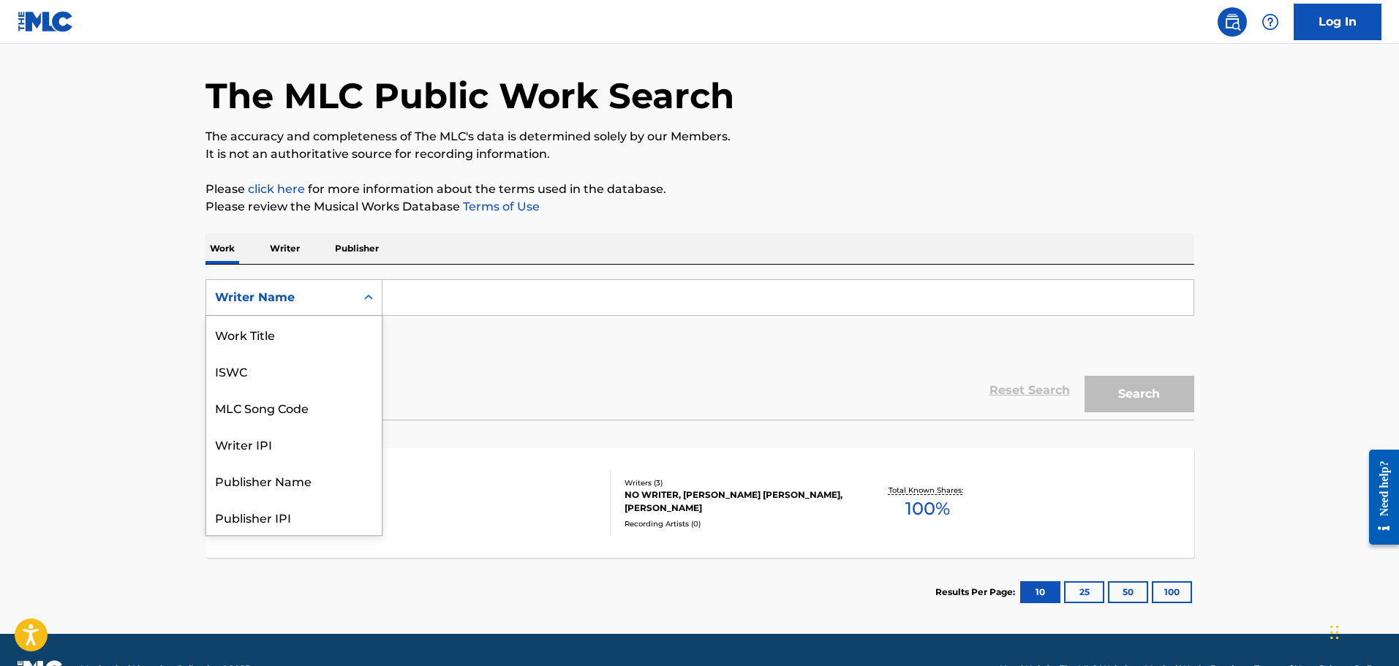
click at [283, 307] on div "Writer Name" at bounding box center [280, 298] width 149 height 28
click at [279, 343] on div "Work Title" at bounding box center [294, 334] width 176 height 37
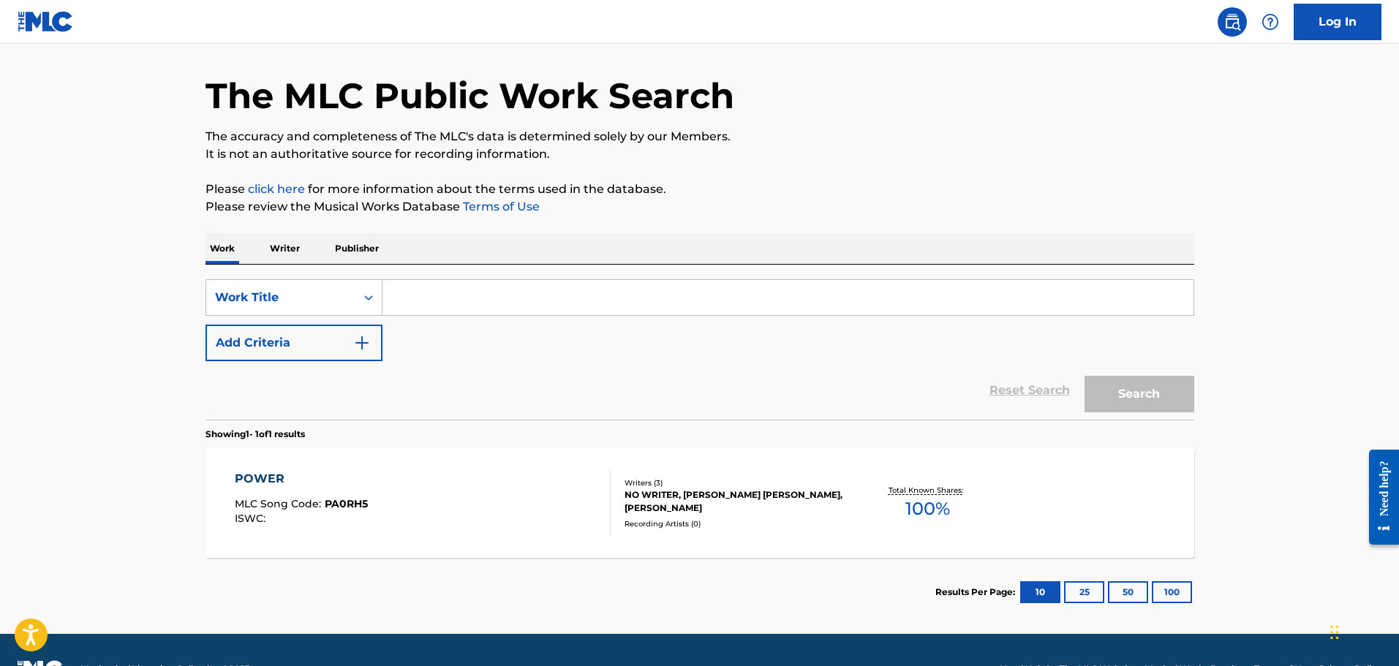
click at [490, 289] on input "Search Form" at bounding box center [787, 297] width 811 height 35
paste input "LA PETITE TRIANON"
type input "LA PETITE TRIANON"
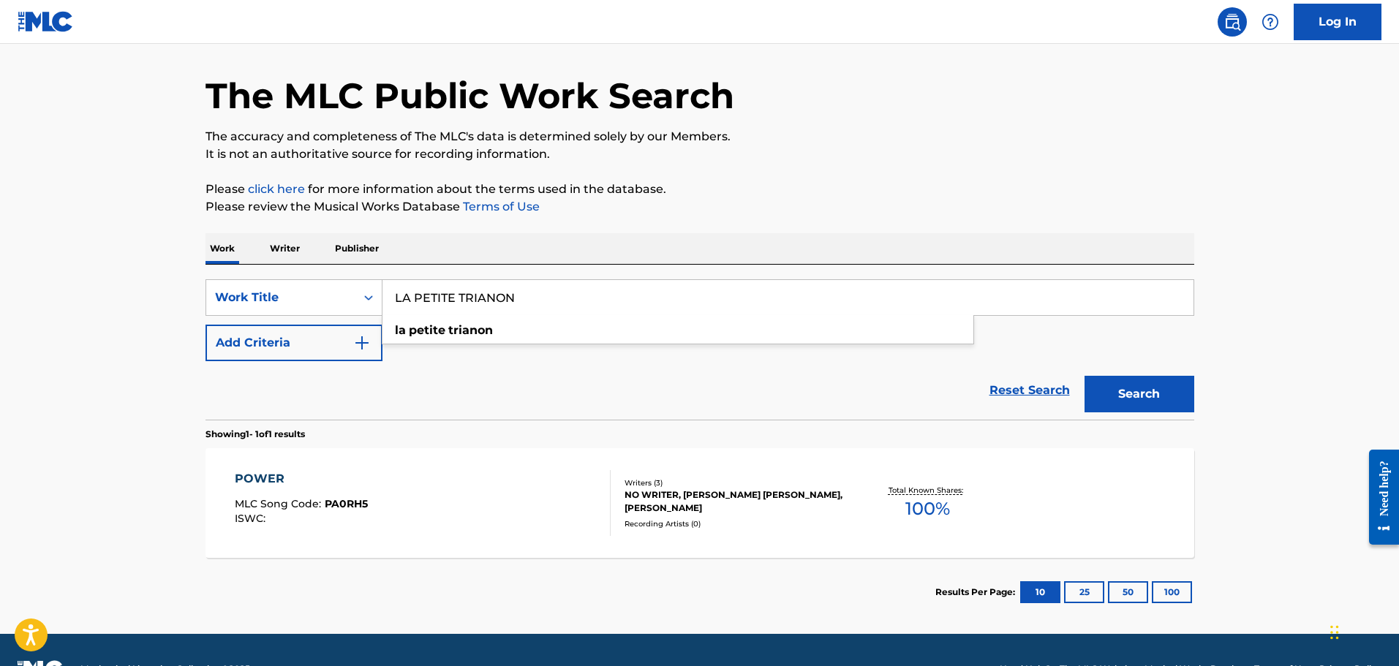
click at [346, 339] on button "Add Criteria" at bounding box center [293, 343] width 177 height 37
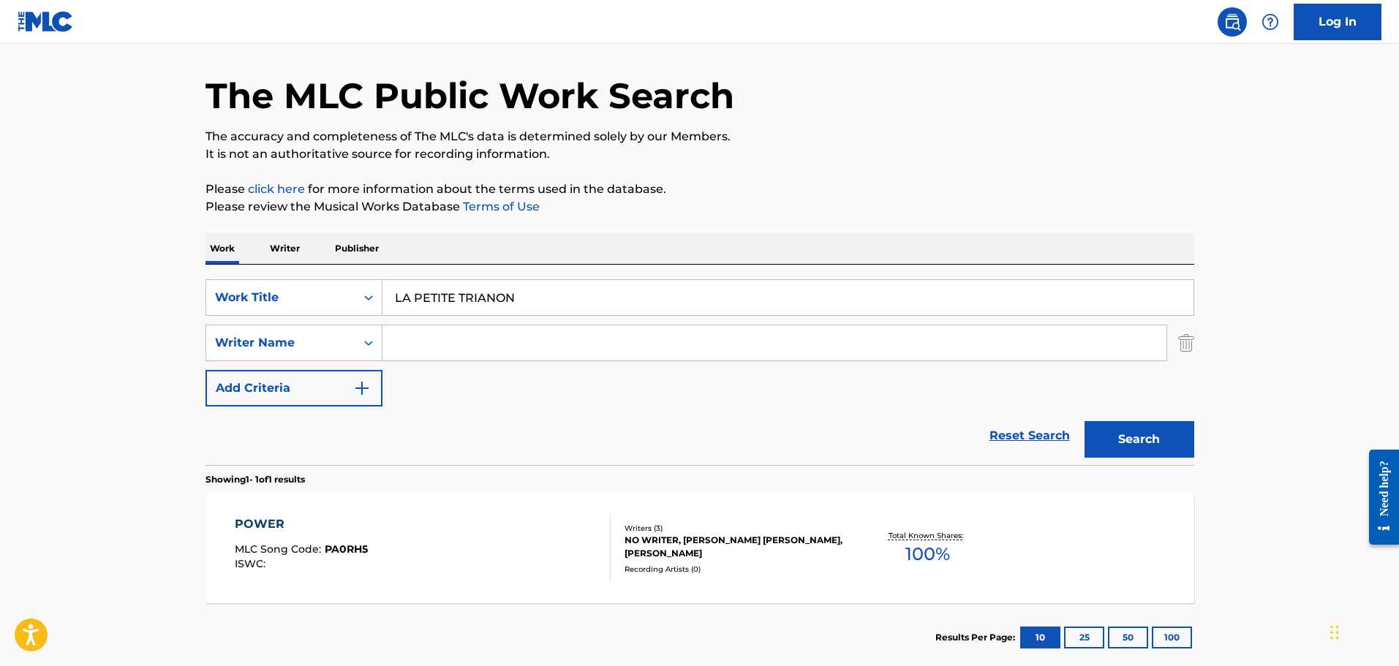
click at [483, 353] on input "Search Form" at bounding box center [774, 342] width 784 height 35
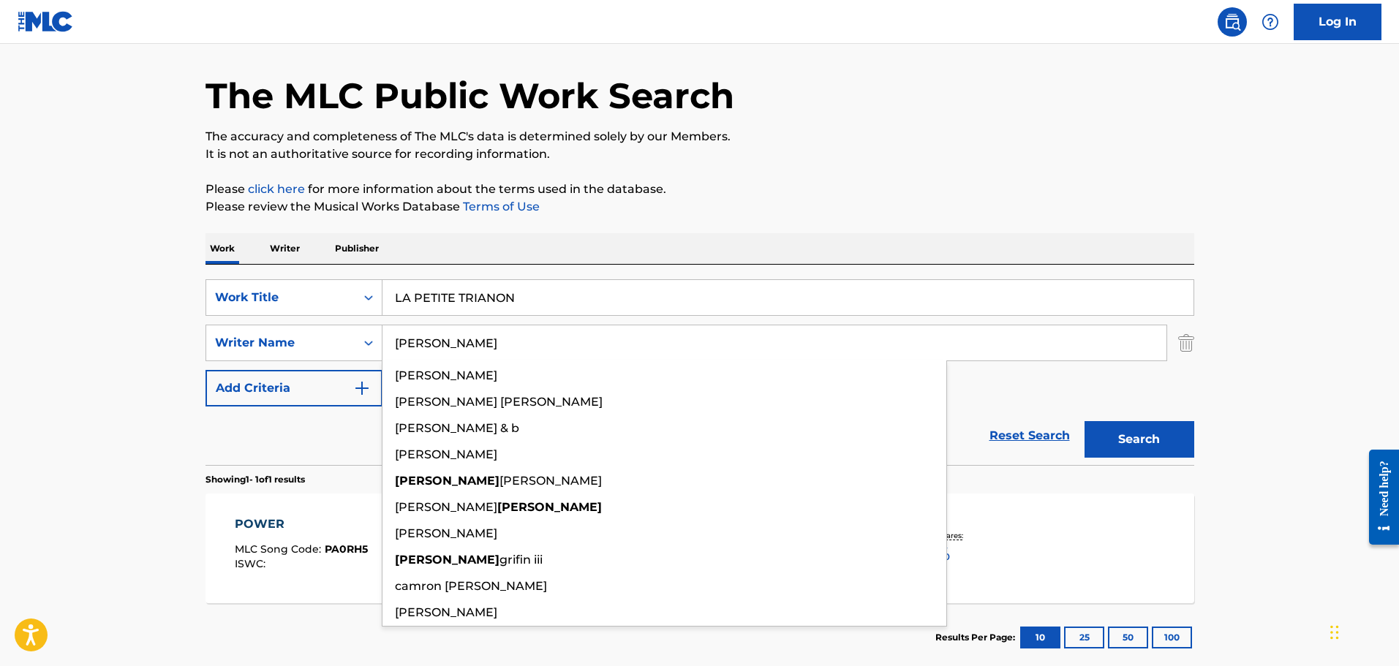
type input "[PERSON_NAME]"
click at [1084, 421] on button "Search" at bounding box center [1139, 439] width 110 height 37
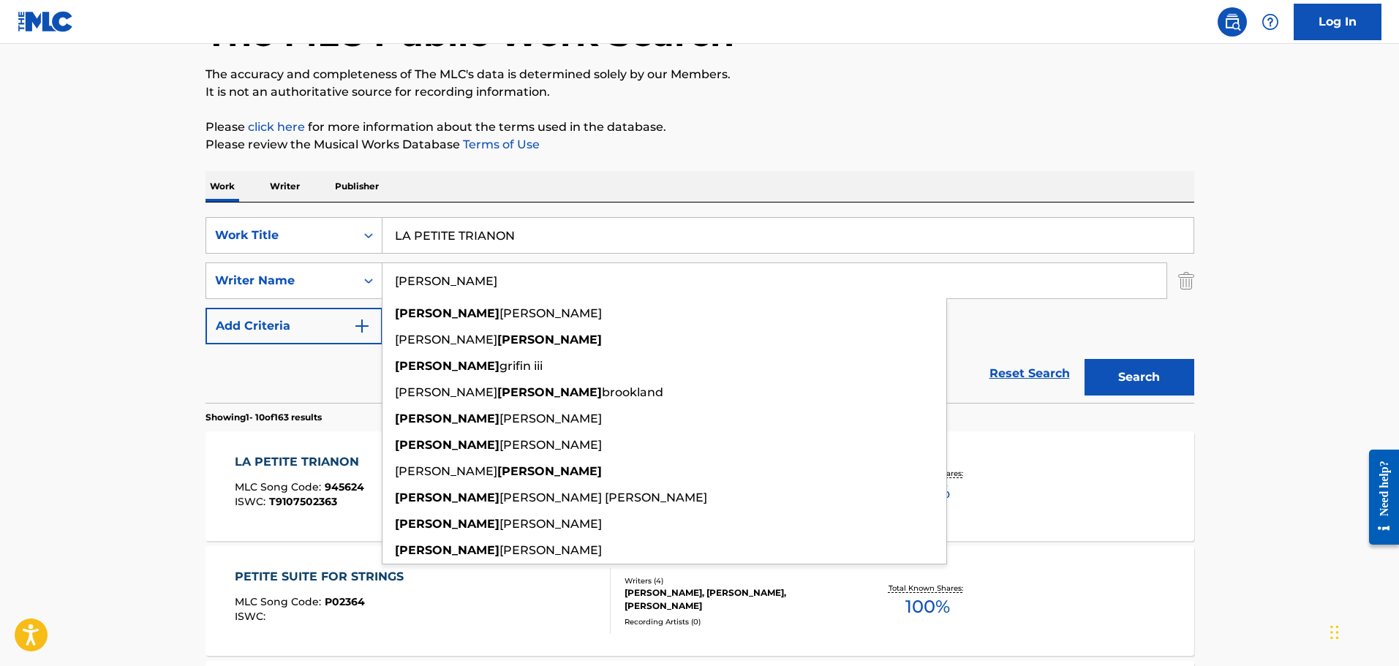
scroll to position [162, 0]
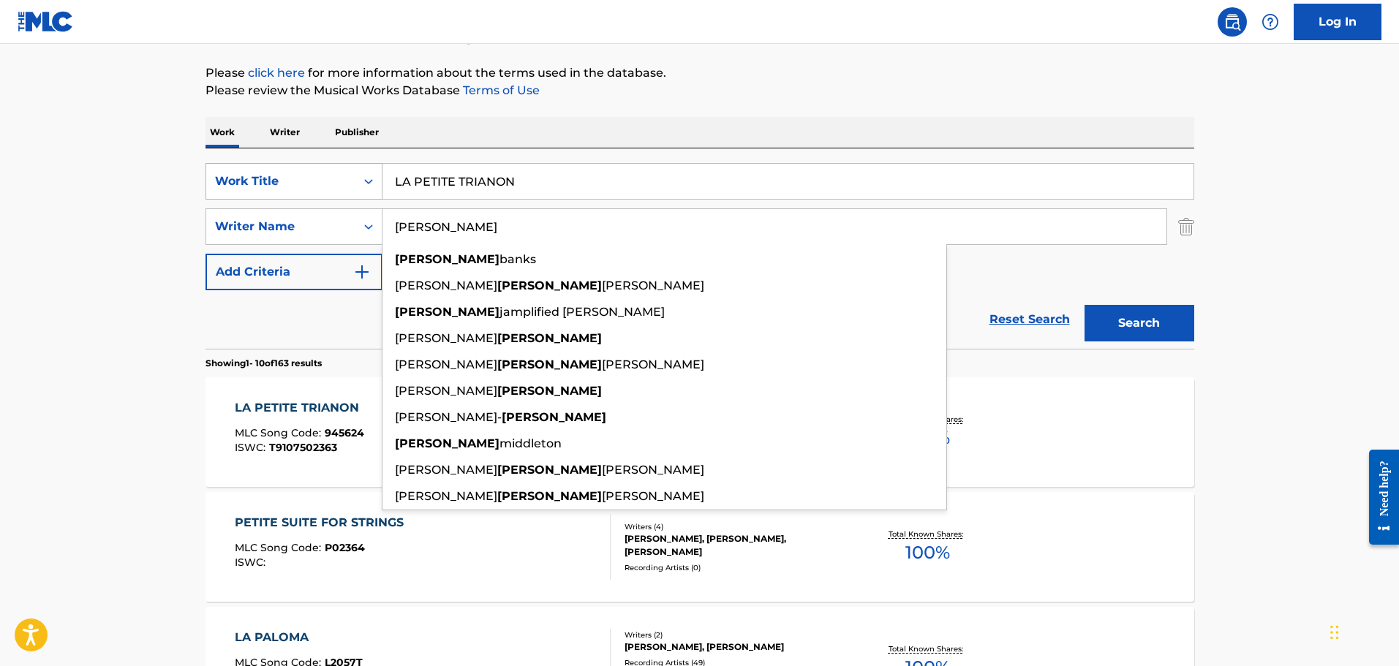
click at [246, 186] on div "Work Title" at bounding box center [281, 182] width 132 height 18
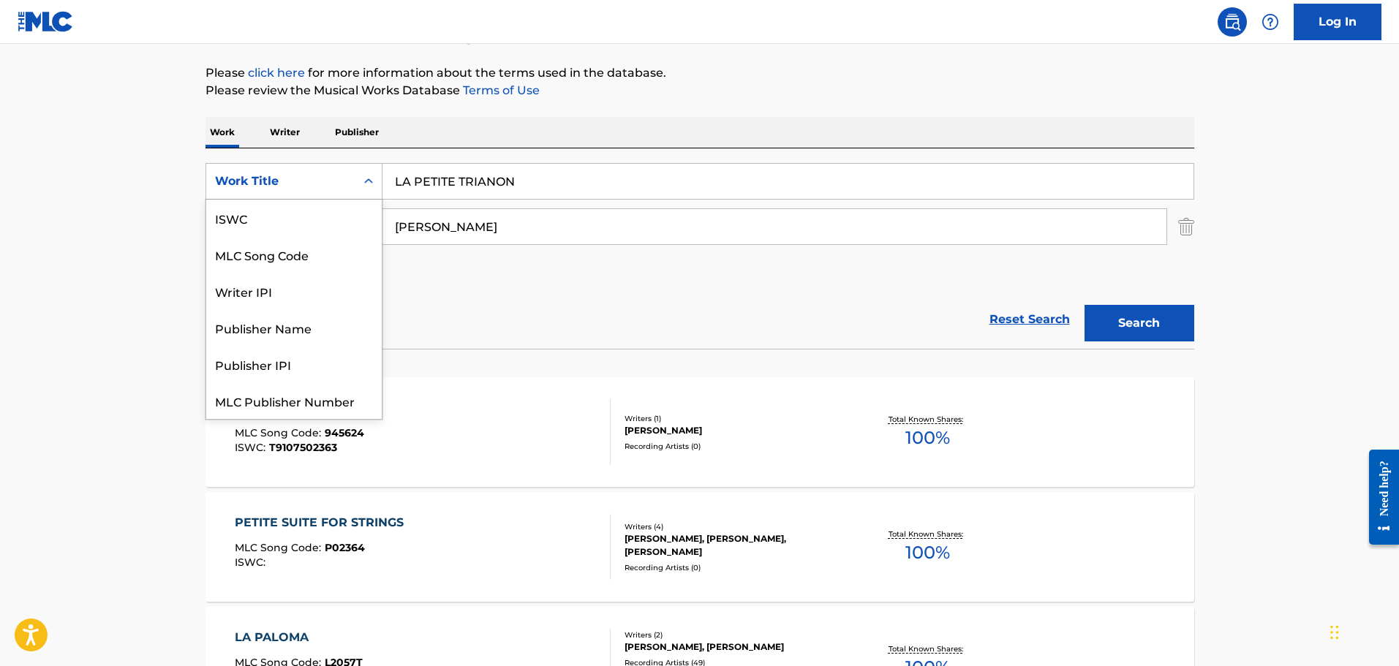
scroll to position [37, 0]
click at [246, 222] on div "MLC Song Code" at bounding box center [294, 218] width 176 height 37
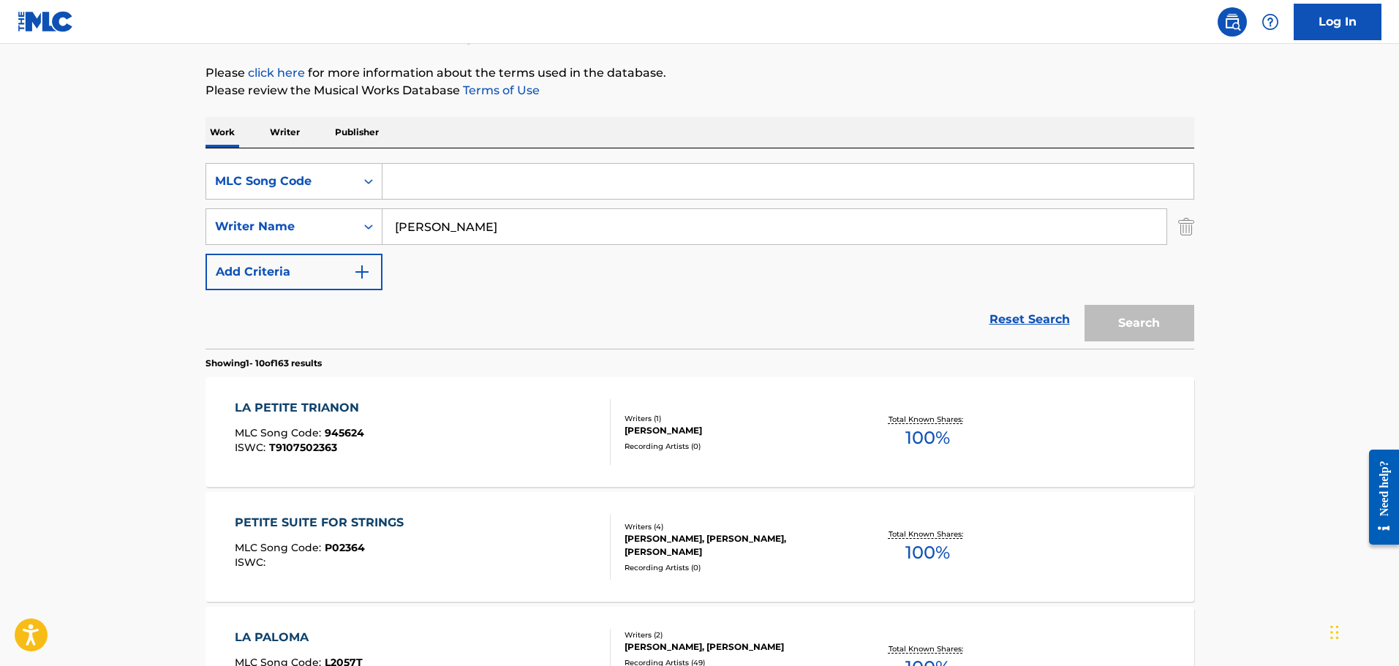
click at [452, 173] on input "Search Form" at bounding box center [787, 181] width 811 height 35
paste input "967161"
type input "967161"
click at [1191, 223] on img "Search Form" at bounding box center [1186, 226] width 16 height 37
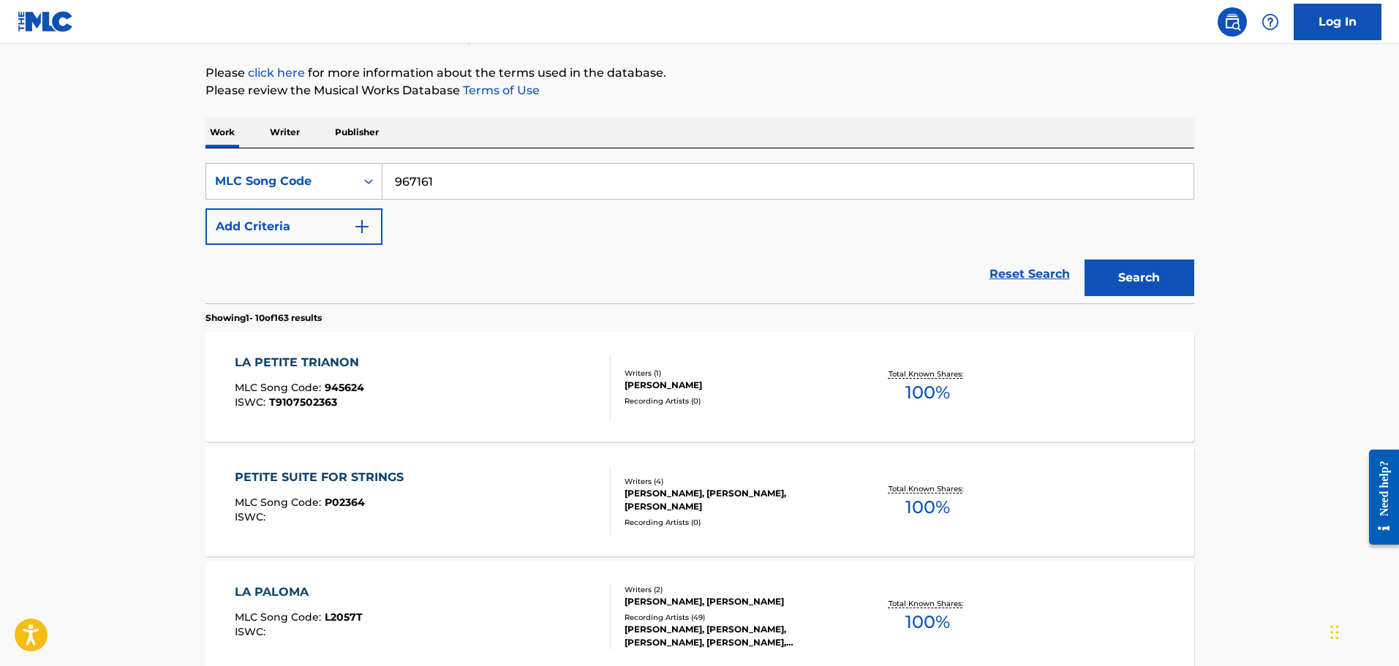
click at [774, 200] on div "SearchWithCriteria58c054cc-4bef-42cc-b298-b2bc4a760669 MLC Song Code 967161 Add…" at bounding box center [699, 204] width 989 height 82
click at [775, 176] on input "967161" at bounding box center [787, 181] width 811 height 35
click at [1084, 260] on button "Search" at bounding box center [1139, 278] width 110 height 37
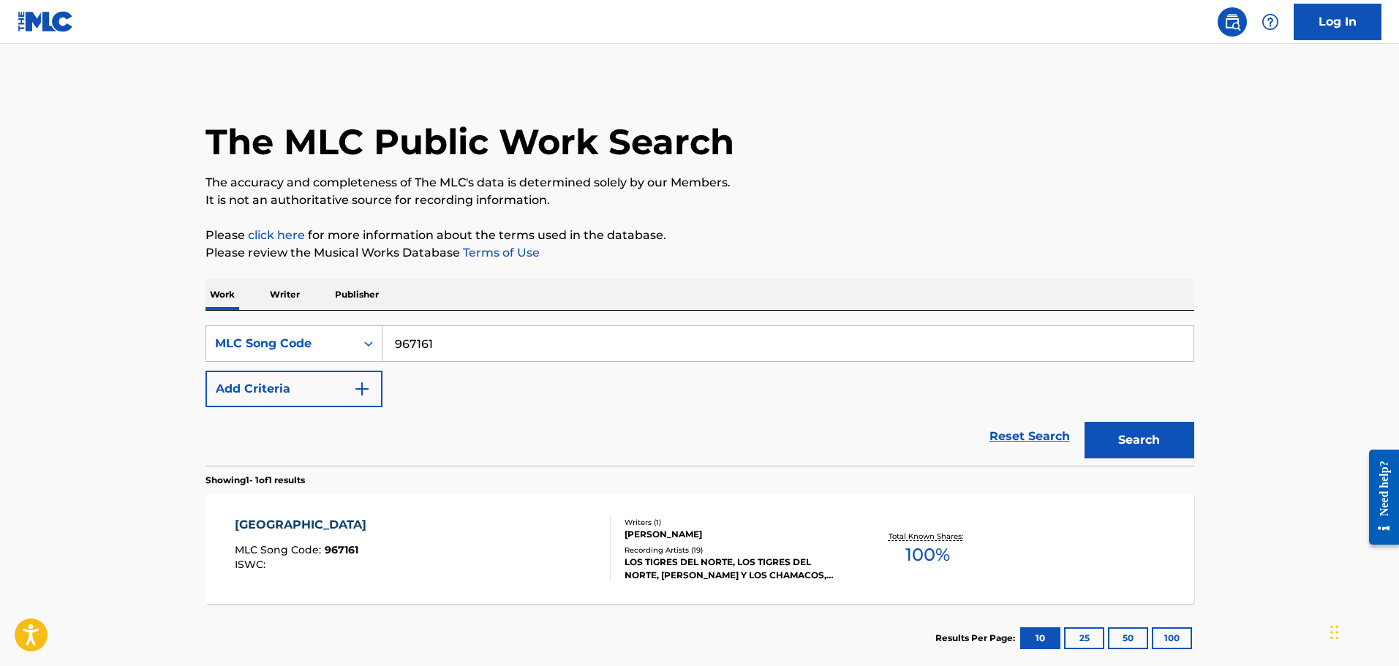
scroll to position [84, 0]
